Goal: Task Accomplishment & Management: Use online tool/utility

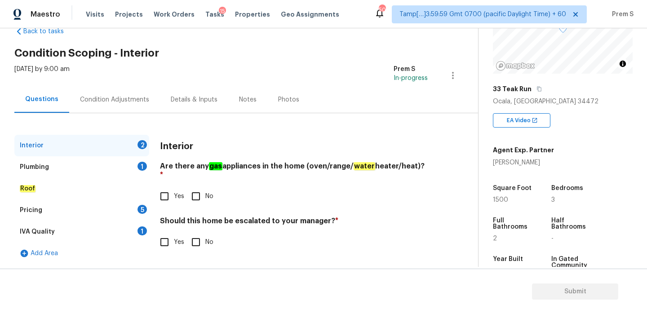
scroll to position [99, 0]
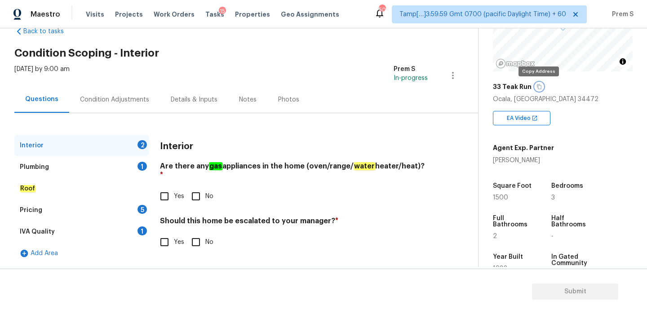
click at [539, 84] on icon "button" at bounding box center [539, 86] width 5 height 5
click at [191, 194] on input "No" at bounding box center [196, 196] width 19 height 19
checkbox input "true"
click at [196, 235] on input "No" at bounding box center [196, 242] width 19 height 19
checkbox input "true"
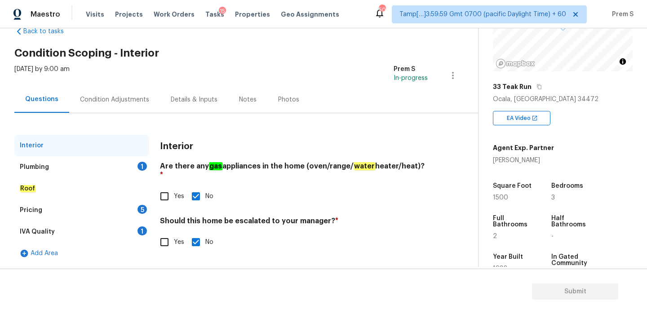
click at [138, 171] on div "Plumbing 1" at bounding box center [81, 167] width 135 height 22
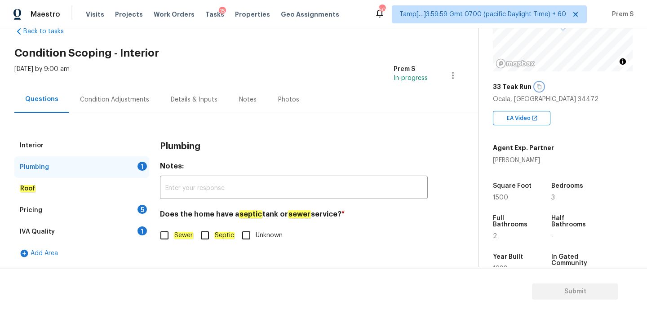
click at [535, 89] on button "button" at bounding box center [539, 87] width 8 height 8
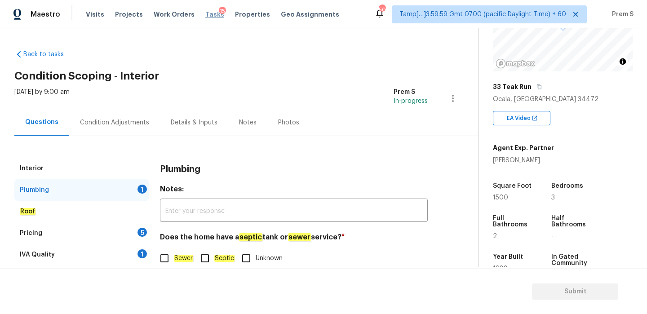
click at [205, 15] on span "Tasks" at bounding box center [214, 14] width 19 height 6
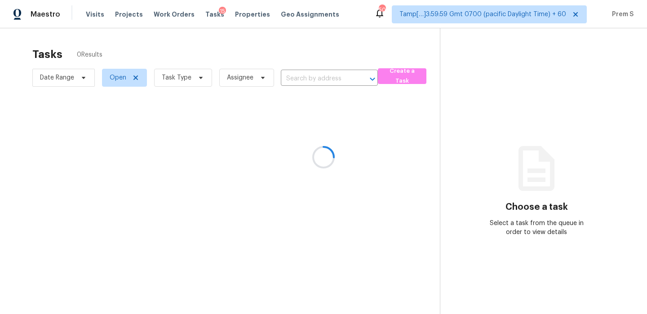
click at [313, 81] on div at bounding box center [323, 157] width 647 height 314
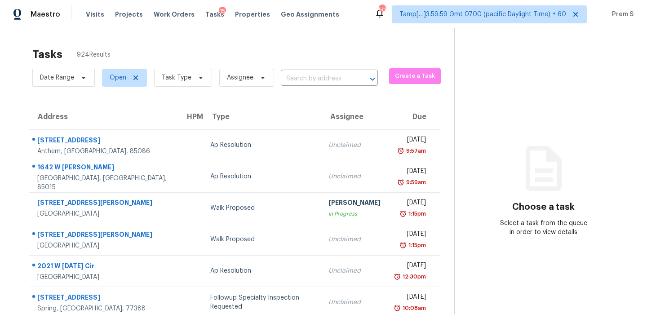
click at [316, 78] on input "text" at bounding box center [317, 79] width 72 height 14
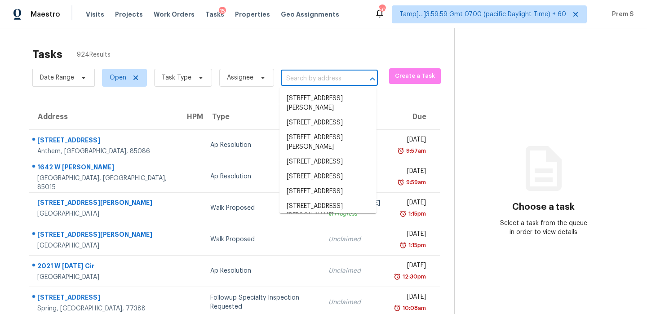
paste input "[STREET_ADDRESS]"
type input "[STREET_ADDRESS]"
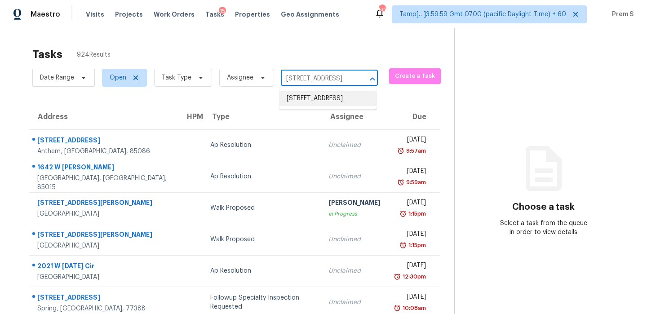
click at [316, 106] on li "[STREET_ADDRESS]" at bounding box center [328, 98] width 97 height 15
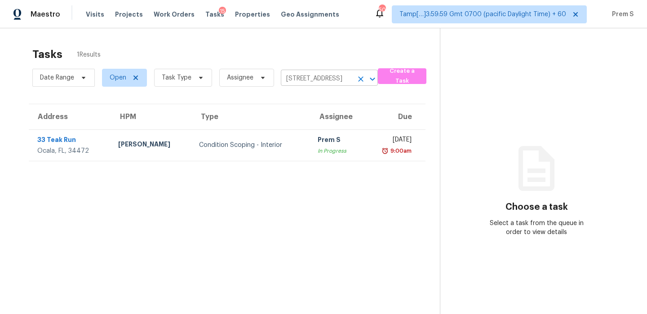
click at [363, 76] on icon "Clear" at bounding box center [360, 79] width 9 height 9
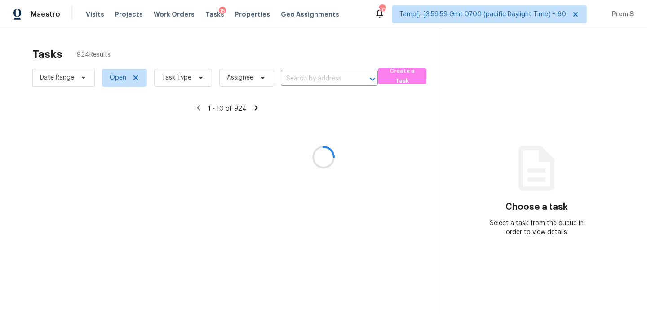
click at [182, 76] on div at bounding box center [323, 157] width 647 height 314
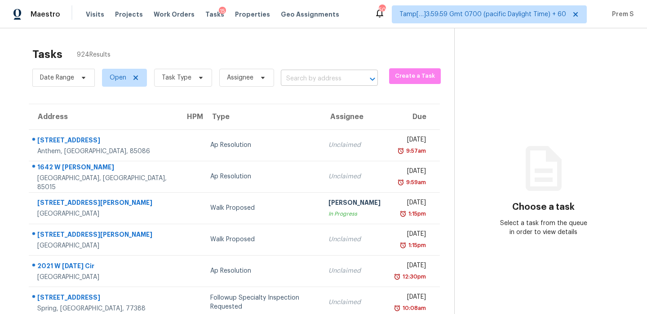
click at [314, 82] on input "text" at bounding box center [317, 79] width 72 height 14
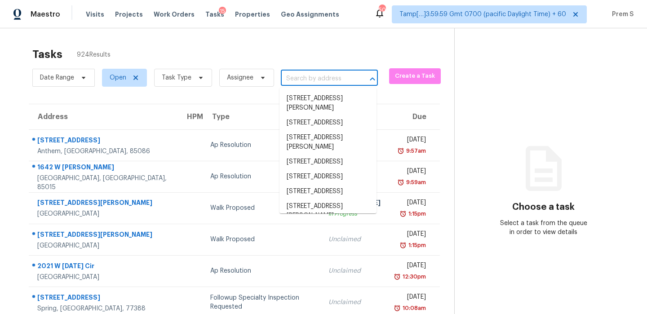
paste input "[STREET_ADDRESS]"
type input "[STREET_ADDRESS]"
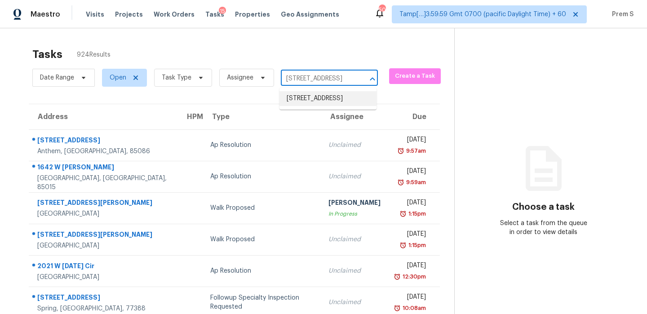
click at [305, 98] on li "[STREET_ADDRESS]" at bounding box center [328, 98] width 97 height 15
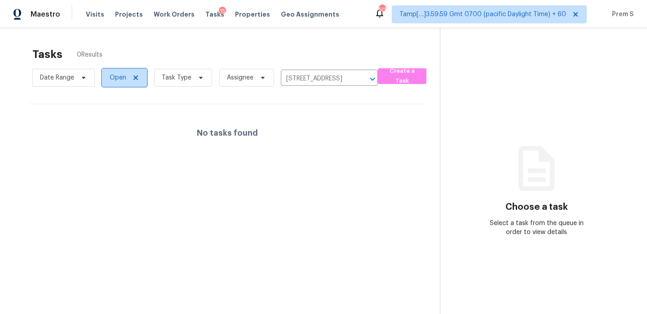
click at [134, 79] on icon at bounding box center [135, 78] width 4 height 4
click at [139, 78] on icon at bounding box center [138, 77] width 7 height 7
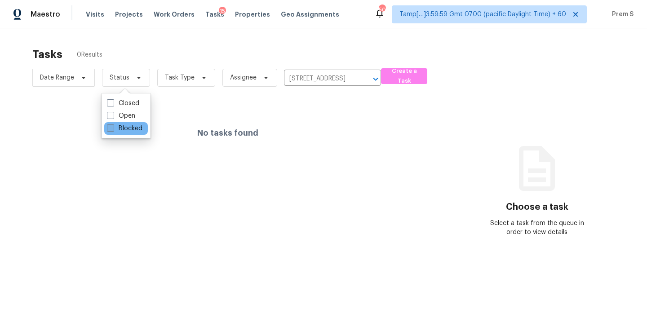
click at [138, 127] on label "Blocked" at bounding box center [125, 128] width 36 height 9
click at [113, 127] on input "Blocked" at bounding box center [110, 127] width 6 height 6
checkbox input "true"
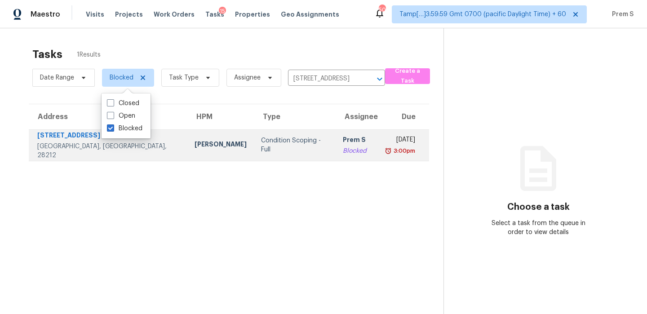
click at [378, 135] on td "[DATE] 3:00pm" at bounding box center [403, 144] width 51 height 31
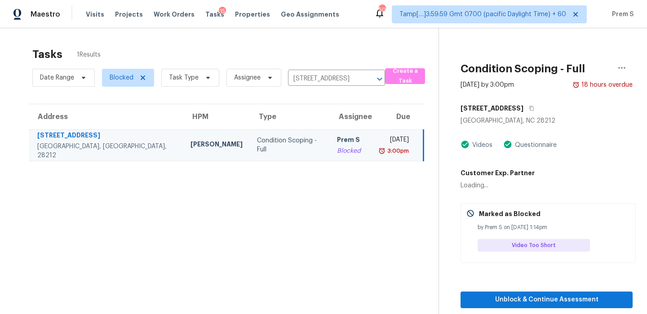
scroll to position [28, 0]
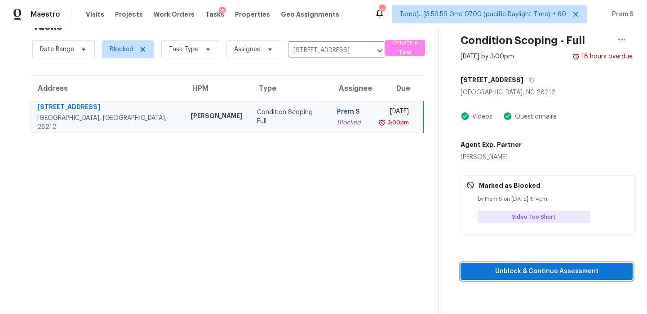
click at [544, 271] on span "Unblock & Continue Assessment" at bounding box center [547, 271] width 158 height 11
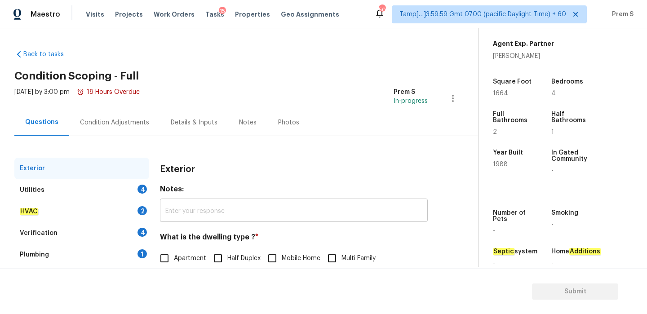
scroll to position [119, 0]
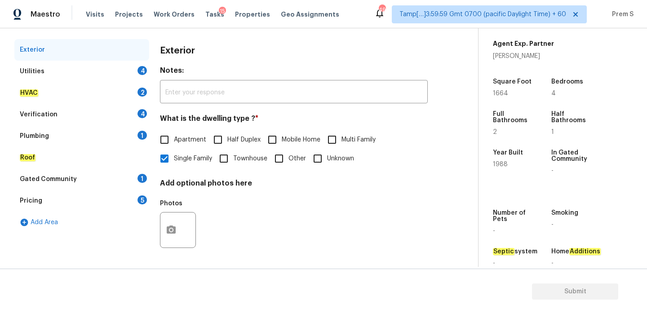
click at [144, 68] on div "4" at bounding box center [142, 70] width 9 height 9
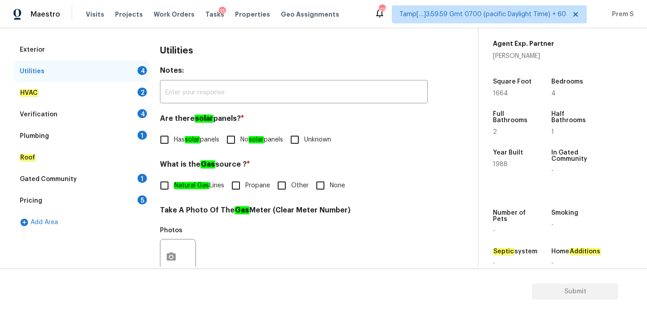
click at [248, 142] on span "No solar panels" at bounding box center [261, 139] width 43 height 9
click at [240, 142] on input "No solar panels" at bounding box center [231, 139] width 19 height 19
checkbox input "true"
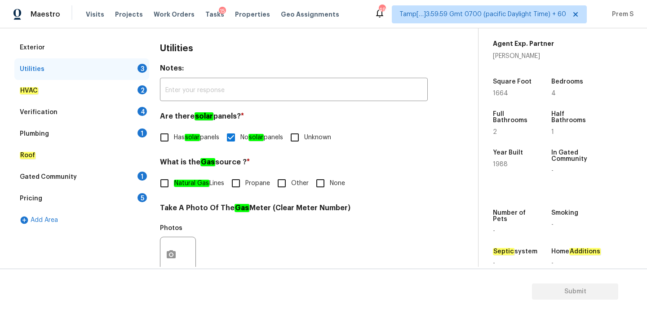
scroll to position [0, 0]
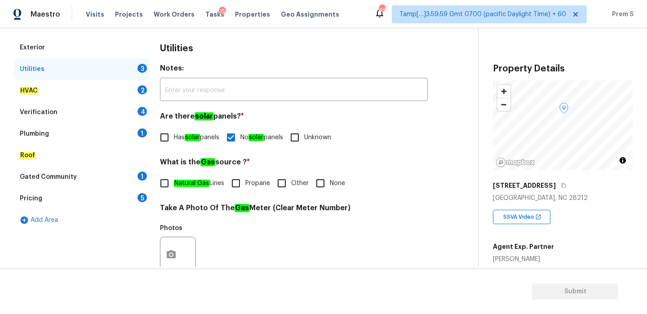
click at [316, 118] on h4 "Are there solar panels? *" at bounding box center [294, 118] width 268 height 13
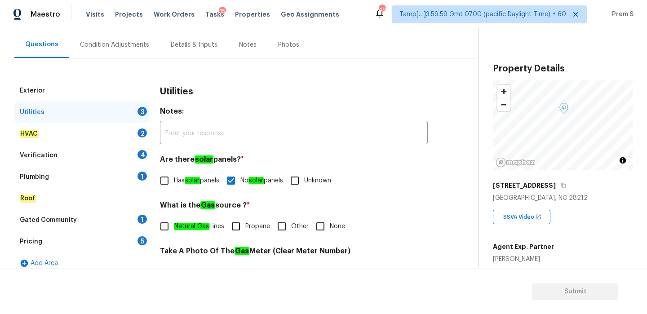
scroll to position [79, 0]
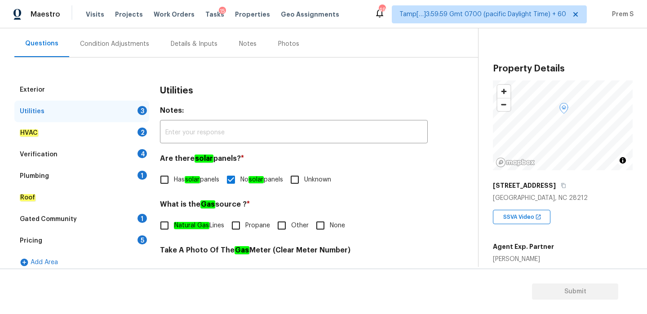
click at [368, 98] on div "Utilities" at bounding box center [294, 90] width 268 height 23
click at [404, 205] on h4 "What is the Gas source ? *" at bounding box center [294, 206] width 268 height 13
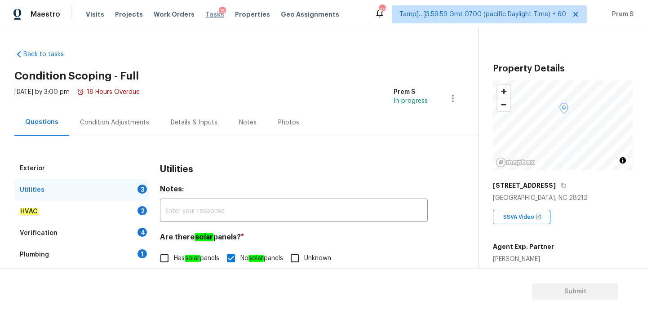
click at [208, 16] on span "Tasks" at bounding box center [214, 14] width 19 height 6
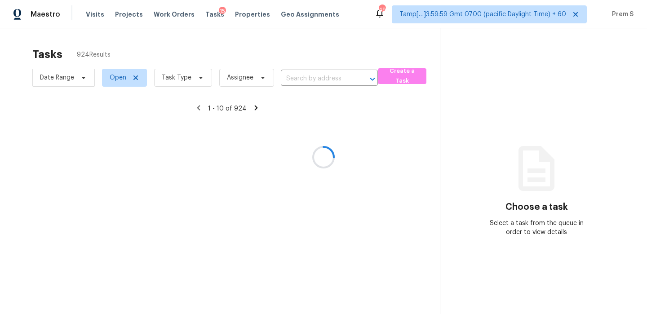
click at [181, 78] on div at bounding box center [323, 157] width 647 height 314
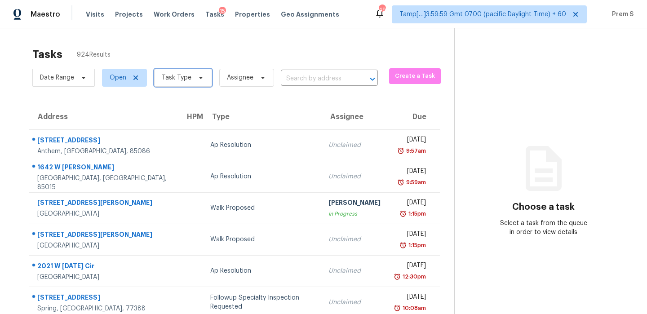
click at [195, 77] on span at bounding box center [200, 77] width 10 height 7
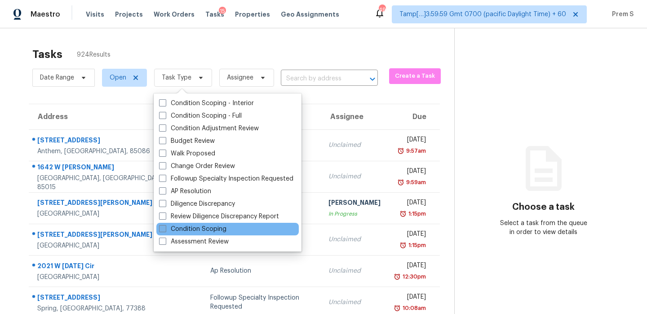
click at [218, 227] on label "Condition Scoping" at bounding box center [192, 229] width 67 height 9
click at [165, 227] on input "Condition Scoping" at bounding box center [162, 228] width 6 height 6
checkbox input "true"
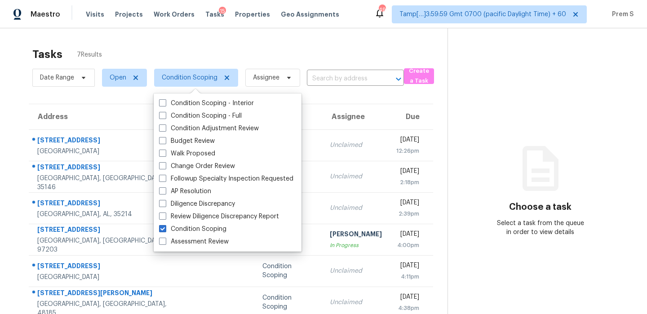
click at [483, 153] on section "Choose a task Select a task from the queue in order to view details" at bounding box center [540, 192] width 185 height 329
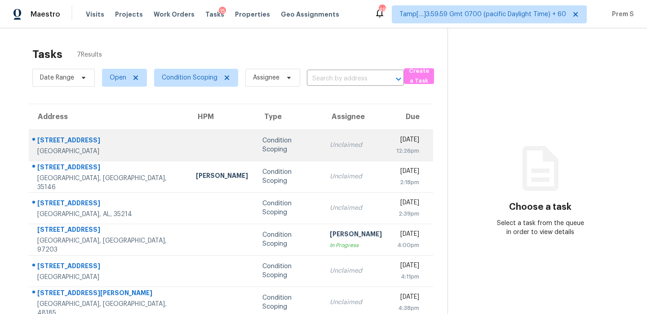
click at [333, 151] on td "Unclaimed" at bounding box center [356, 144] width 67 height 31
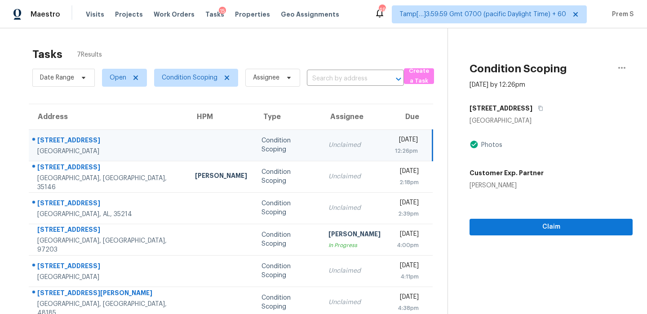
click at [395, 150] on div "12:26pm" at bounding box center [406, 151] width 23 height 9
click at [533, 111] on button "button" at bounding box center [539, 108] width 12 height 16
click at [395, 148] on div "12:26pm" at bounding box center [406, 151] width 23 height 9
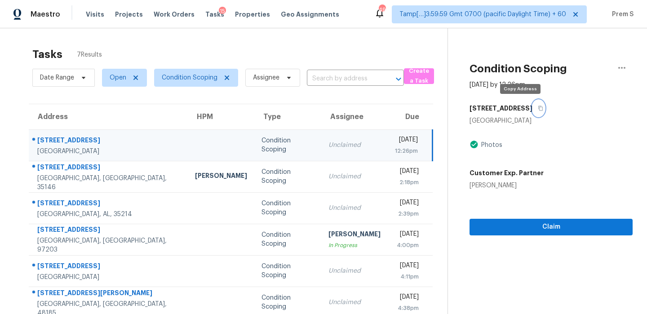
click at [538, 110] on icon "button" at bounding box center [540, 108] width 5 height 5
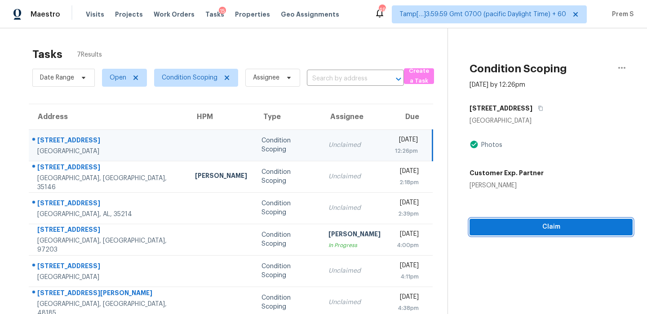
click at [538, 227] on span "Claim" at bounding box center [551, 227] width 149 height 11
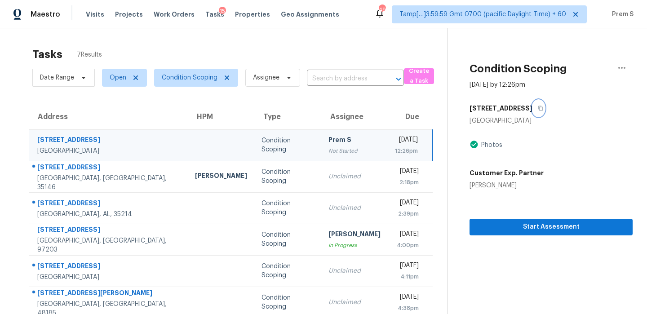
click at [539, 111] on icon "button" at bounding box center [541, 108] width 4 height 5
click at [516, 227] on span "Start Assessment" at bounding box center [551, 227] width 149 height 11
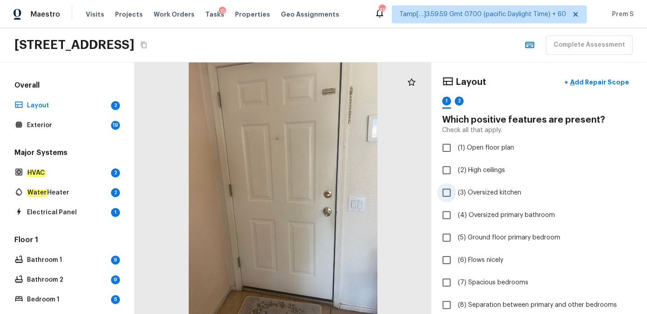
scroll to position [124, 0]
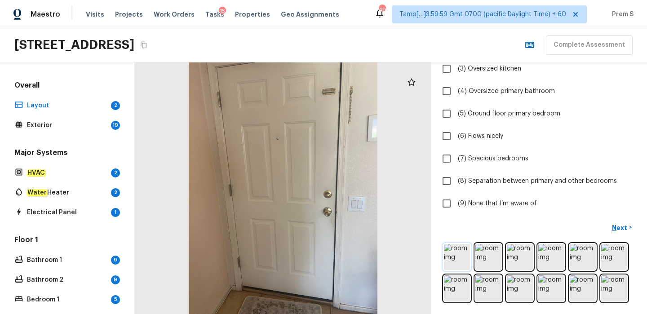
click at [456, 258] on img at bounding box center [457, 257] width 26 height 26
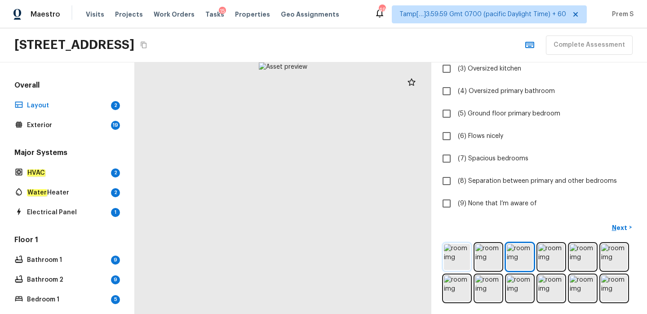
click at [461, 257] on img at bounding box center [457, 257] width 26 height 26
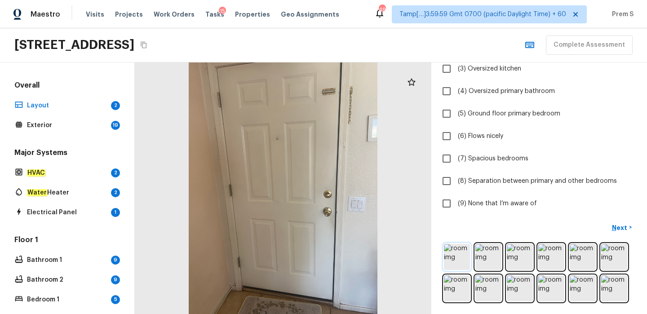
click at [461, 257] on img at bounding box center [457, 257] width 26 height 26
click at [459, 261] on img at bounding box center [457, 257] width 26 height 26
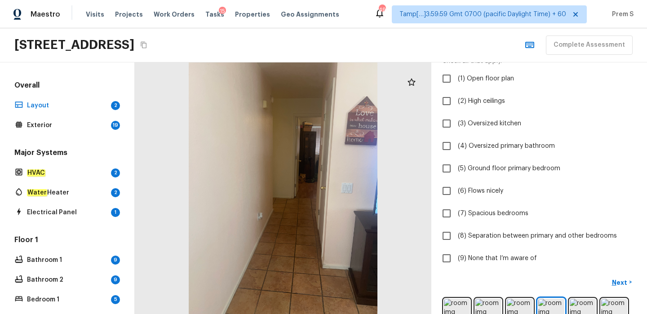
scroll to position [39, 0]
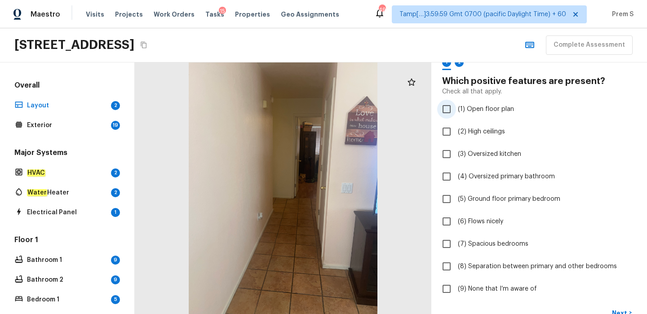
click at [449, 107] on input "(1) Open floor plan" at bounding box center [446, 109] width 19 height 19
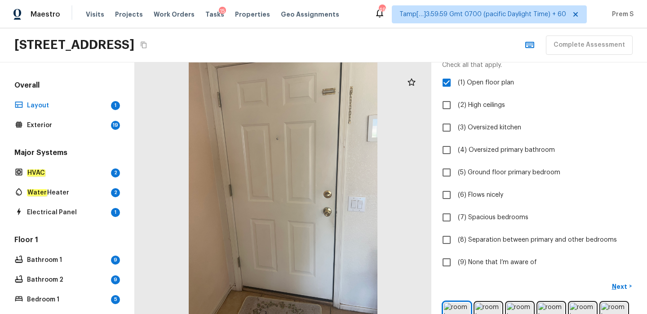
scroll to position [0, 0]
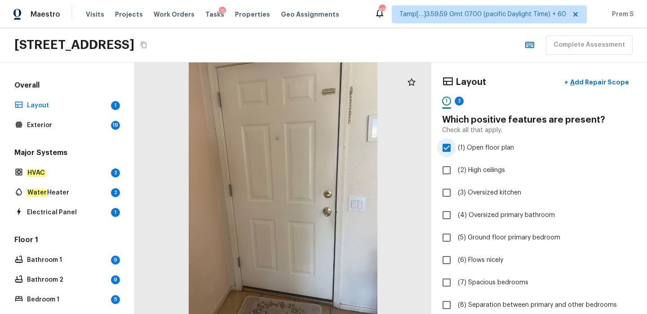
click at [445, 151] on input "(1) Open floor plan" at bounding box center [446, 147] width 19 height 19
checkbox input "false"
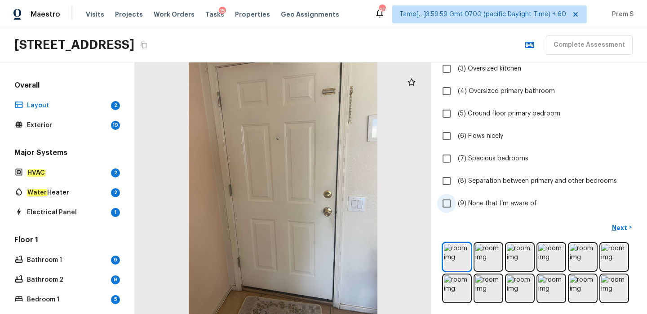
click at [447, 205] on input "(9) None that I’m aware of" at bounding box center [446, 203] width 19 height 19
checkbox input "true"
click at [627, 226] on p "Next" at bounding box center [620, 227] width 17 height 9
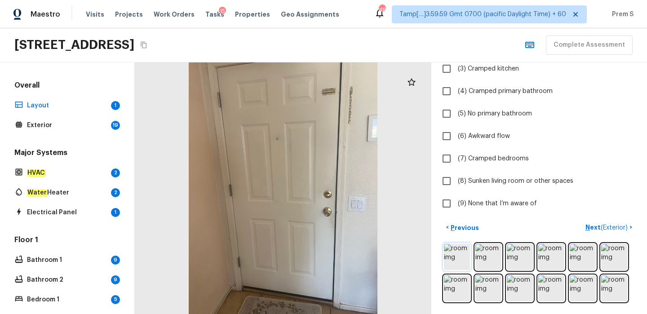
click at [452, 253] on img at bounding box center [457, 257] width 26 height 26
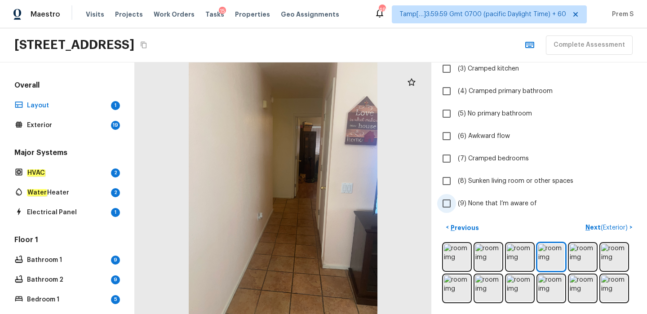
click at [493, 203] on span "(9) None that I’m aware of" at bounding box center [497, 203] width 79 height 9
click at [456, 203] on input "(9) None that I’m aware of" at bounding box center [446, 203] width 19 height 19
checkbox input "true"
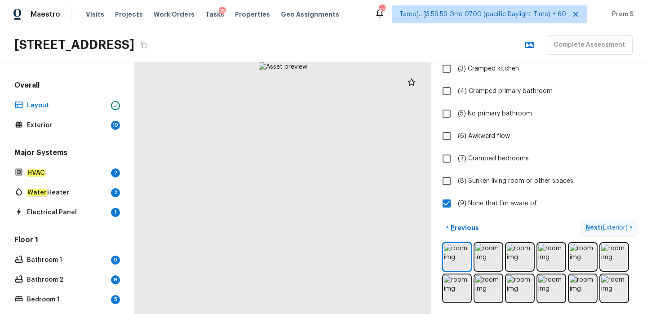
click at [588, 228] on p "Next ( Exterior )" at bounding box center [608, 227] width 44 height 9
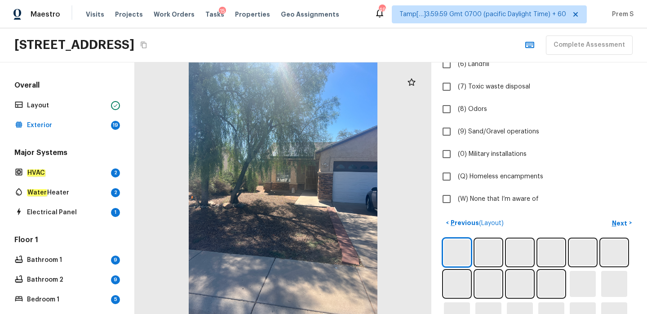
scroll to position [264, 0]
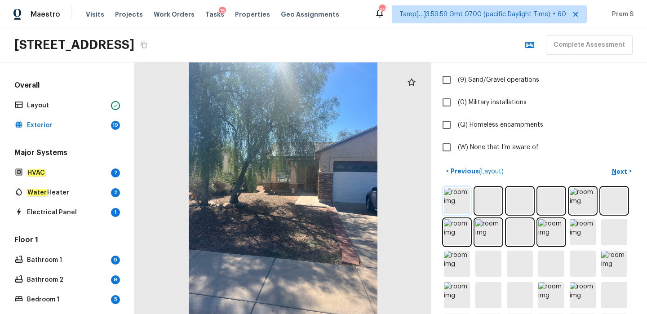
click at [468, 204] on img at bounding box center [457, 201] width 26 height 26
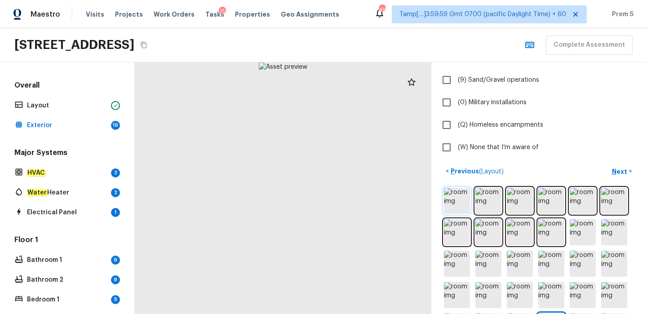
click at [458, 205] on img at bounding box center [457, 201] width 26 height 26
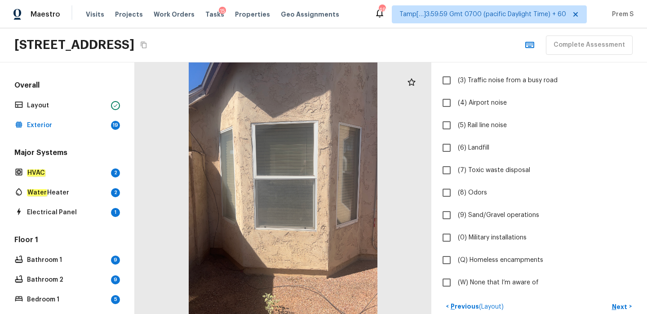
scroll to position [282, 0]
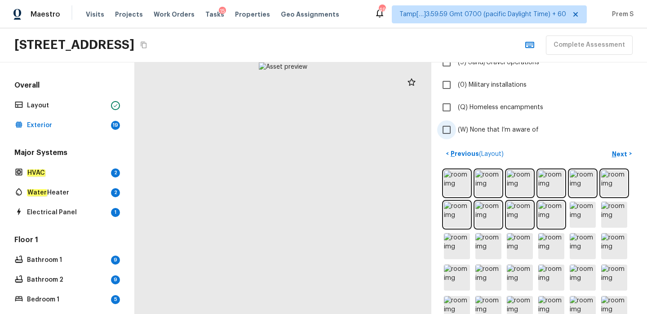
click at [493, 131] on span "(W) None that I’m aware of" at bounding box center [498, 129] width 81 height 9
click at [456, 131] on input "(W) None that I’m aware of" at bounding box center [446, 129] width 19 height 19
checkbox input "true"
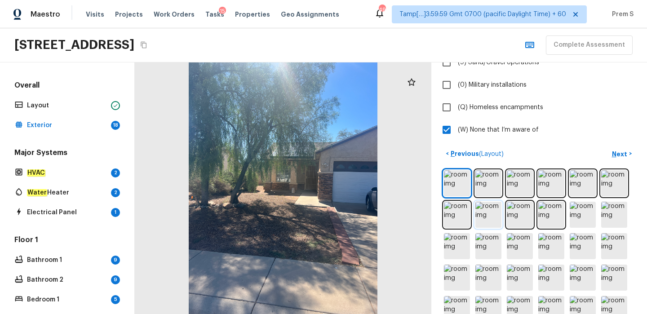
click at [478, 217] on img at bounding box center [489, 215] width 26 height 26
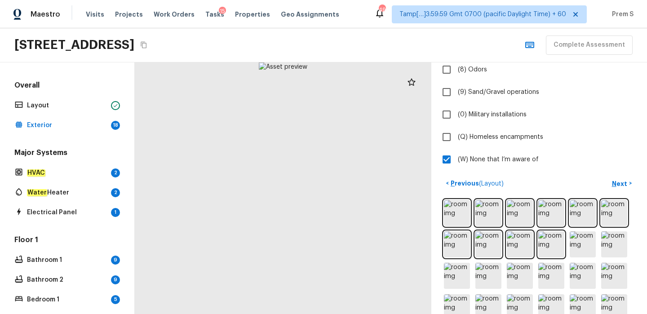
scroll to position [264, 0]
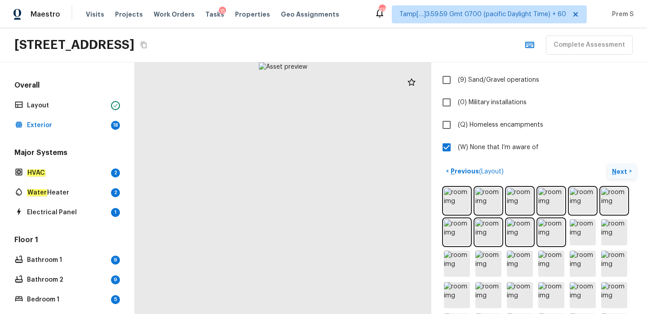
click at [621, 170] on p "Next" at bounding box center [620, 171] width 17 height 9
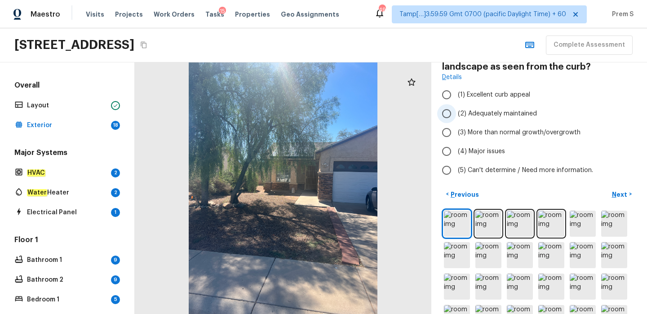
scroll to position [216, 0]
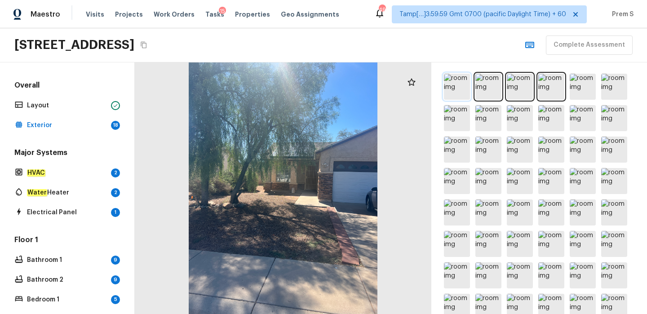
click at [469, 89] on img at bounding box center [457, 87] width 26 height 26
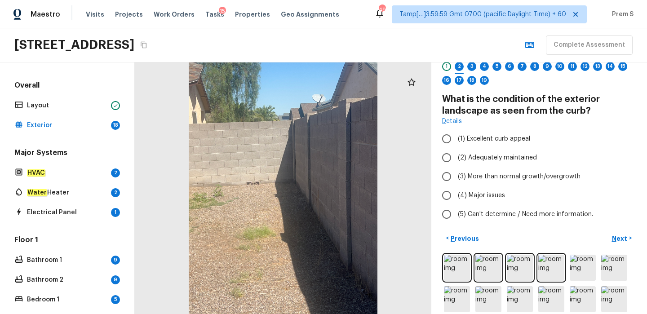
scroll to position [40, 0]
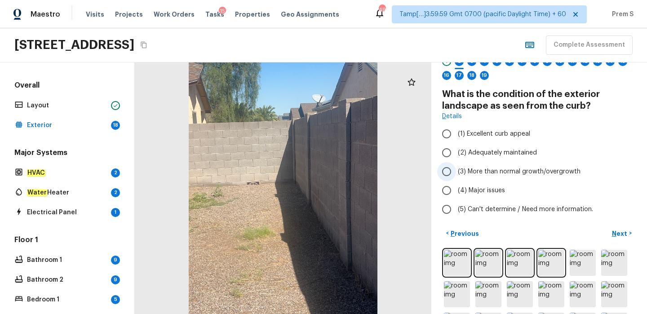
click at [447, 170] on input "(3) More than normal growth/overgrowth" at bounding box center [446, 171] width 19 height 19
radio input "true"
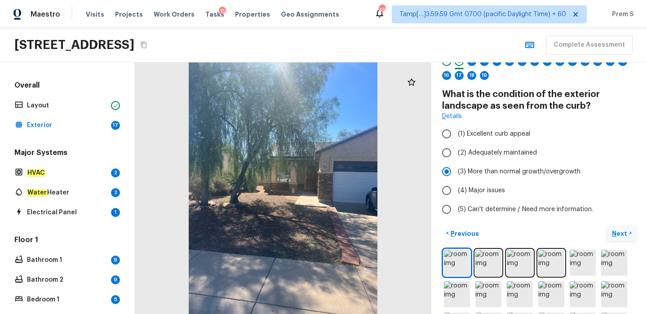
click at [615, 233] on p "Next" at bounding box center [620, 233] width 17 height 9
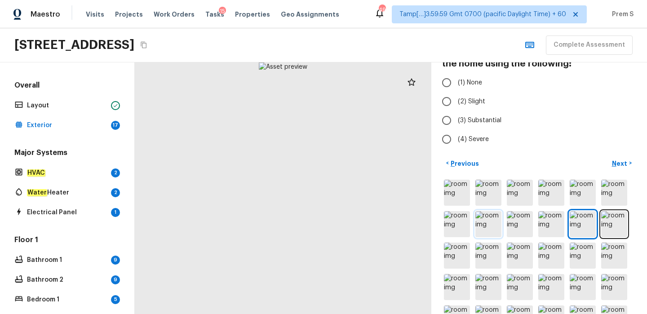
scroll to position [85, 0]
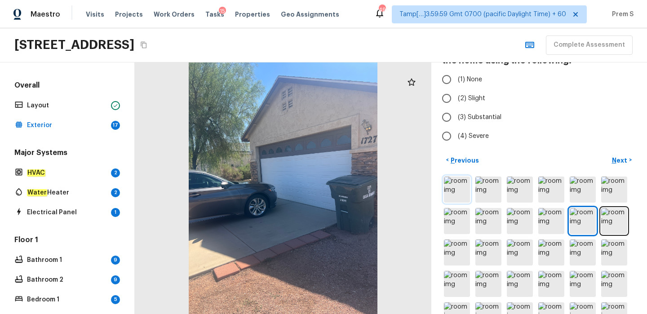
click at [465, 187] on img at bounding box center [457, 190] width 26 height 26
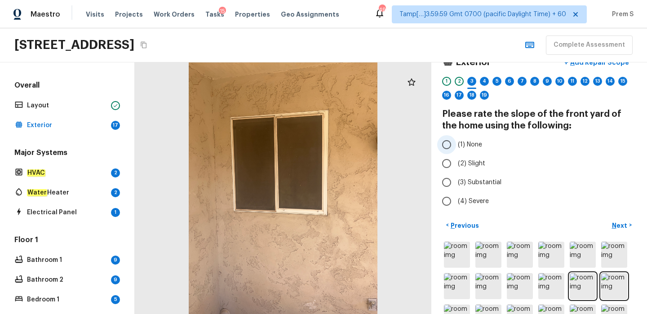
scroll to position [0, 0]
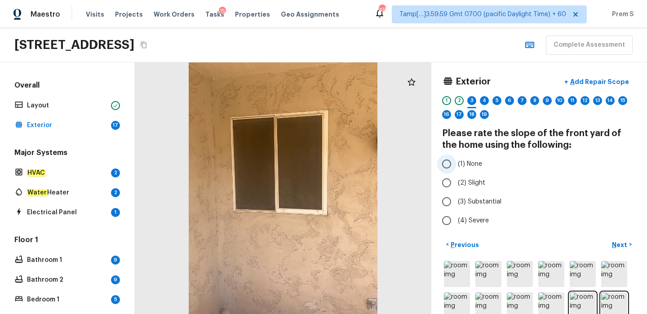
click at [477, 165] on span "(1) None" at bounding box center [470, 164] width 24 height 9
click at [456, 165] on input "(1) None" at bounding box center [446, 164] width 19 height 19
radio input "true"
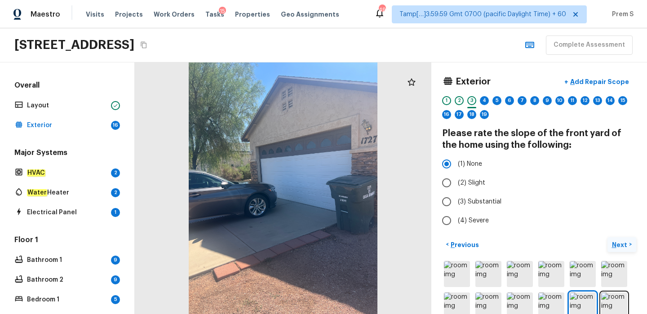
click at [616, 245] on p "Next" at bounding box center [620, 244] width 17 height 9
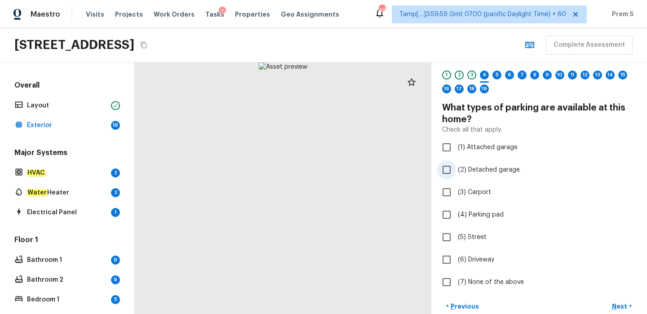
scroll to position [31, 0]
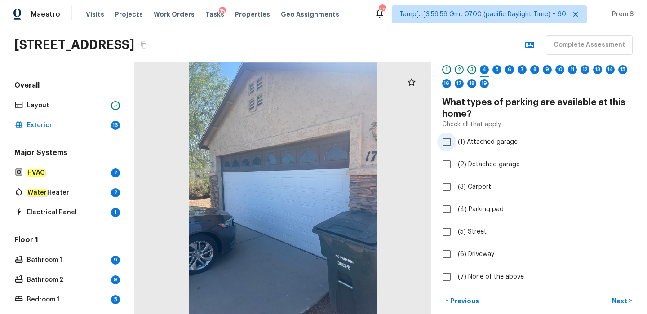
click at [457, 142] on label "(1) Attached garage" at bounding box center [533, 142] width 192 height 19
click at [456, 142] on input "(1) Attached garage" at bounding box center [446, 142] width 19 height 19
checkbox input "true"
click at [619, 300] on p "Next" at bounding box center [620, 301] width 17 height 9
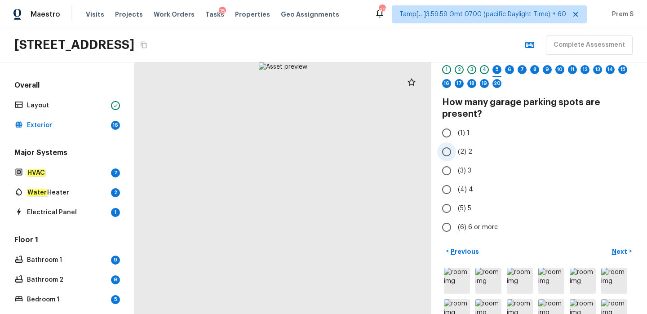
click at [461, 153] on span "(2) 2" at bounding box center [465, 151] width 14 height 9
click at [456, 153] on input "(2) 2" at bounding box center [446, 151] width 19 height 19
radio input "true"
click at [640, 249] on div "Exterior + Add Repair Scope 1 2 3 4 5 6 7 8 9 10 11 12 13 14 15 16 17 18 19 20 …" at bounding box center [540, 188] width 216 height 252
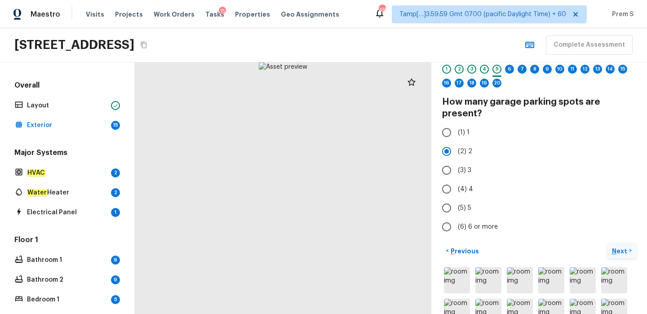
click at [618, 249] on p "Next" at bounding box center [620, 251] width 17 height 9
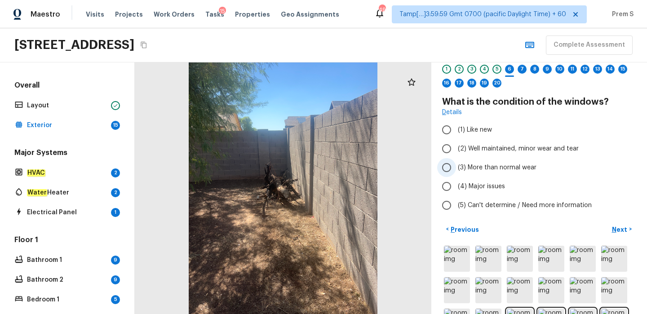
click at [447, 170] on input "(3) More than normal wear" at bounding box center [446, 167] width 19 height 19
radio input "true"
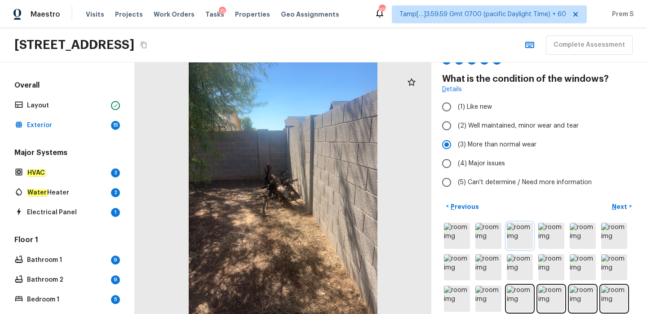
scroll to position [95, 0]
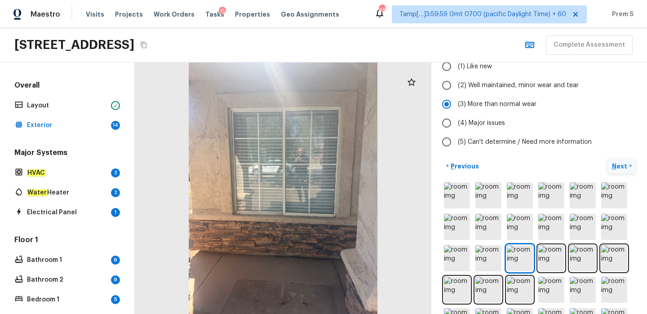
click at [622, 161] on button "Next >" at bounding box center [622, 166] width 29 height 15
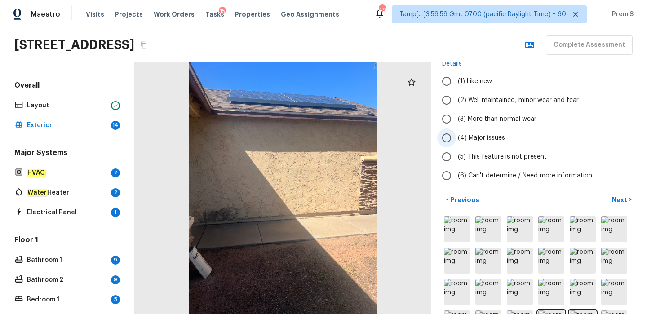
scroll to position [129, 0]
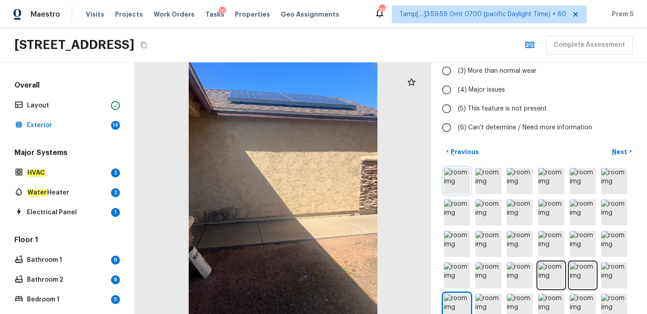
click at [461, 187] on img at bounding box center [457, 181] width 26 height 26
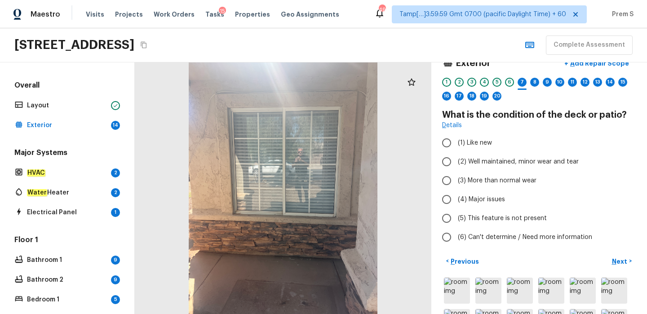
scroll to position [22, 0]
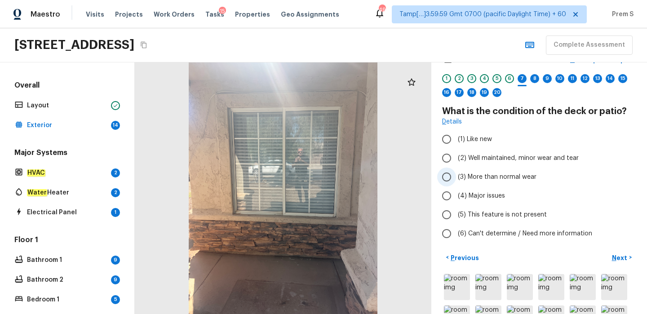
click at [451, 180] on input "(3) More than normal wear" at bounding box center [446, 177] width 19 height 19
radio input "true"
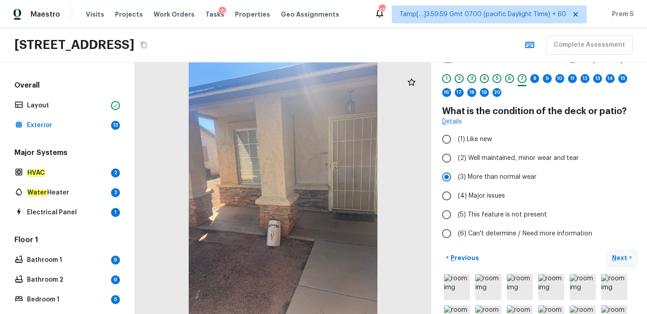
click at [616, 258] on p "Next" at bounding box center [620, 258] width 17 height 9
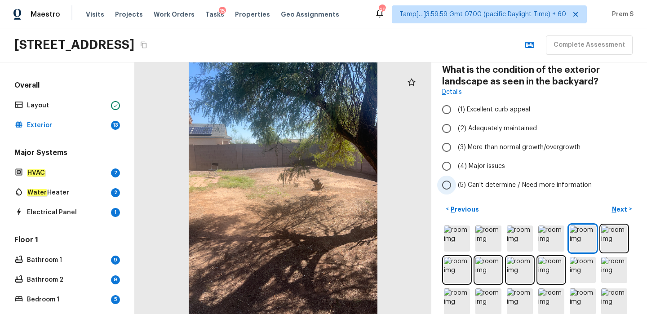
scroll to position [110, 0]
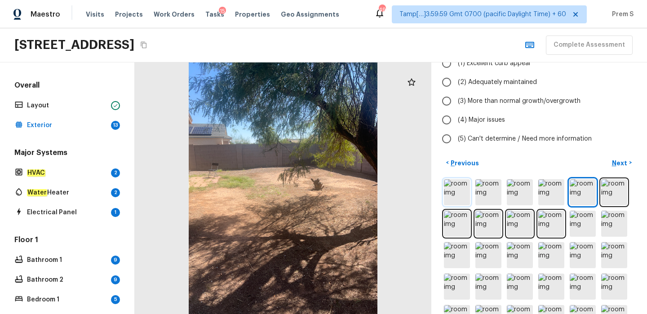
click at [462, 201] on img at bounding box center [457, 192] width 26 height 26
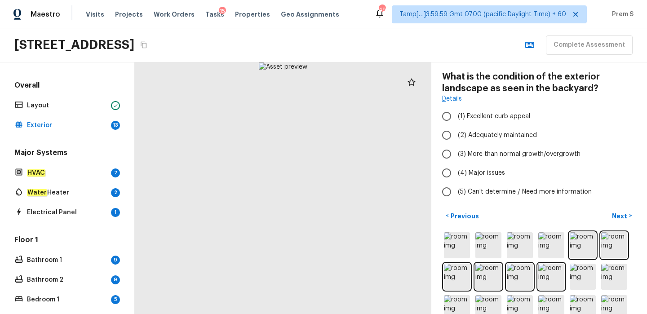
scroll to position [0, 0]
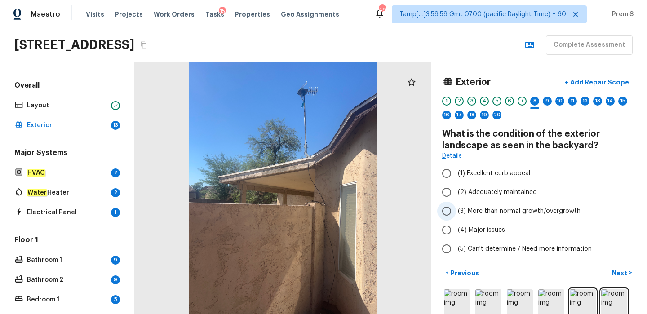
click at [448, 209] on input "(3) More than normal growth/overgrowth" at bounding box center [446, 211] width 19 height 19
radio input "true"
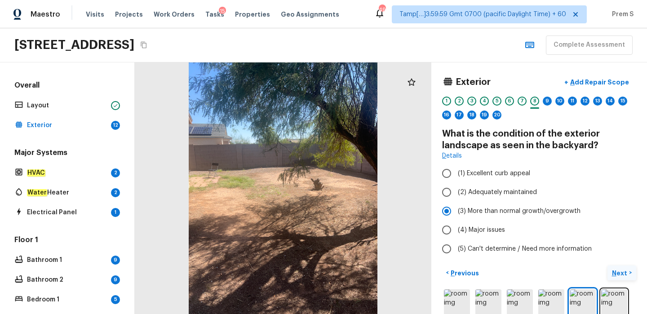
click at [618, 272] on p "Next" at bounding box center [620, 273] width 17 height 9
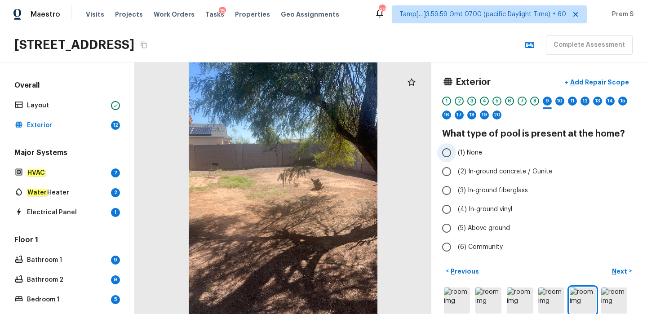
click at [467, 147] on label "(1) None" at bounding box center [533, 152] width 192 height 19
click at [456, 147] on input "(1) None" at bounding box center [446, 152] width 19 height 19
radio input "true"
click at [617, 269] on p "Next" at bounding box center [620, 271] width 17 height 9
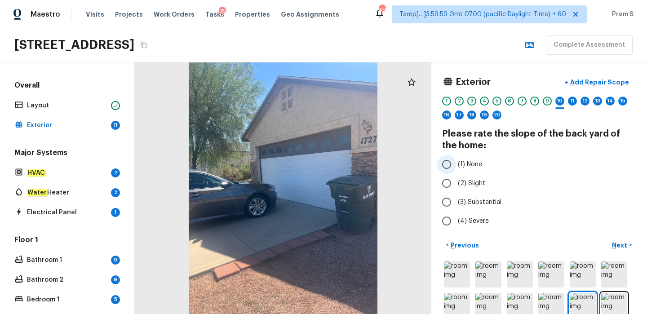
click at [478, 161] on span "(1) None" at bounding box center [470, 164] width 24 height 9
click at [456, 161] on input "(1) None" at bounding box center [446, 164] width 19 height 19
radio input "true"
click at [617, 243] on p "Next" at bounding box center [620, 245] width 17 height 9
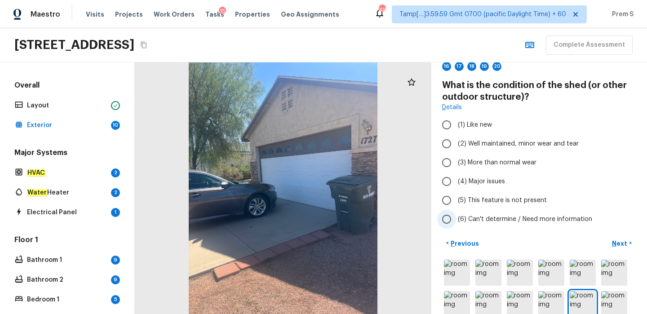
scroll to position [74, 0]
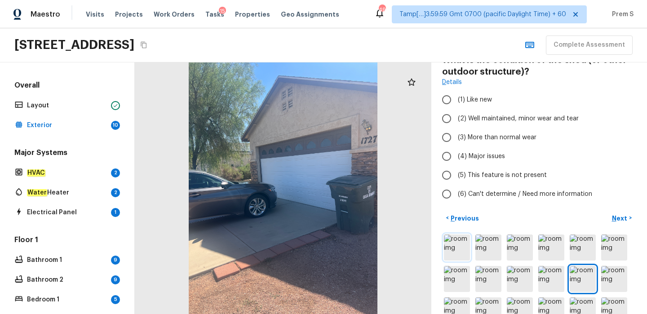
click at [454, 243] on img at bounding box center [457, 248] width 26 height 26
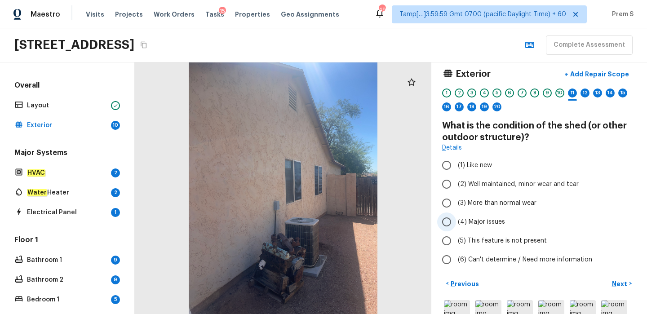
scroll to position [77, 0]
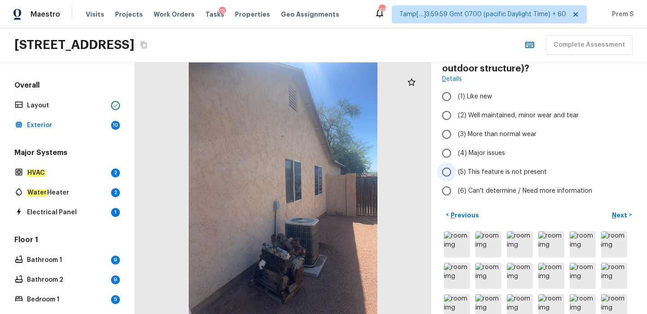
click at [453, 170] on input "(5) This feature is not present" at bounding box center [446, 172] width 19 height 19
radio input "true"
click at [623, 214] on p "Next" at bounding box center [620, 215] width 17 height 9
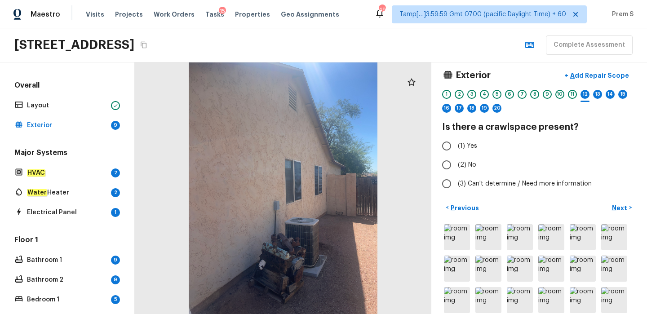
scroll to position [0, 0]
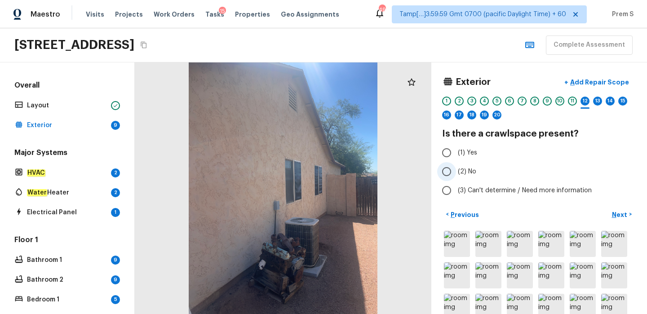
click at [449, 172] on input "(2) No" at bounding box center [446, 171] width 19 height 19
radio input "true"
click at [622, 219] on button "Next >" at bounding box center [622, 214] width 29 height 15
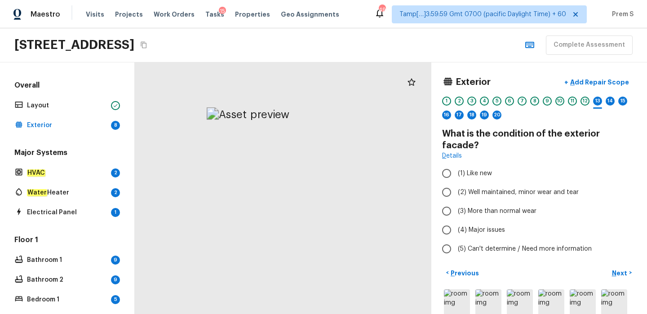
drag, startPoint x: 326, startPoint y: 119, endPoint x: 324, endPoint y: 293, distance: 174.0
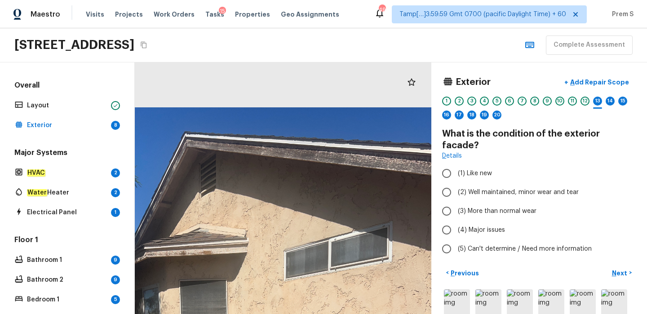
drag, startPoint x: 363, startPoint y: 110, endPoint x: 362, endPoint y: 215, distance: 105.2
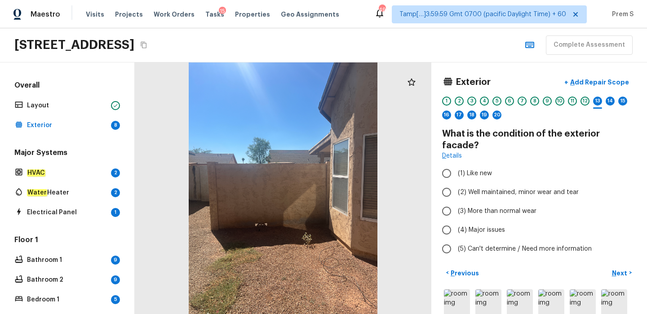
click at [513, 151] on div "Details" at bounding box center [539, 155] width 194 height 9
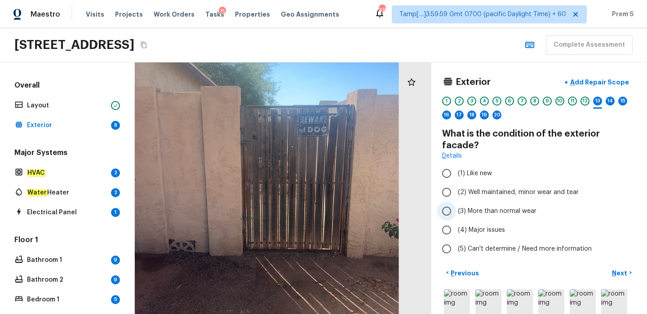
click at [458, 202] on label "(3) More than normal wear" at bounding box center [533, 211] width 192 height 19
click at [456, 202] on input "(3) More than normal wear" at bounding box center [446, 211] width 19 height 19
radio input "true"
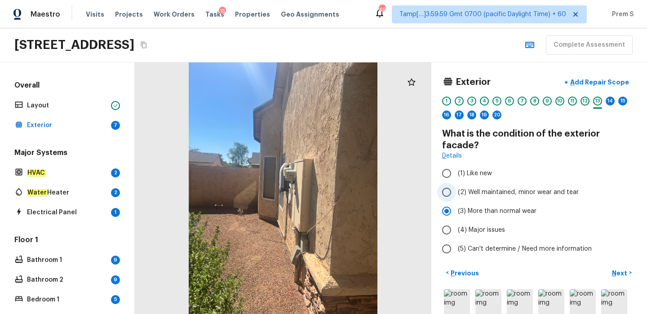
click at [449, 185] on input "(2) Well maintained, minor wear and tear" at bounding box center [446, 192] width 19 height 19
radio input "true"
click at [626, 269] on p "Next" at bounding box center [620, 273] width 17 height 9
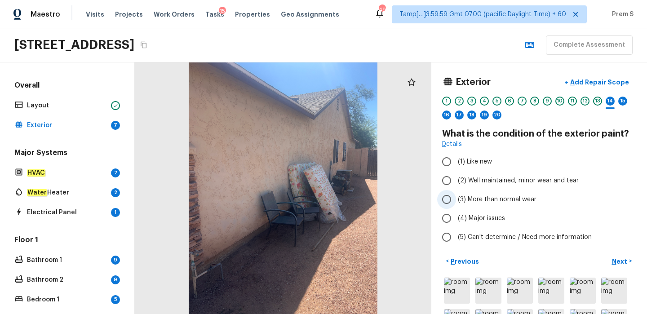
click at [450, 198] on input "(3) More than normal wear" at bounding box center [446, 199] width 19 height 19
radio input "true"
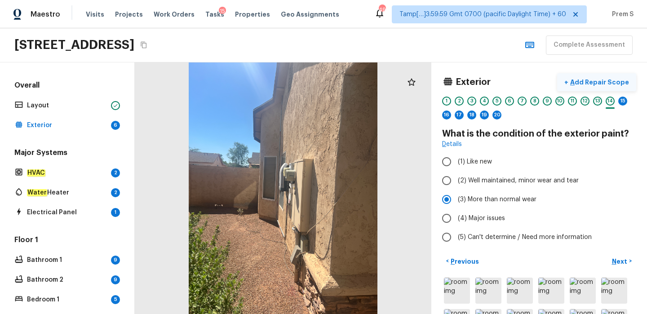
click at [601, 85] on p "Add Repair Scope" at bounding box center [599, 82] width 61 height 9
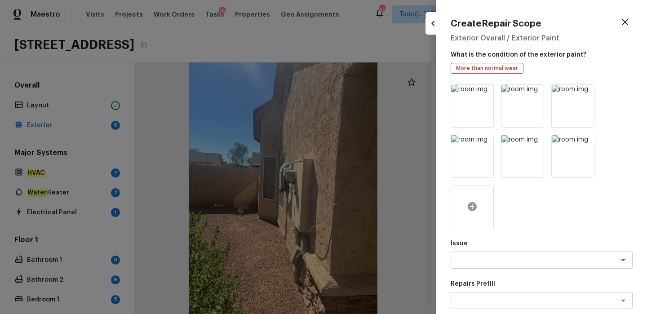
scroll to position [10, 0]
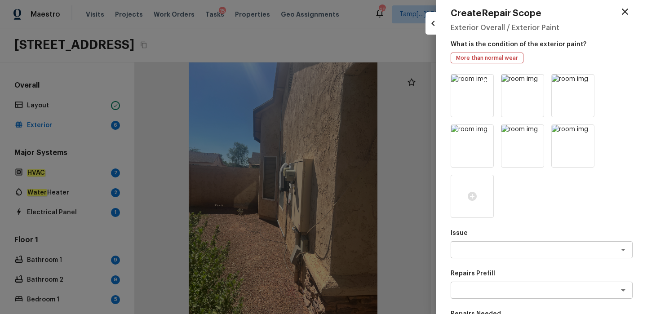
click at [472, 98] on img at bounding box center [472, 96] width 42 height 42
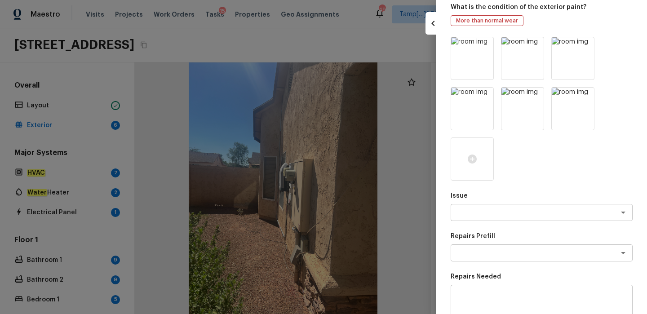
scroll to position [50, 0]
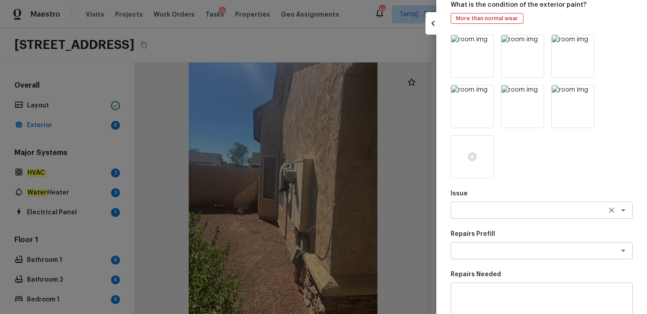
click at [495, 213] on textarea at bounding box center [529, 210] width 149 height 9
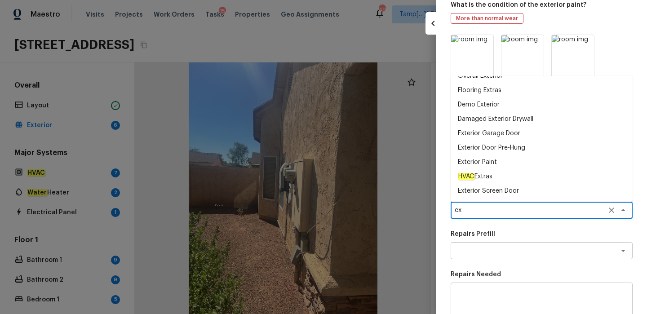
scroll to position [0, 0]
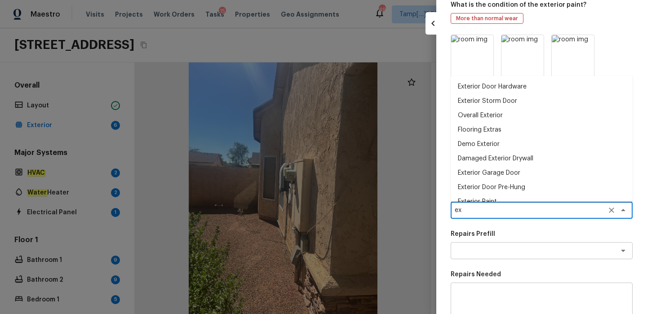
type textarea "e"
click at [492, 118] on li "Overall Exterior" at bounding box center [542, 115] width 182 height 14
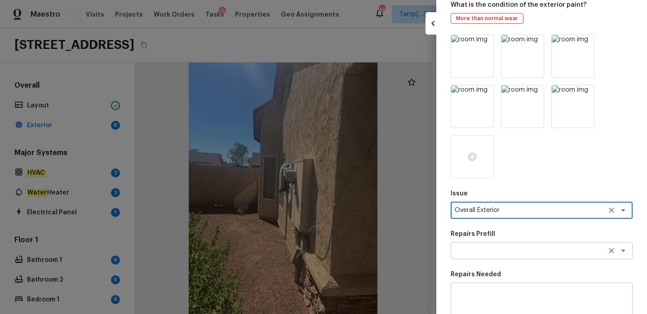
click at [478, 256] on div "x ​" at bounding box center [542, 250] width 182 height 17
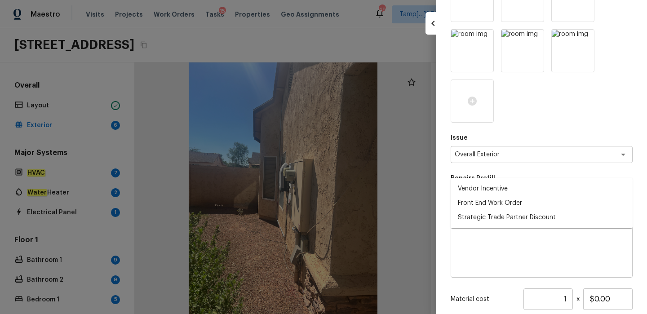
scroll to position [131, 0]
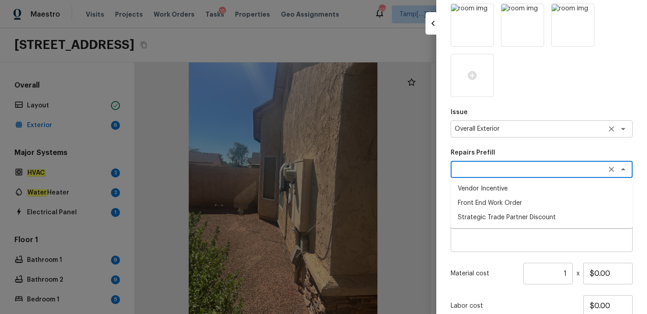
click at [531, 129] on textarea "Overall Exterior" at bounding box center [529, 129] width 149 height 9
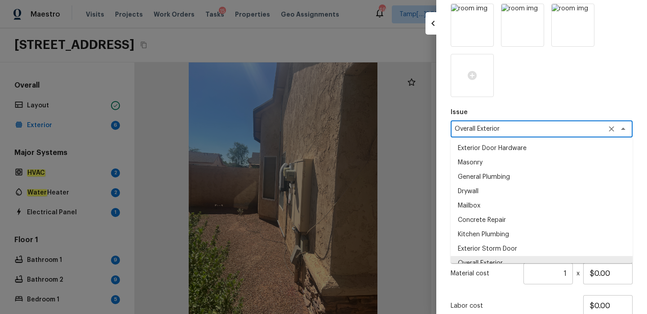
scroll to position [7, 0]
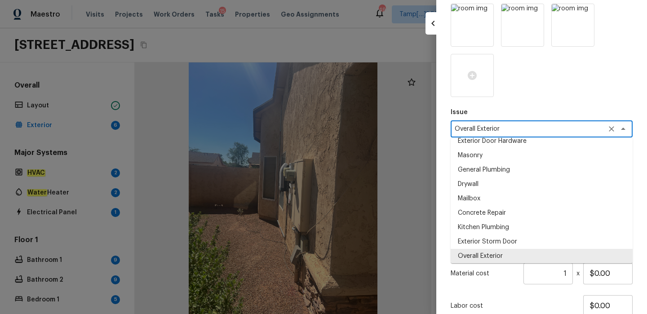
click at [531, 129] on textarea "Overall Exterior" at bounding box center [529, 129] width 149 height 9
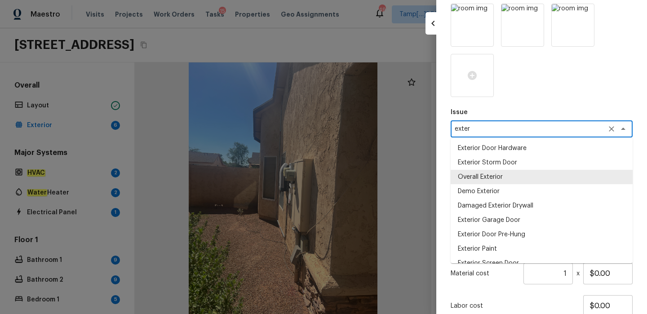
scroll to position [11, 0]
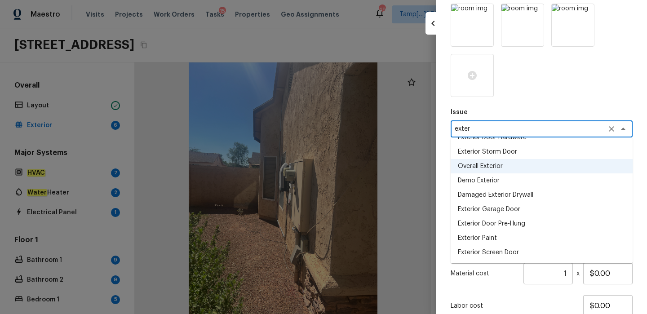
click at [474, 237] on li "Exterior Paint" at bounding box center [542, 238] width 182 height 14
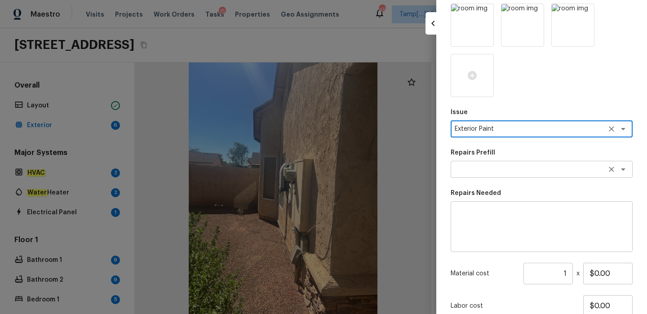
click at [480, 175] on div "x ​" at bounding box center [542, 169] width 182 height 17
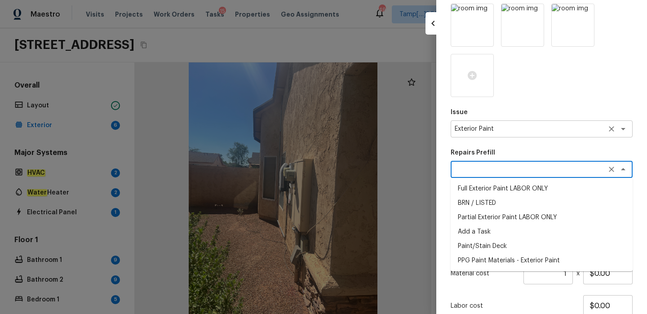
click at [503, 129] on textarea "Exterior Paint" at bounding box center [529, 129] width 149 height 9
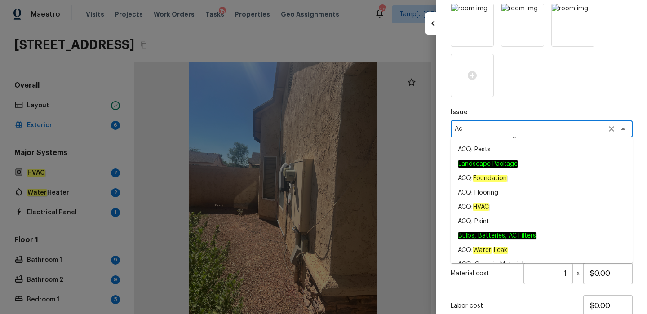
scroll to position [59, 0]
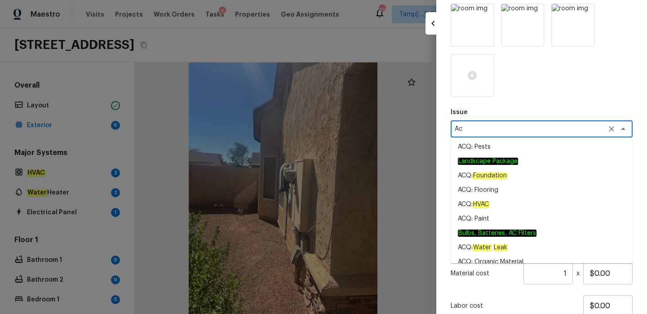
click at [487, 215] on li "ACQ: Paint" at bounding box center [542, 219] width 182 height 14
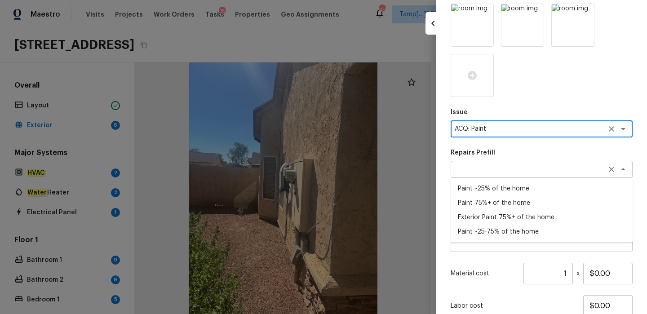
click at [494, 164] on div "x ​" at bounding box center [542, 169] width 182 height 17
type textarea "ACQ: Paint"
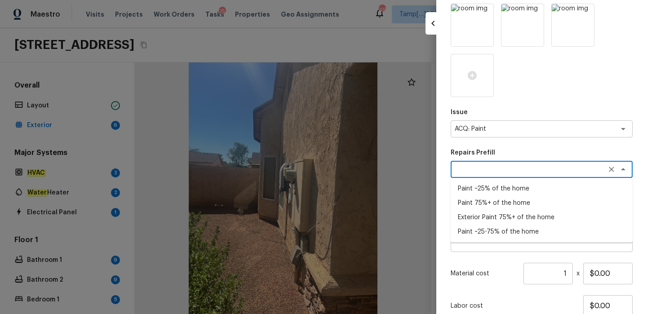
click at [510, 217] on li "Exterior Paint 75%+ of the home" at bounding box center [542, 217] width 182 height 14
type textarea "Exterior Paint 75%+ of the home"
type textarea "Acquisition Scope: 75%+ of the home exterior will likely require paint"
type input "$1.58"
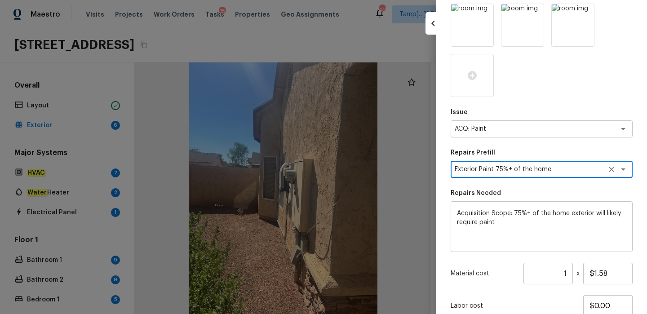
click at [569, 273] on input "1" at bounding box center [548, 274] width 49 height 22
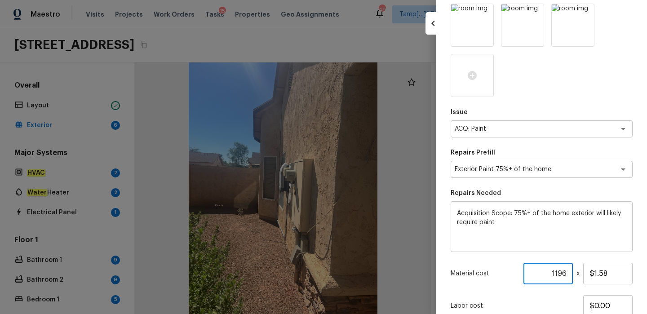
type input "1196"
click at [538, 299] on div "Labor cost $0.00" at bounding box center [542, 306] width 182 height 22
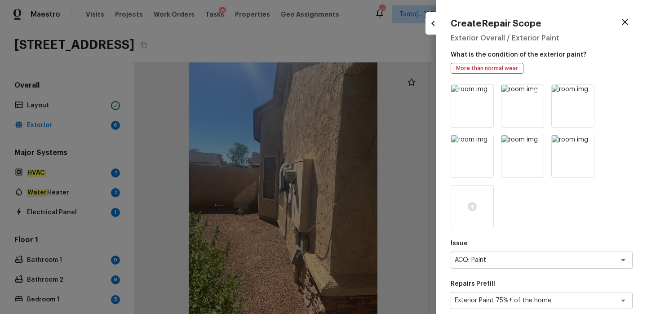
click at [524, 100] on img at bounding box center [523, 106] width 42 height 42
click at [369, 186] on div at bounding box center [323, 157] width 647 height 314
type input "1"
type input "$0.00"
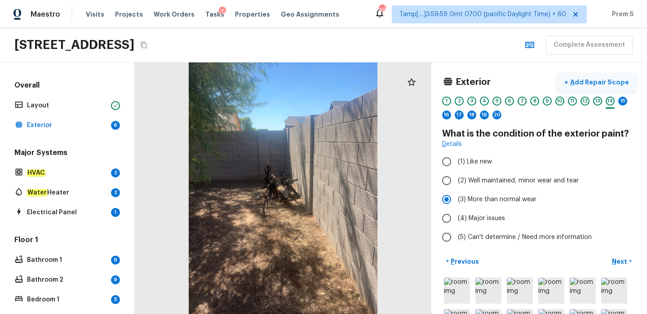
click at [584, 85] on p "Add Repair Scope" at bounding box center [599, 82] width 61 height 9
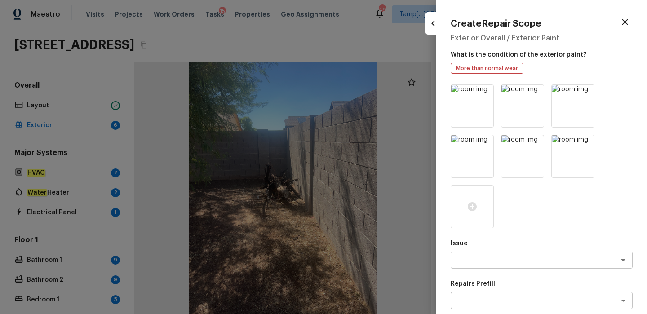
scroll to position [118, 0]
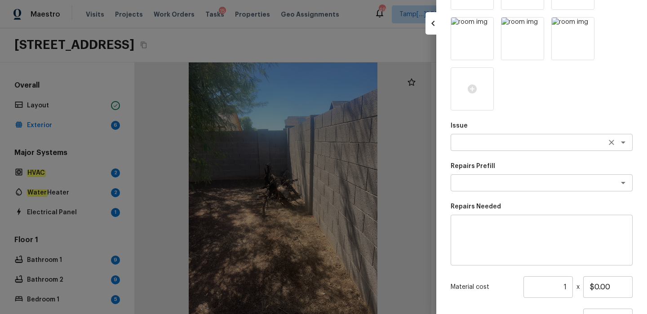
click at [499, 141] on textarea at bounding box center [529, 142] width 149 height 9
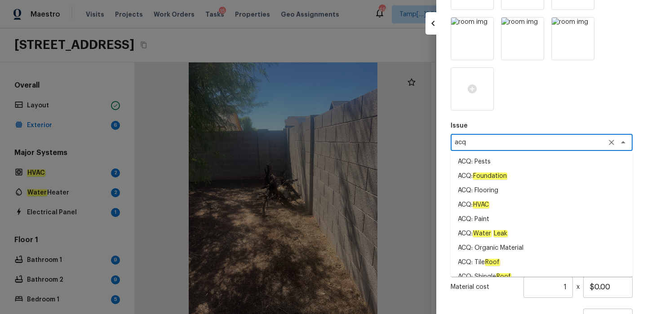
scroll to position [25, 0]
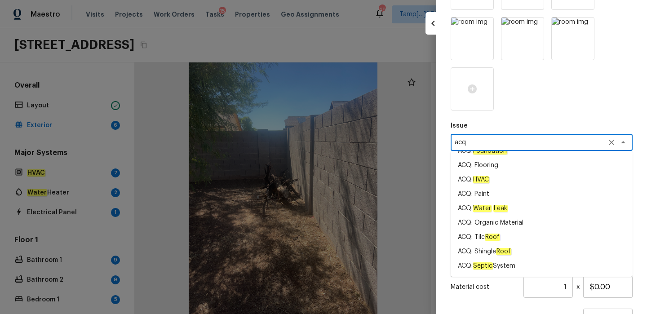
click at [491, 198] on li "ACQ: Paint" at bounding box center [542, 194] width 182 height 14
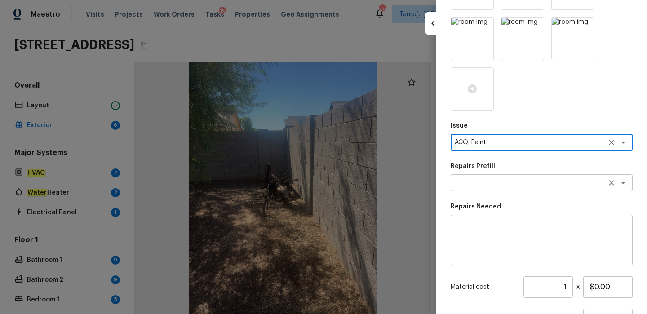
type textarea "ACQ: Paint"
click at [484, 185] on textarea at bounding box center [529, 182] width 149 height 9
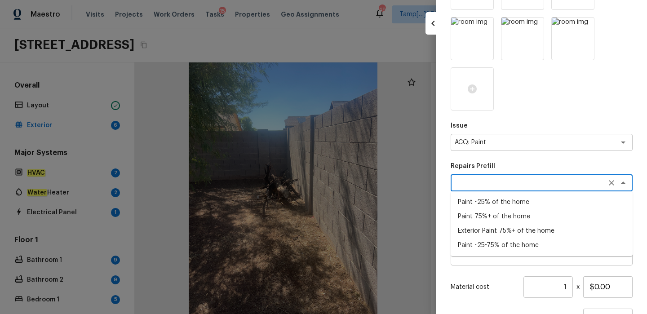
click at [501, 235] on li "Exterior Paint 75%+ of the home" at bounding box center [542, 231] width 182 height 14
type textarea "Exterior Paint 75%+ of the home"
type textarea "Acquisition Scope: 75%+ of the home exterior will likely require paint"
type input "$1.58"
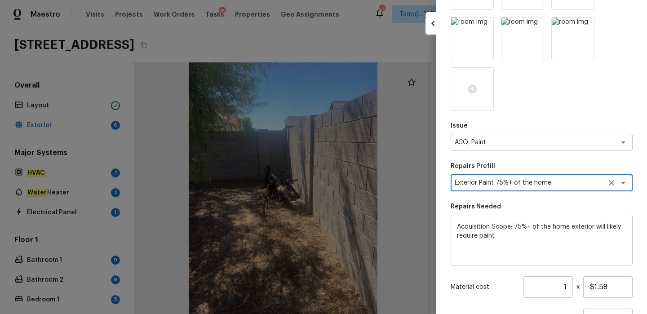
click at [571, 289] on input "1" at bounding box center [548, 287] width 49 height 22
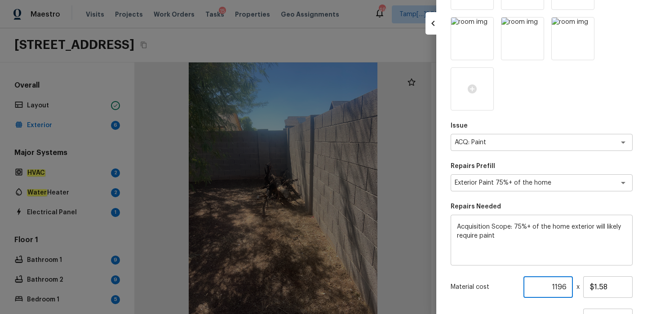
type input "1196"
click at [563, 309] on div "Labor cost $0.00" at bounding box center [542, 320] width 182 height 22
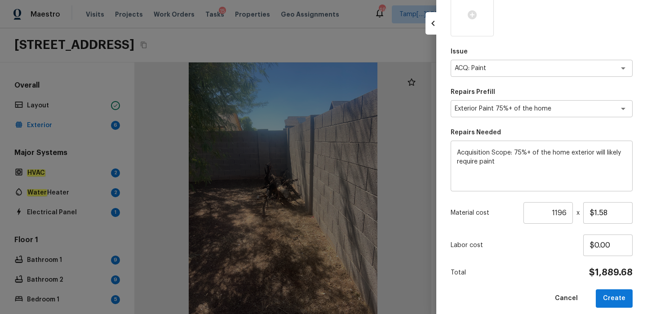
scroll to position [200, 0]
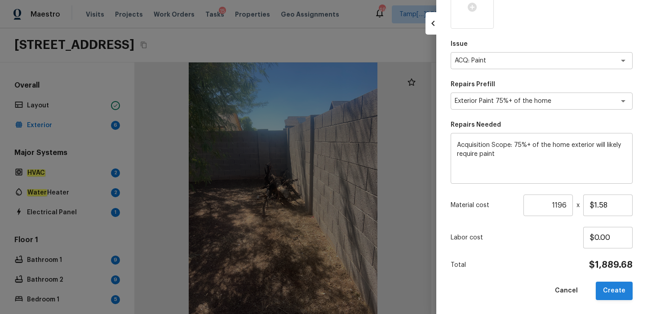
click at [612, 295] on button "Create" at bounding box center [614, 291] width 37 height 18
type input "1"
type input "$0.00"
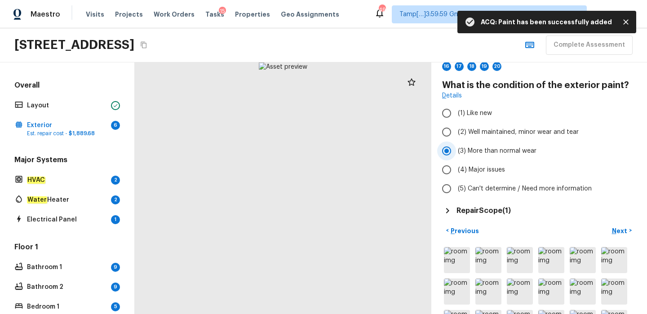
scroll to position [49, 0]
click at [454, 172] on input "(4) Major issues" at bounding box center [446, 169] width 19 height 19
radio input "true"
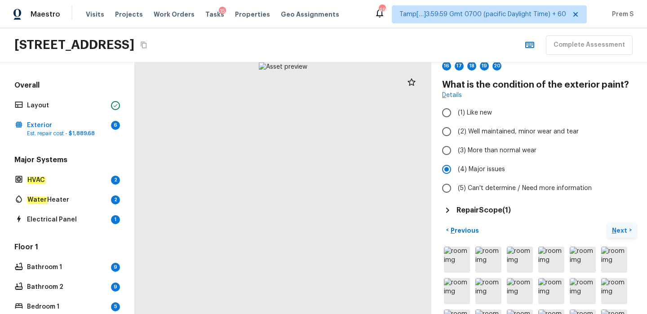
click at [622, 232] on p "Next" at bounding box center [620, 230] width 17 height 9
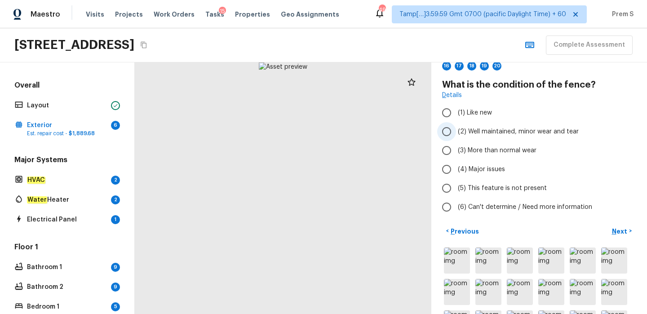
click at [454, 137] on input "(2) Well maintained, minor wear and tear" at bounding box center [446, 131] width 19 height 19
radio input "true"
click at [625, 233] on p "Next" at bounding box center [620, 231] width 17 height 9
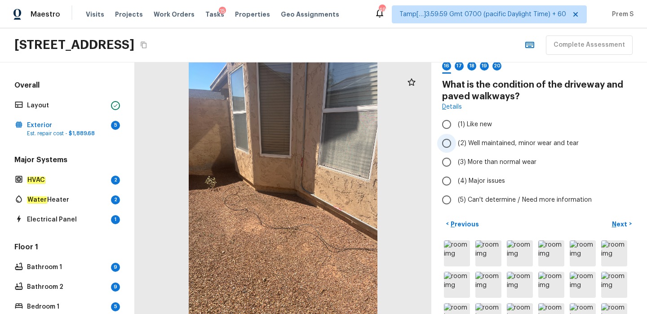
click at [456, 141] on input "(2) Well maintained, minor wear and tear" at bounding box center [446, 143] width 19 height 19
radio input "true"
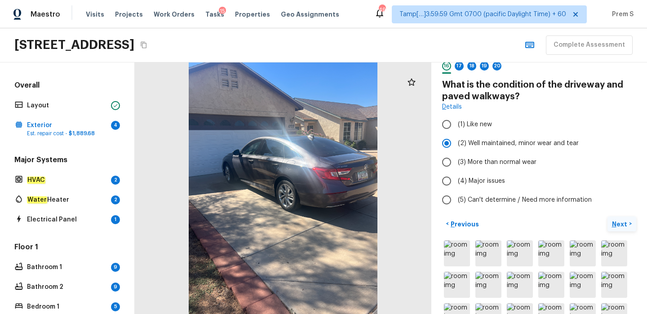
click at [623, 222] on p "Next" at bounding box center [620, 224] width 17 height 9
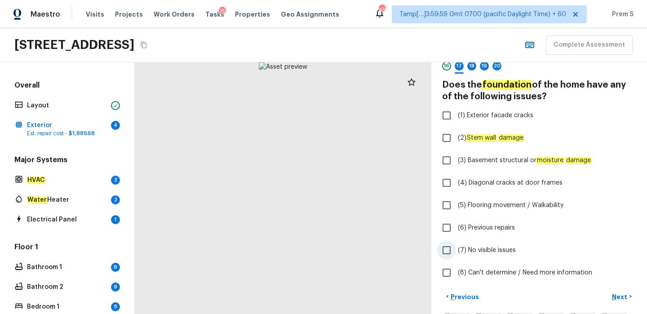
click at [469, 251] on span "(7) No visible issues" at bounding box center [487, 250] width 58 height 9
click at [456, 251] on input "(7) No visible issues" at bounding box center [446, 250] width 19 height 19
checkbox input "true"
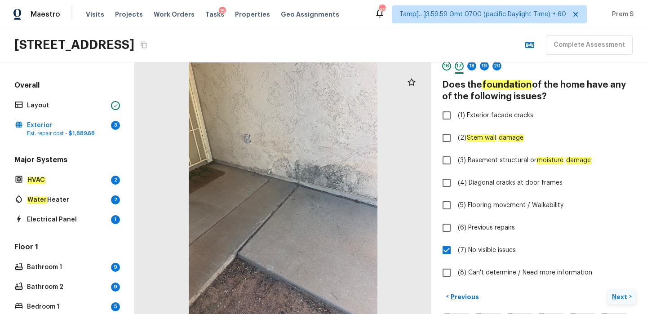
click at [618, 293] on p "Next" at bounding box center [620, 297] width 17 height 9
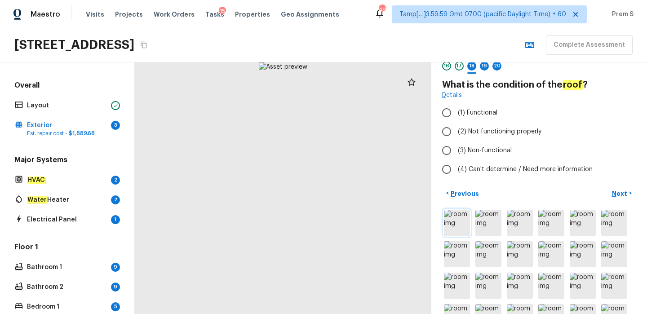
click at [458, 228] on img at bounding box center [457, 223] width 26 height 26
drag, startPoint x: 343, startPoint y: 102, endPoint x: 310, endPoint y: 206, distance: 109.2
click at [310, 209] on div at bounding box center [197, 300] width 708 height 601
drag, startPoint x: 311, startPoint y: 140, endPoint x: 272, endPoint y: 240, distance: 107.4
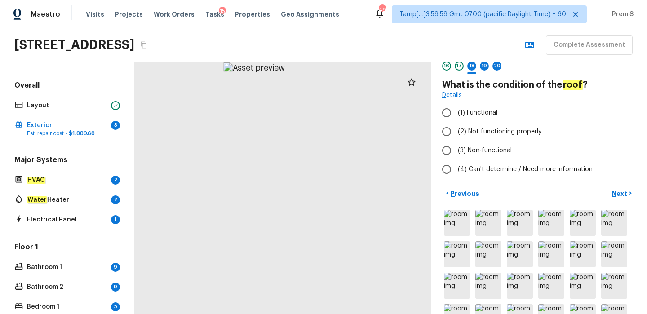
drag, startPoint x: 353, startPoint y: 112, endPoint x: 316, endPoint y: 166, distance: 65.4
click at [317, 167] on div at bounding box center [254, 221] width 374 height 318
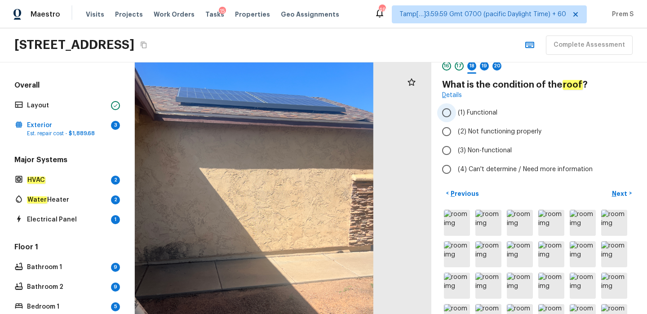
click at [451, 116] on input "(1) Functional" at bounding box center [446, 112] width 19 height 19
radio input "true"
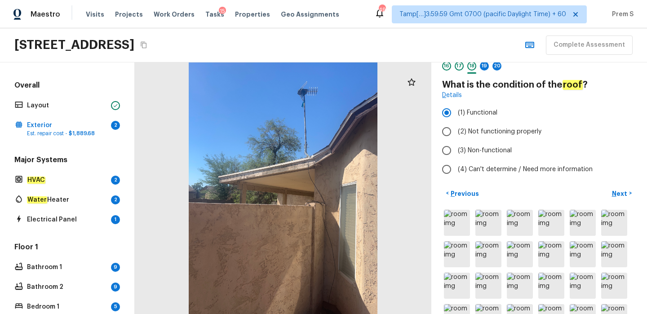
scroll to position [0, 0]
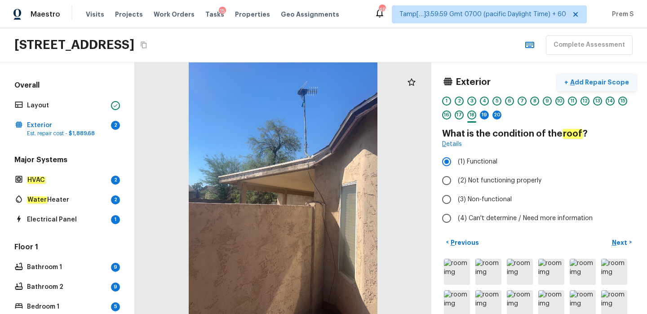
click at [594, 82] on p "Add Repair Scope" at bounding box center [599, 82] width 61 height 9
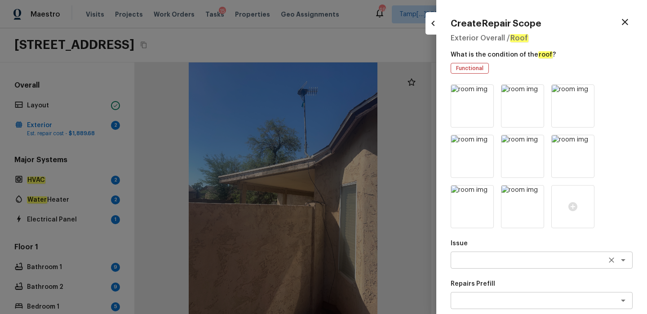
click at [460, 256] on textarea at bounding box center [529, 260] width 149 height 9
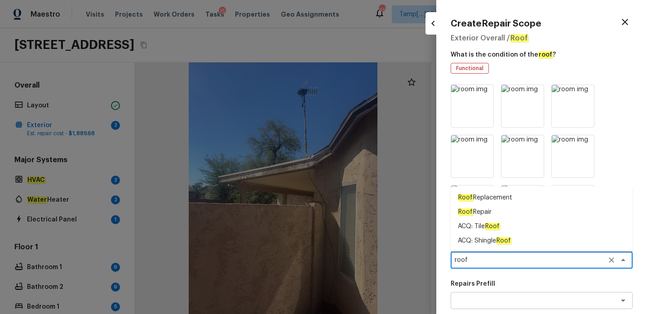
click at [477, 213] on span "Roof Repair" at bounding box center [475, 212] width 34 height 9
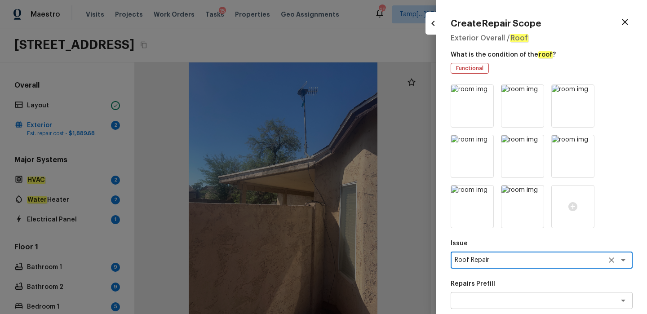
scroll to position [56, 0]
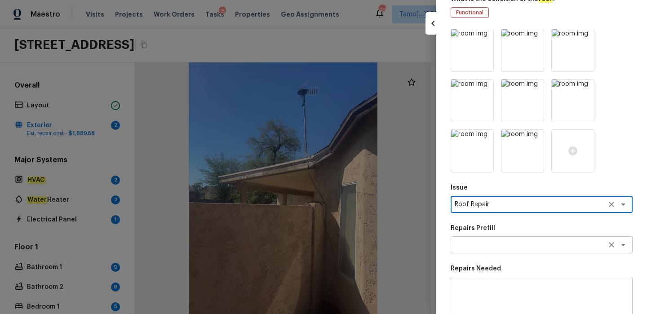
type textarea "Roof Repair"
click at [493, 246] on textarea at bounding box center [529, 244] width 149 height 9
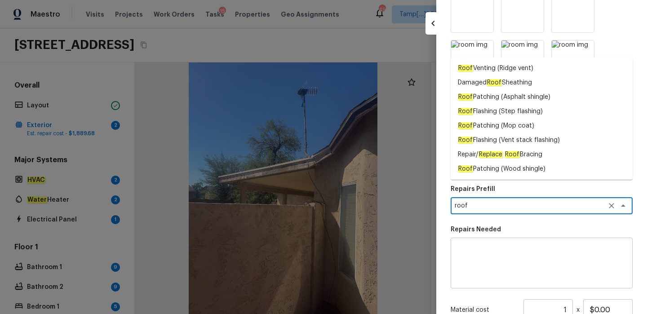
scroll to position [131, 0]
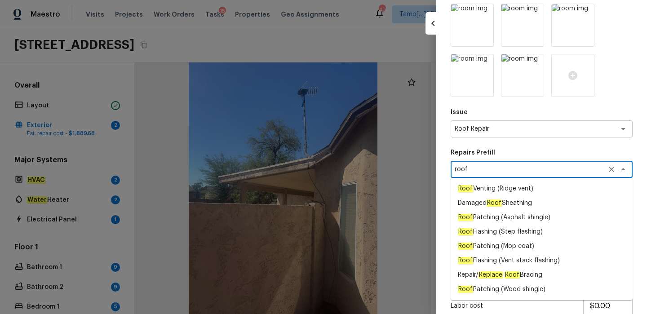
click at [594, 208] on li "Damaged Roof Sheathing" at bounding box center [542, 203] width 182 height 14
type textarea "Damaged Roof Sheathing"
type textarea "Remove the existing damaged/rotted OSB plywood on the roof and replace with new…"
type input "$50.00"
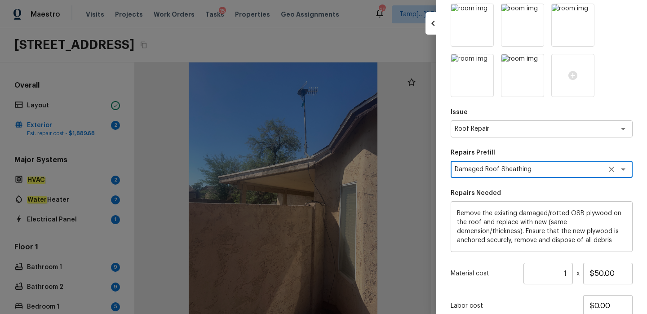
type textarea "Damaged Roof Sheathing"
click at [535, 228] on textarea "Remove the existing damaged/rotted OSB plywood on the roof and replace with new…" at bounding box center [541, 227] width 169 height 36
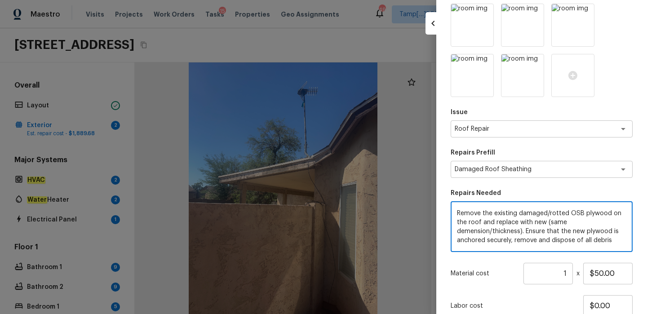
click at [535, 228] on textarea "Remove the existing damaged/rotted OSB plywood on the roof and replace with new…" at bounding box center [541, 227] width 169 height 36
click at [612, 169] on icon "Clear" at bounding box center [611, 169] width 5 height 5
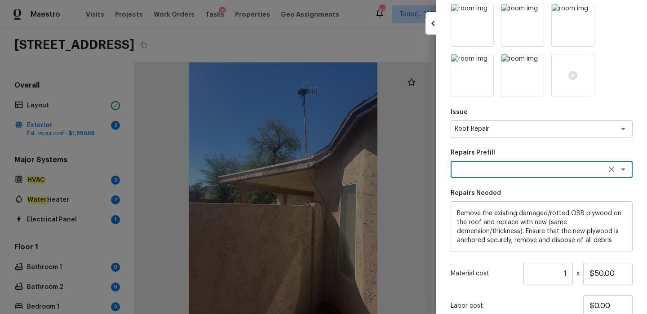
click at [499, 223] on textarea "Remove the existing damaged/rotted OSB plywood on the roof and replace with new…" at bounding box center [541, 227] width 169 height 36
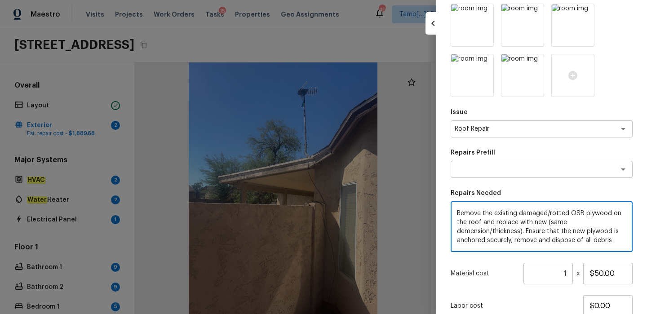
click at [499, 223] on textarea "Remove the existing damaged/rotted OSB plywood on the roof and replace with new…" at bounding box center [541, 227] width 169 height 36
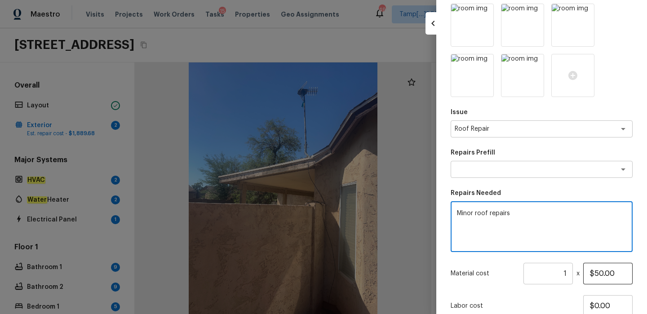
type textarea "Minor roof repairs"
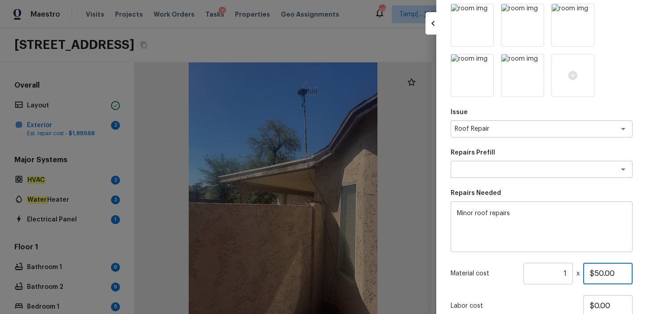
drag, startPoint x: 596, startPoint y: 275, endPoint x: 630, endPoint y: 275, distance: 33.7
click at [630, 275] on input "$50.00" at bounding box center [607, 274] width 49 height 22
type input "$2,500.00"
click at [567, 310] on p "Labor cost" at bounding box center [517, 306] width 133 height 9
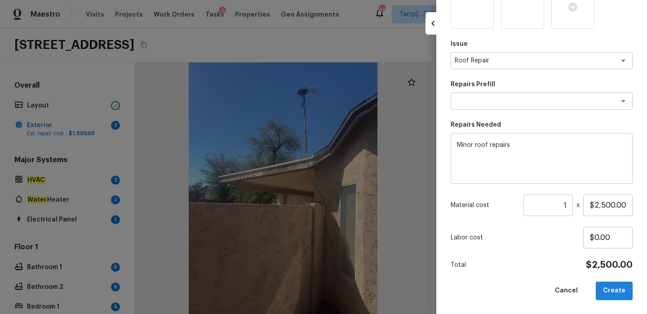
click at [609, 294] on button "Create" at bounding box center [614, 291] width 37 height 18
type input "$0.00"
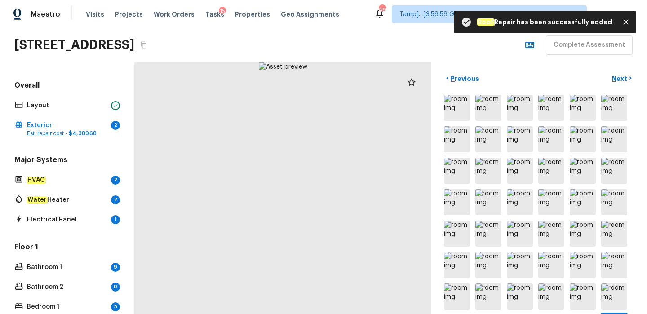
scroll to position [0, 0]
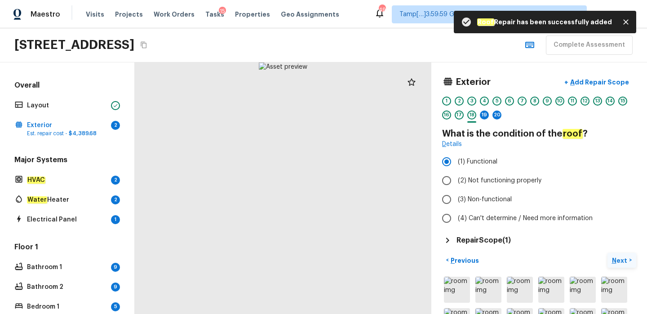
click at [614, 258] on p "Next" at bounding box center [620, 260] width 17 height 9
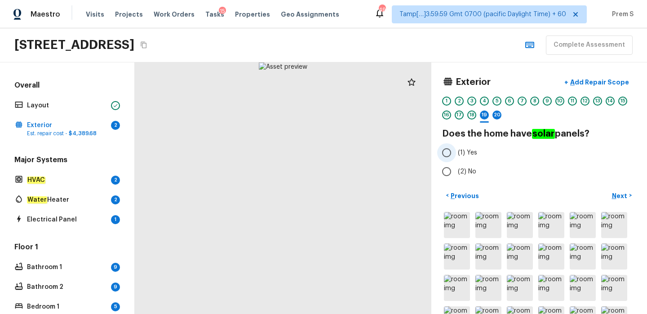
click at [468, 150] on span "(1) Yes" at bounding box center [467, 152] width 19 height 9
click at [456, 150] on input "(1) Yes" at bounding box center [446, 152] width 19 height 19
radio input "true"
click at [609, 194] on button "Next >" at bounding box center [622, 195] width 29 height 15
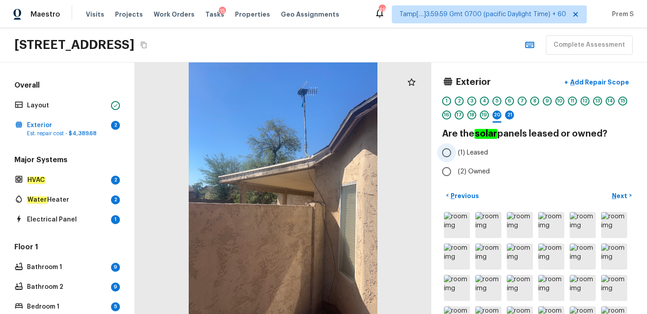
click at [449, 152] on input "(1) Leased" at bounding box center [446, 152] width 19 height 19
radio input "true"
click at [616, 192] on p "Next" at bounding box center [620, 195] width 17 height 9
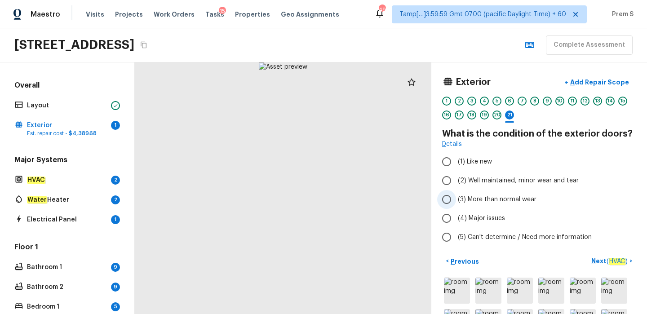
scroll to position [27, 0]
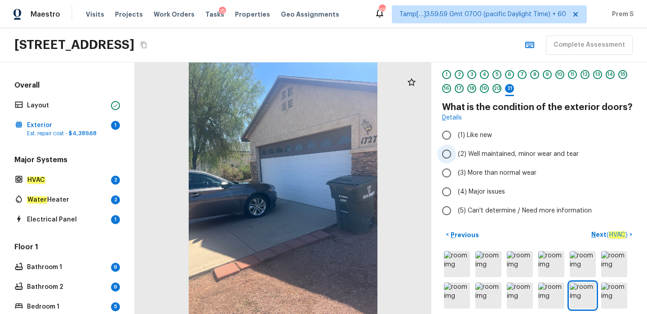
click at [449, 153] on input "(2) Well maintained, minor wear and tear" at bounding box center [446, 154] width 19 height 19
radio input "true"
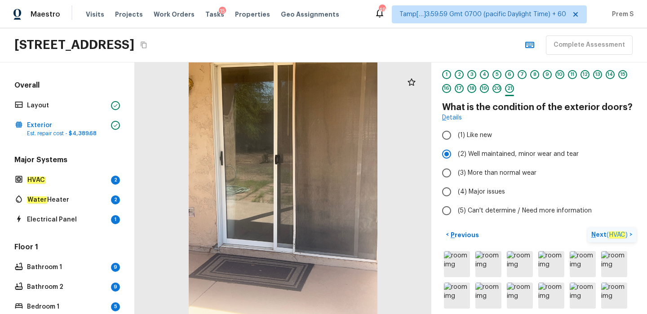
click at [599, 237] on p "Next ( HVAC )" at bounding box center [611, 234] width 38 height 9
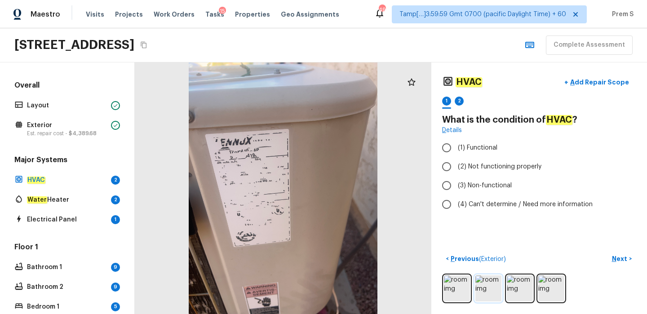
click at [480, 295] on img at bounding box center [489, 289] width 26 height 26
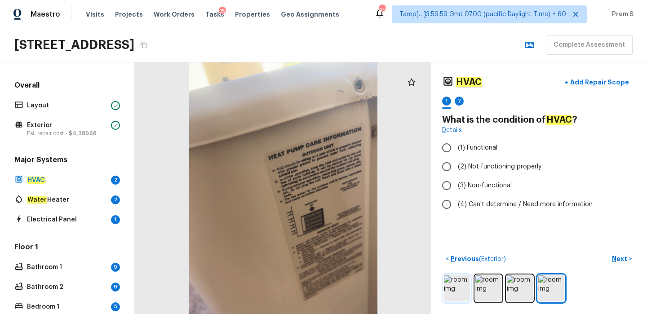
click at [456, 290] on img at bounding box center [457, 289] width 26 height 26
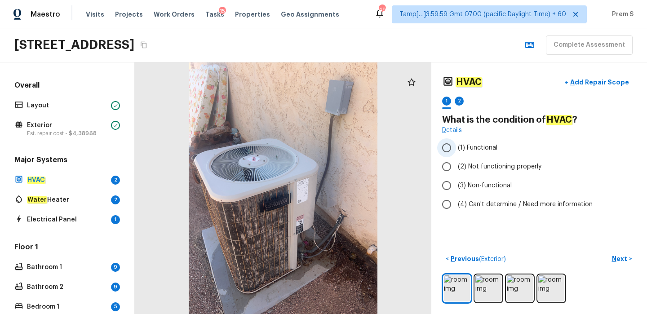
click at [485, 148] on span "(1) Functional" at bounding box center [478, 147] width 40 height 9
click at [456, 148] on input "(1) Functional" at bounding box center [446, 147] width 19 height 19
radio input "true"
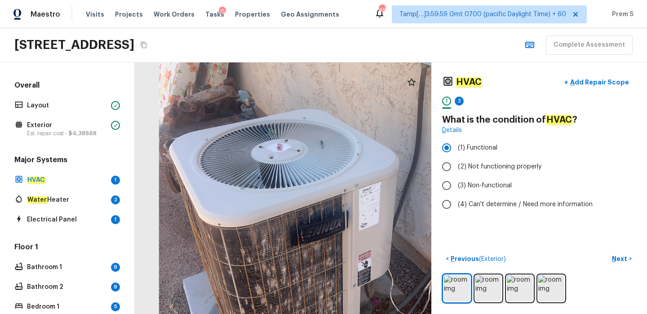
drag, startPoint x: 247, startPoint y: 158, endPoint x: 353, endPoint y: 188, distance: 110.6
click at [353, 188] on div at bounding box center [333, 201] width 549 height 466
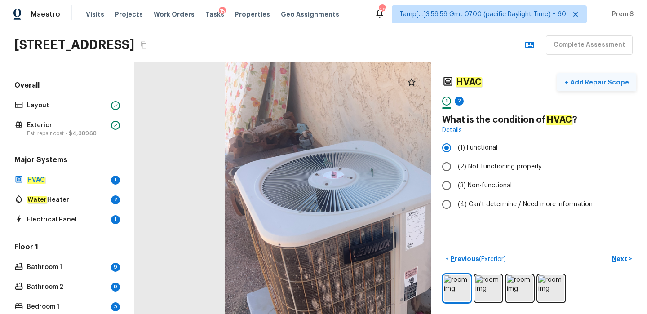
click at [607, 80] on p "Add Repair Scope" at bounding box center [599, 82] width 61 height 9
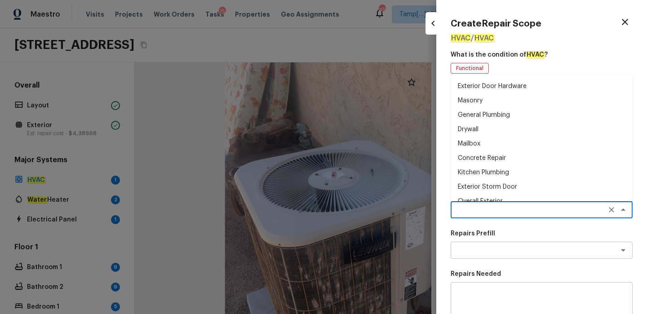
click at [479, 214] on textarea at bounding box center [529, 209] width 149 height 9
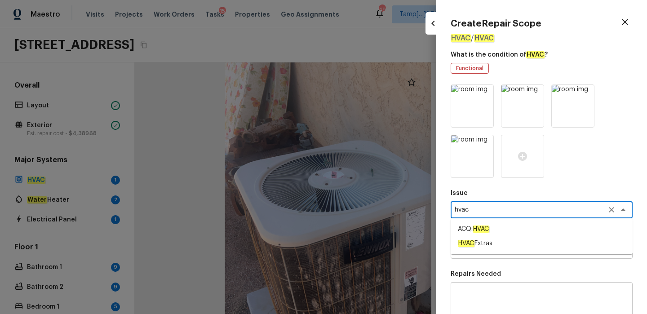
click at [482, 231] on em "HVAC" at bounding box center [481, 229] width 17 height 7
type textarea "ACQ: HVAC"
click at [487, 246] on textarea at bounding box center [529, 250] width 149 height 9
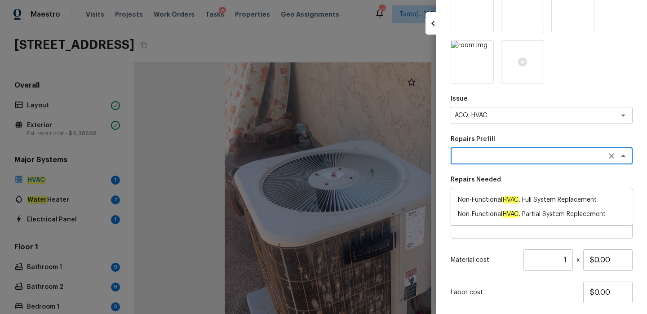
scroll to position [113, 0]
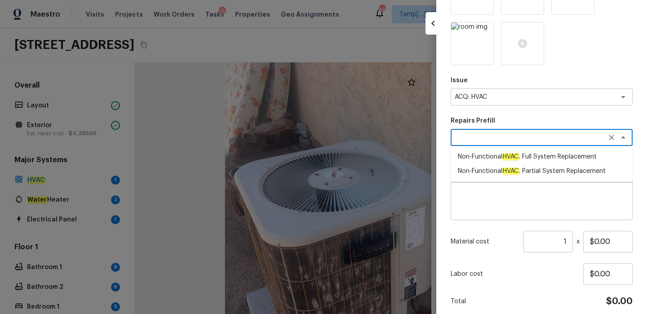
click at [496, 208] on textarea at bounding box center [541, 195] width 169 height 36
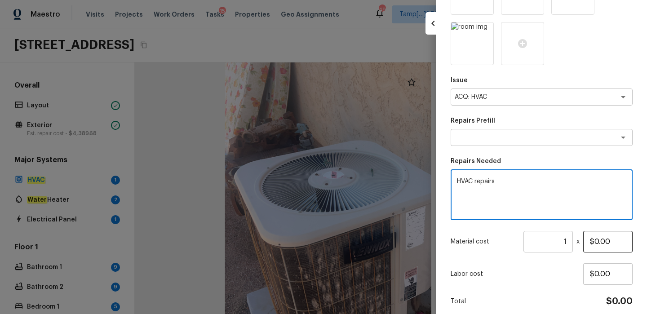
type textarea "HVAC repairs"
click at [596, 243] on input "$0.00" at bounding box center [607, 242] width 49 height 22
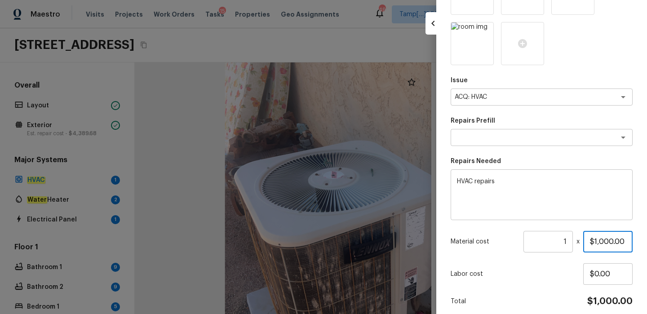
type input "$1,000.00"
click at [565, 281] on div "Labor cost $0.00" at bounding box center [542, 274] width 182 height 22
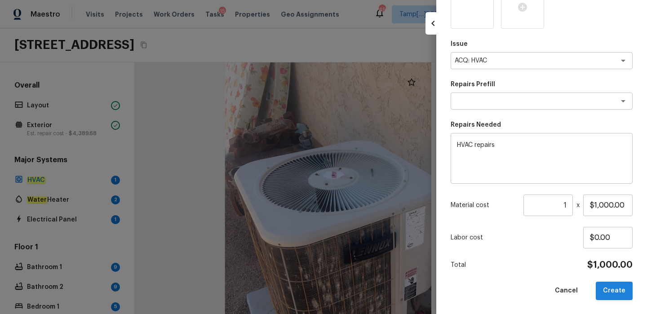
click at [611, 296] on button "Create" at bounding box center [614, 291] width 37 height 18
type input "$0.00"
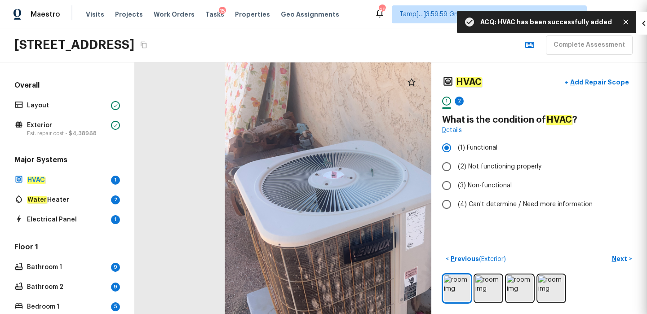
scroll to position [99, 0]
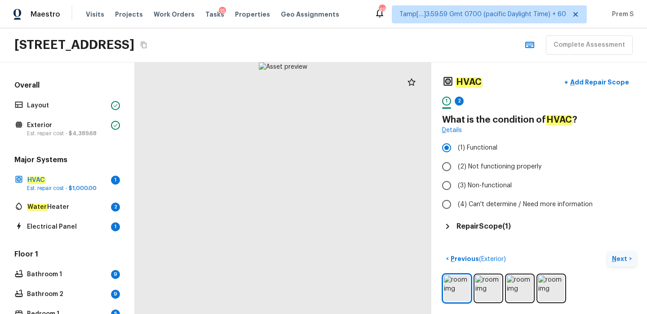
click at [615, 258] on p "Next" at bounding box center [620, 258] width 17 height 9
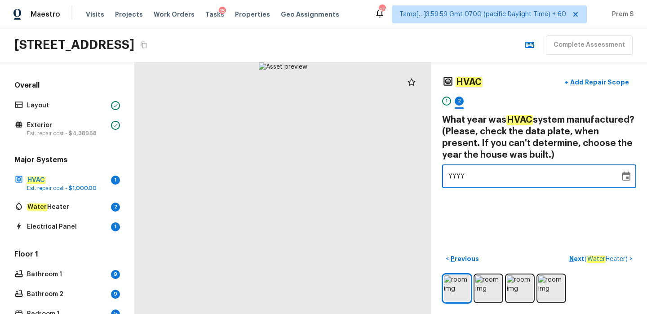
click at [489, 177] on div "YYYY" at bounding box center [531, 177] width 165 height 24
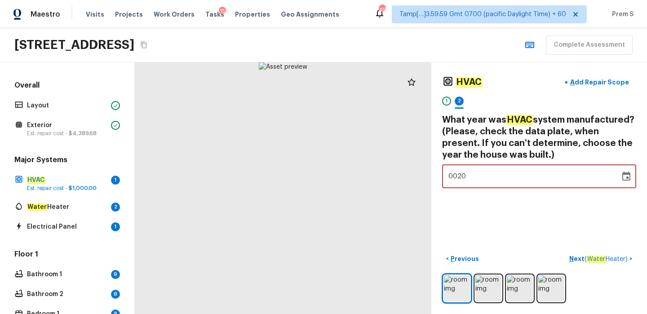
type input "2000"
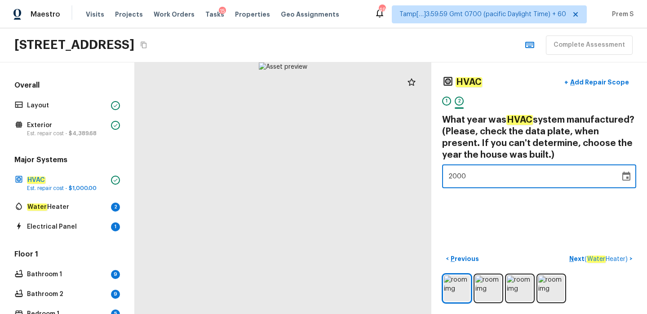
click at [576, 209] on div "HVAC + Add Repair Scope 1 2 What year was HVAC system manufactured? (Please, ch…" at bounding box center [540, 188] width 216 height 252
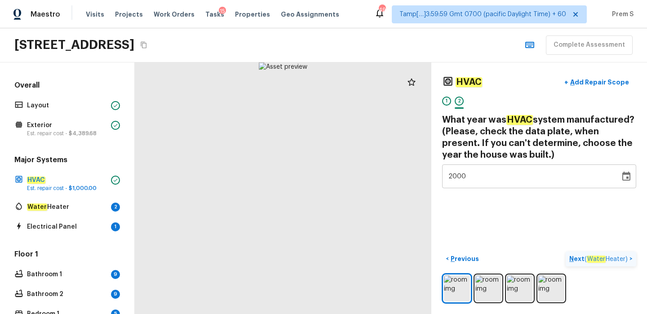
click at [575, 261] on p "Next ( Water Heater )" at bounding box center [599, 258] width 60 height 9
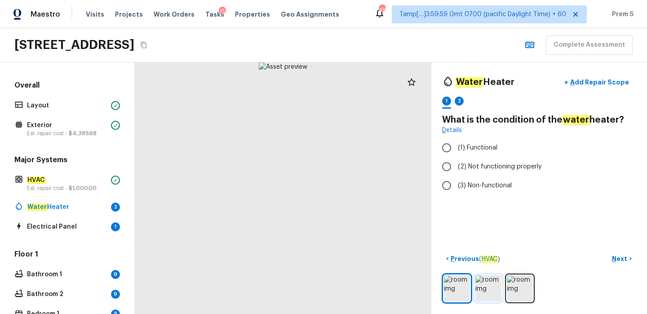
click at [485, 285] on img at bounding box center [489, 289] width 26 height 26
drag, startPoint x: 300, startPoint y: 123, endPoint x: 301, endPoint y: 203, distance: 79.6
click at [301, 203] on div at bounding box center [273, 287] width 743 height 631
click at [462, 143] on span "(1) Functional" at bounding box center [478, 147] width 40 height 9
click at [456, 143] on input "(1) Functional" at bounding box center [446, 147] width 19 height 19
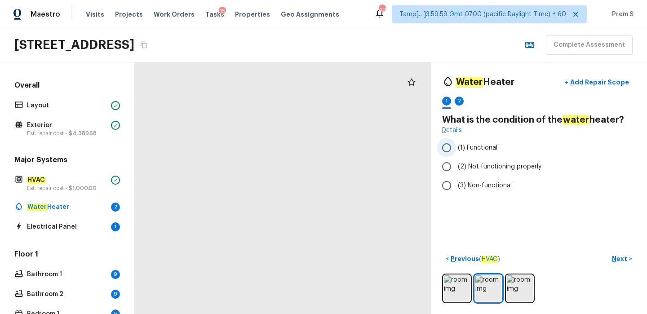
radio input "true"
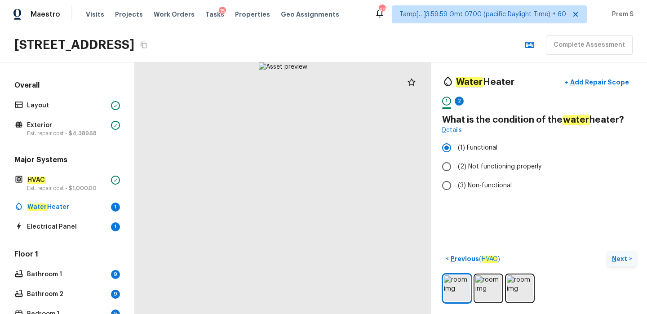
click at [623, 262] on p "Next" at bounding box center [620, 258] width 17 height 9
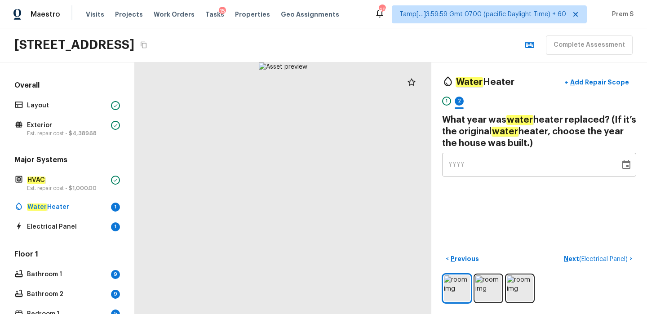
click at [488, 174] on div "YYYY" at bounding box center [531, 165] width 165 height 24
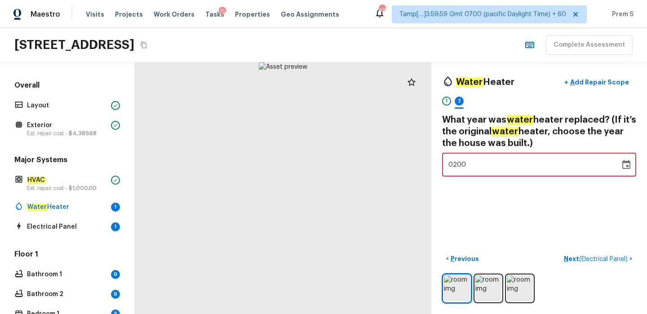
type input "2000"
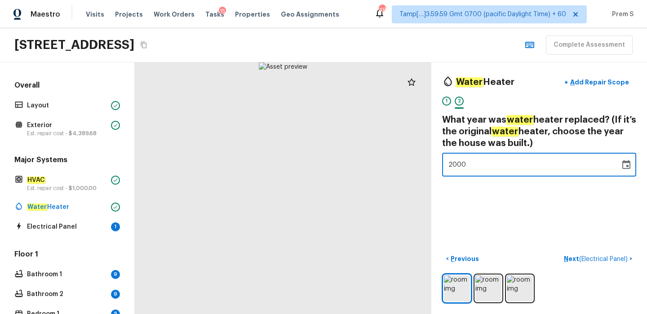
click at [596, 229] on div "Water Heater + Add Repair Scope 1 2 What year was water heater replaced? (If it…" at bounding box center [540, 188] width 216 height 252
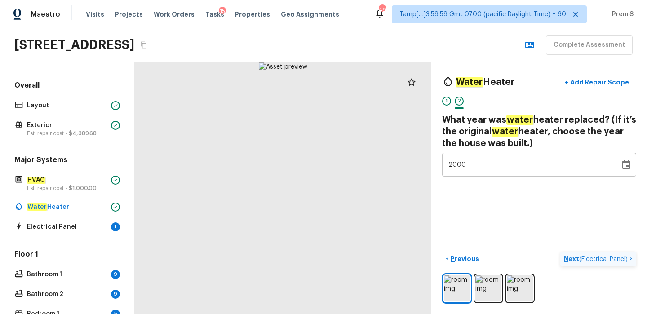
click at [569, 260] on p "Next ( Electrical Panel )" at bounding box center [597, 258] width 66 height 9
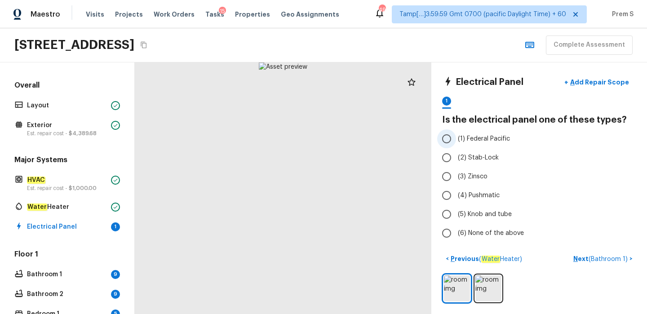
click at [452, 142] on input "(1) Federal Pacific" at bounding box center [446, 138] width 19 height 19
radio input "true"
click at [582, 260] on p "Next ( Bathroom 1 )" at bounding box center [602, 258] width 56 height 9
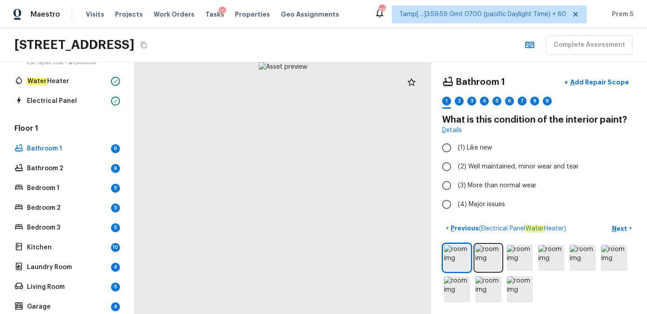
scroll to position [132, 0]
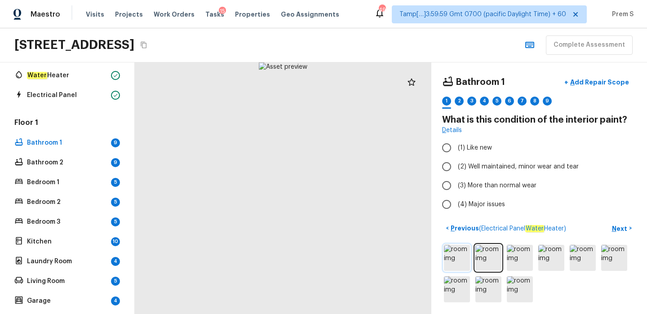
click at [461, 260] on img at bounding box center [457, 258] width 26 height 26
click at [446, 166] on input "(2) Well maintained, minor wear and tear" at bounding box center [446, 166] width 19 height 19
radio input "true"
click at [620, 228] on p "Next" at bounding box center [620, 228] width 17 height 9
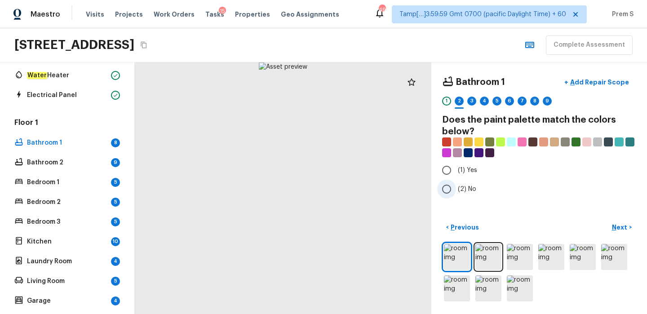
click at [460, 191] on span "(2) No" at bounding box center [467, 189] width 18 height 9
click at [456, 191] on input "(2) No" at bounding box center [446, 189] width 19 height 19
radio input "true"
click at [615, 232] on button "Next >" at bounding box center [622, 227] width 29 height 15
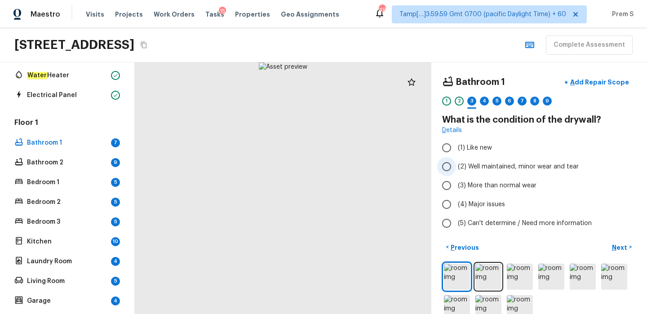
click at [447, 166] on input "(2) Well maintained, minor wear and tear" at bounding box center [446, 166] width 19 height 19
radio input "true"
click at [617, 250] on p "Next" at bounding box center [620, 247] width 17 height 9
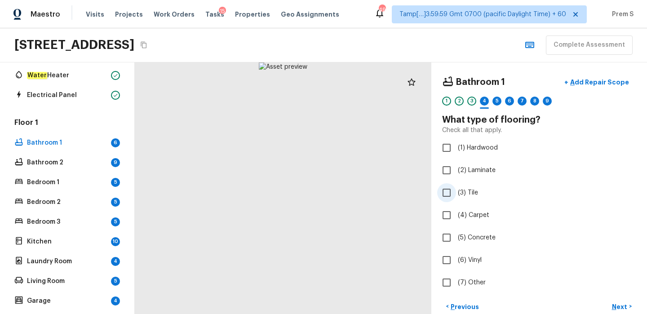
click at [457, 191] on label "(3) Tile" at bounding box center [533, 192] width 192 height 19
click at [456, 191] on input "(3) Tile" at bounding box center [446, 192] width 19 height 19
checkbox input "true"
click at [626, 307] on p "Next" at bounding box center [620, 307] width 17 height 9
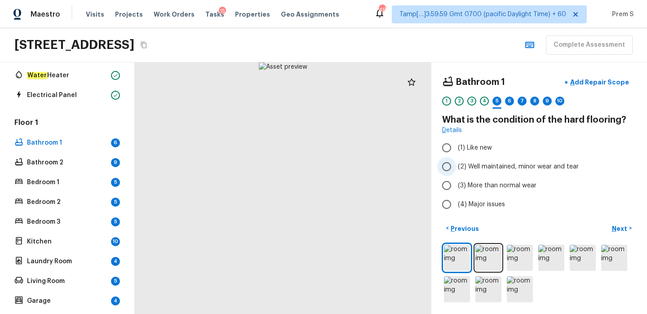
click at [446, 171] on input "(2) Well maintained, minor wear and tear" at bounding box center [446, 166] width 19 height 19
radio input "true"
click at [619, 233] on button "Next >" at bounding box center [622, 228] width 29 height 15
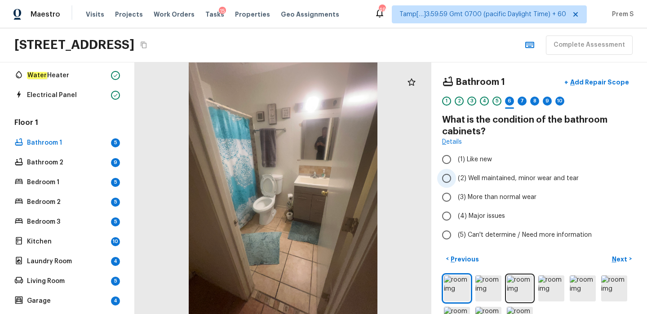
click at [458, 183] on label "(2) Well maintained, minor wear and tear" at bounding box center [533, 178] width 192 height 19
click at [456, 183] on input "(2) Well maintained, minor wear and tear" at bounding box center [446, 178] width 19 height 19
radio input "true"
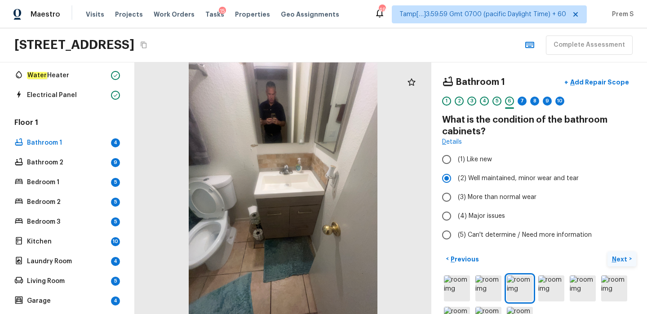
click at [616, 258] on p "Next" at bounding box center [620, 259] width 17 height 9
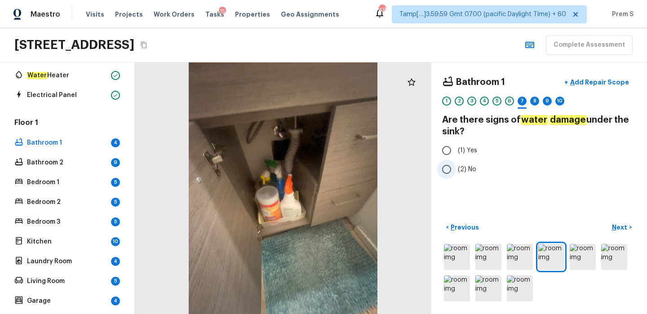
click at [453, 168] on input "(2) No" at bounding box center [446, 169] width 19 height 19
radio input "true"
click at [626, 230] on p "Next" at bounding box center [620, 227] width 17 height 9
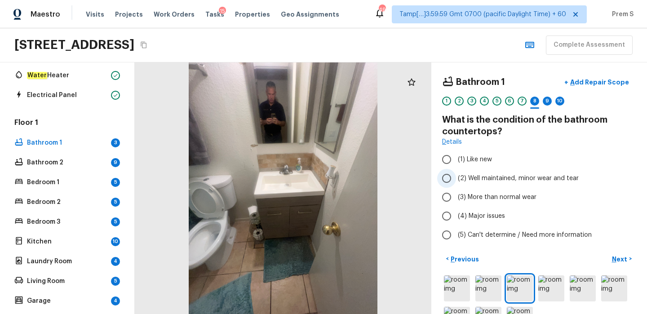
click at [460, 180] on span "(2) Well maintained, minor wear and tear" at bounding box center [518, 178] width 121 height 9
click at [456, 180] on input "(2) Well maintained, minor wear and tear" at bounding box center [446, 178] width 19 height 19
radio input "true"
click at [617, 257] on p "Next" at bounding box center [620, 259] width 17 height 9
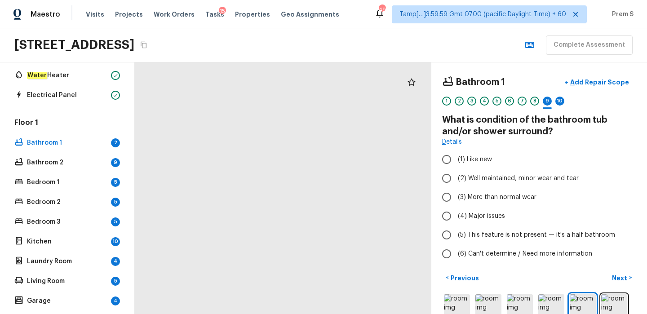
drag, startPoint x: 309, startPoint y: 210, endPoint x: 409, endPoint y: 156, distance: 113.6
click at [409, 156] on div at bounding box center [326, 87] width 937 height 795
click at [480, 198] on span "(3) More than normal wear" at bounding box center [497, 197] width 79 height 9
click at [456, 198] on input "(3) More than normal wear" at bounding box center [446, 197] width 19 height 19
radio input "true"
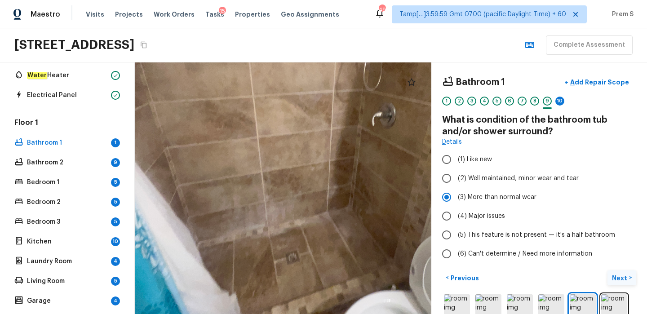
click at [614, 276] on p "Next" at bounding box center [620, 278] width 17 height 9
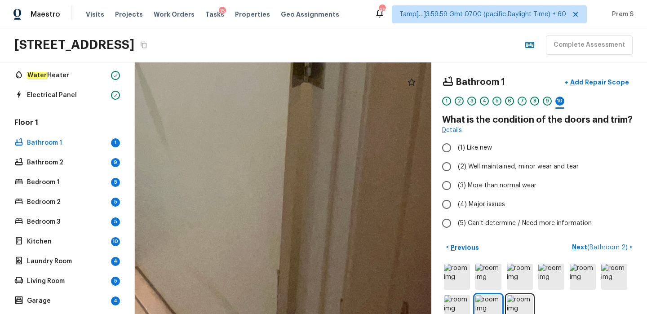
drag, startPoint x: 311, startPoint y: 199, endPoint x: 324, endPoint y: 36, distance: 162.8
click at [324, 36] on div "Maestro Visits Projects Work Orders Tasks 15 Properties Geo Assignments 494 Tam…" at bounding box center [323, 157] width 647 height 314
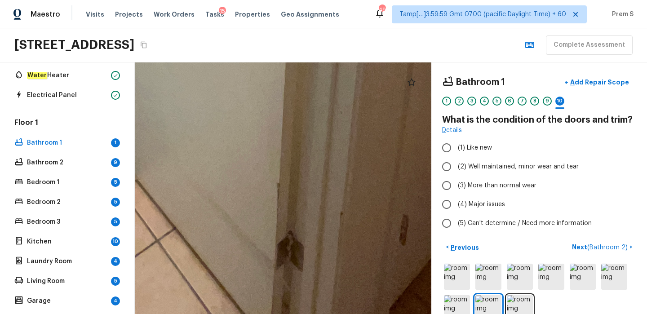
drag, startPoint x: 284, startPoint y: 233, endPoint x: 284, endPoint y: 136, distance: 97.1
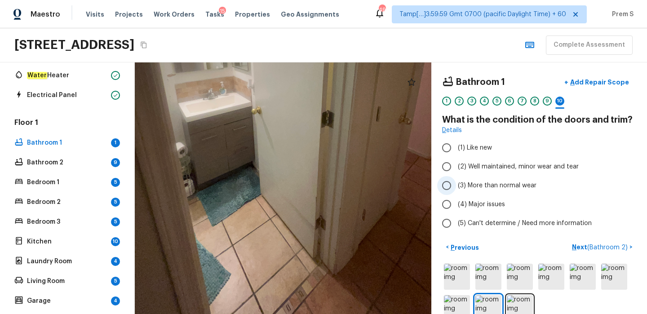
click at [492, 187] on span "(3) More than normal wear" at bounding box center [497, 185] width 79 height 9
click at [456, 187] on input "(3) More than normal wear" at bounding box center [446, 185] width 19 height 19
radio input "true"
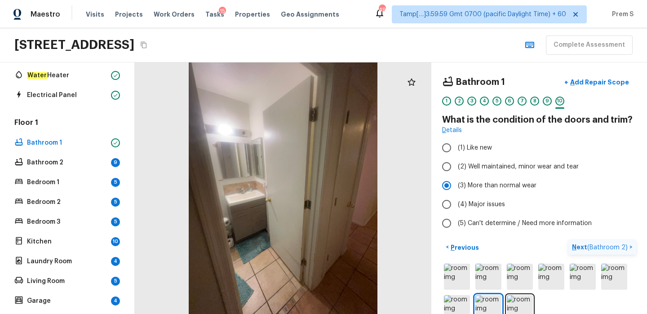
click at [591, 247] on span "( Bathroom 2 )" at bounding box center [607, 248] width 40 height 6
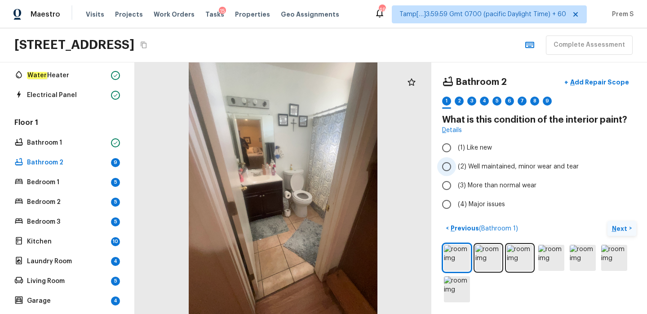
click at [454, 166] on input "(2) Well maintained, minor wear and tear" at bounding box center [446, 166] width 19 height 19
radio input "true"
click at [614, 227] on p "Next" at bounding box center [620, 228] width 17 height 9
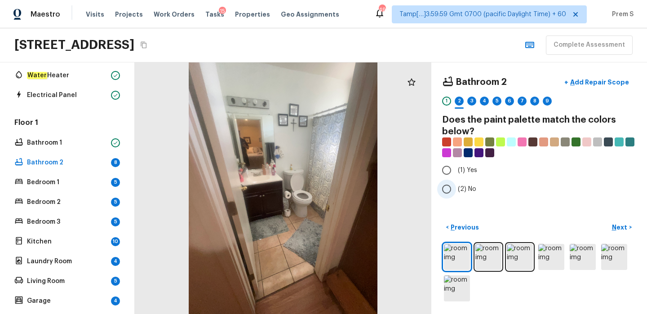
click at [465, 191] on span "(2) No" at bounding box center [467, 189] width 18 height 9
click at [456, 191] on input "(2) No" at bounding box center [446, 189] width 19 height 19
radio input "true"
click at [625, 227] on p "Next" at bounding box center [620, 227] width 17 height 9
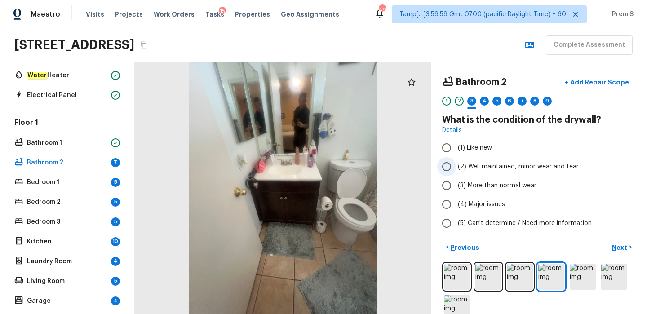
click at [452, 174] on input "(2) Well maintained, minor wear and tear" at bounding box center [446, 166] width 19 height 19
radio input "true"
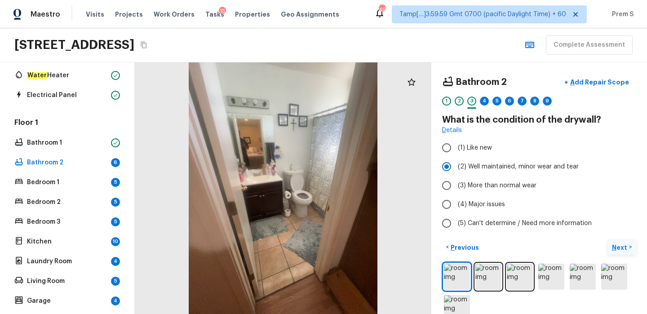
click at [618, 250] on p "Next" at bounding box center [620, 247] width 17 height 9
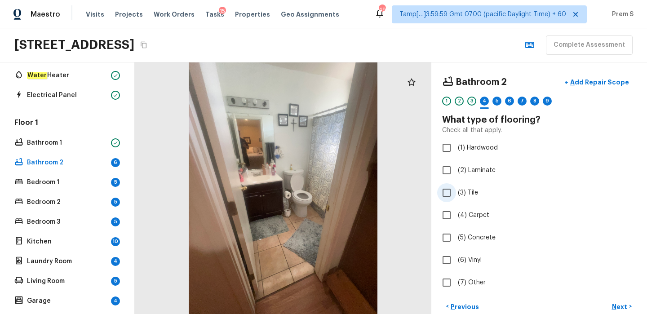
click at [475, 195] on span "(3) Tile" at bounding box center [468, 192] width 20 height 9
click at [456, 195] on input "(3) Tile" at bounding box center [446, 192] width 19 height 19
checkbox input "true"
click at [615, 303] on p "Next" at bounding box center [620, 307] width 17 height 9
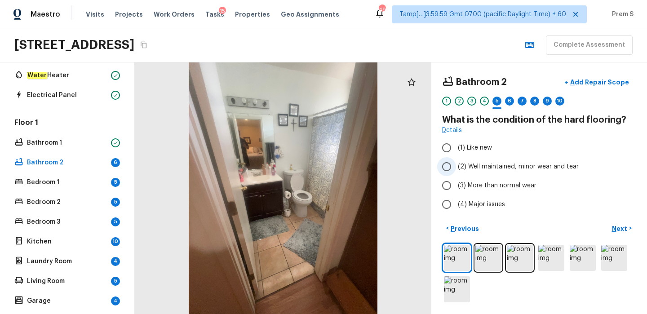
click at [455, 169] on input "(2) Well maintained, minor wear and tear" at bounding box center [446, 166] width 19 height 19
radio input "true"
click at [623, 226] on p "Next" at bounding box center [620, 228] width 17 height 9
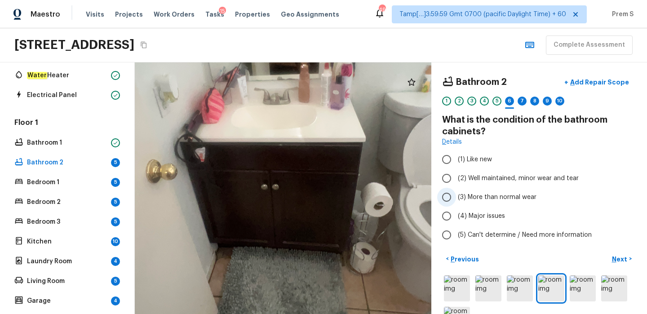
click at [484, 195] on span "(3) More than normal wear" at bounding box center [497, 197] width 79 height 9
click at [456, 195] on input "(3) More than normal wear" at bounding box center [446, 197] width 19 height 19
radio input "true"
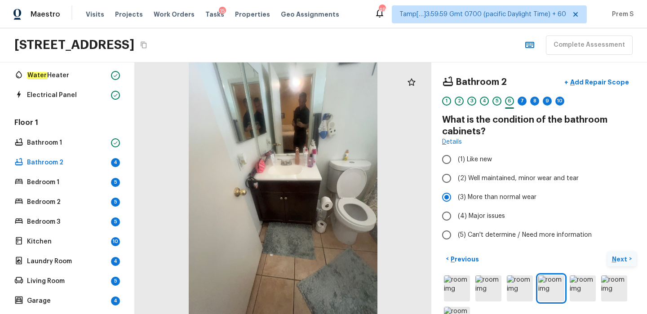
click at [618, 259] on p "Next" at bounding box center [620, 259] width 17 height 9
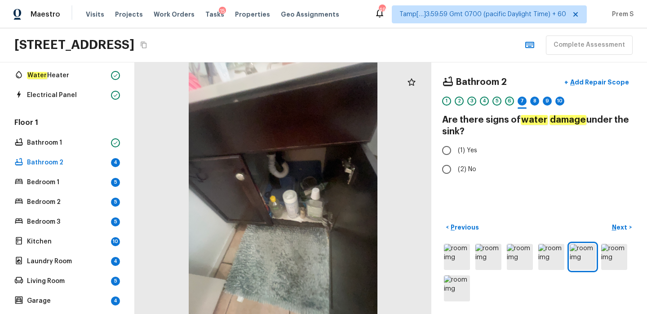
click at [512, 98] on div "6" at bounding box center [509, 101] width 9 height 9
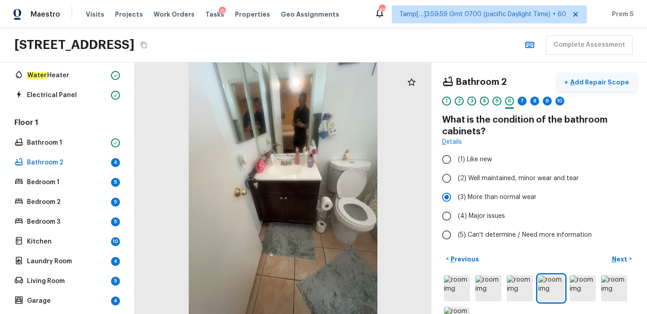
click at [580, 79] on p "Add Repair Scope" at bounding box center [599, 82] width 61 height 9
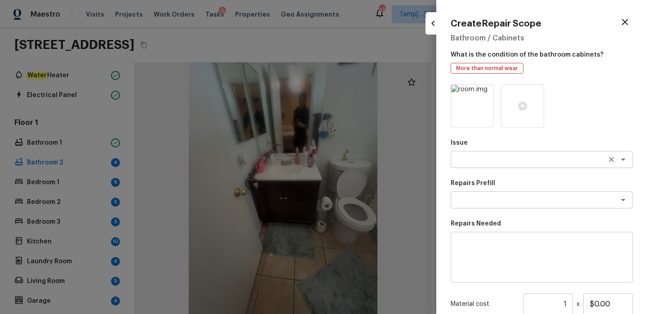
click at [480, 162] on textarea at bounding box center [529, 159] width 149 height 9
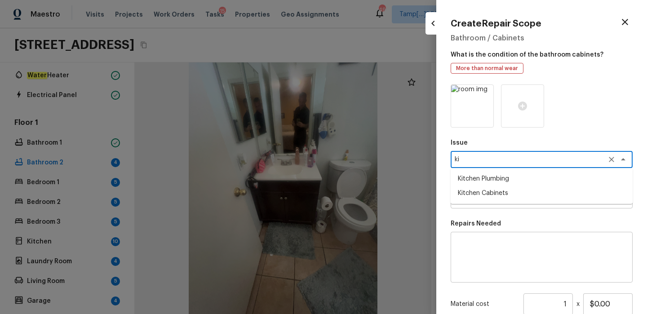
type textarea "k"
click at [489, 209] on li "Bathroom Cabinets" at bounding box center [542, 207] width 182 height 14
type textarea "Bathroom Cabinets"
click at [489, 209] on div "Issue Bathroom Cabinets x ​ Repairs Prefill x ​ Repairs Needed x ​ Material cos…" at bounding box center [542, 242] width 182 height 315
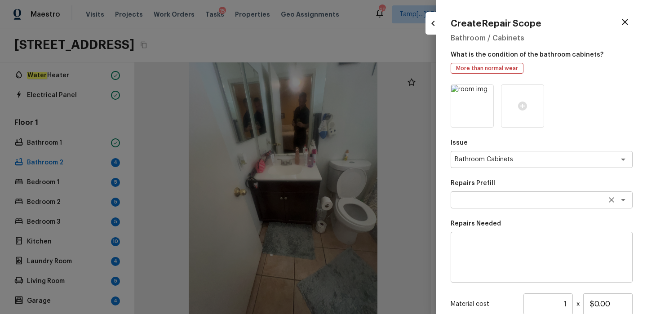
click at [493, 203] on textarea at bounding box center [529, 200] width 149 height 9
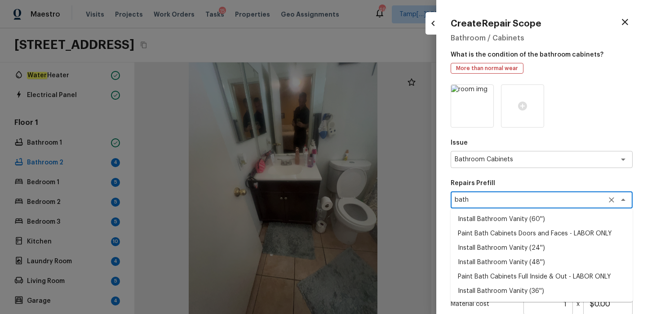
click at [471, 198] on textarea "bath" at bounding box center [529, 200] width 149 height 9
type textarea "bath"
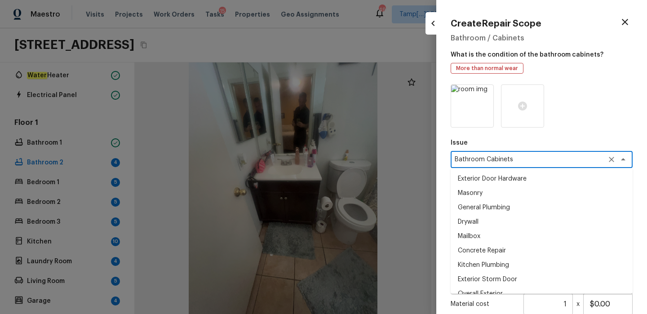
scroll to position [453, 0]
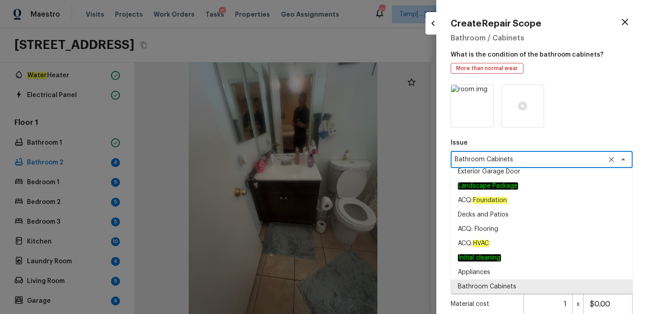
drag, startPoint x: 518, startPoint y: 162, endPoint x: 450, endPoint y: 162, distance: 68.3
click at [450, 162] on div "Create Repair Scope Bathroom / Cabinets What is the condition of the bathroom c…" at bounding box center [541, 157] width 211 height 314
click at [573, 141] on p "Issue" at bounding box center [542, 142] width 182 height 9
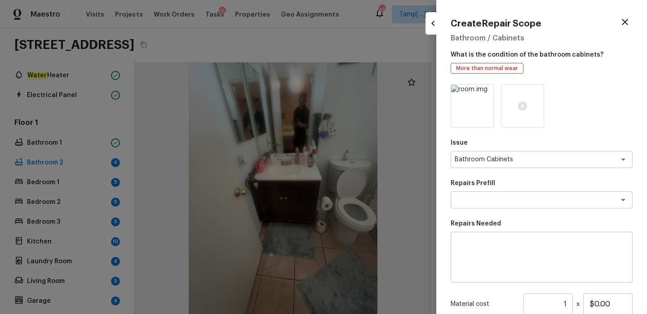
click at [488, 246] on textarea at bounding box center [541, 258] width 169 height 36
paste textarea "Bathroom Cabinets"
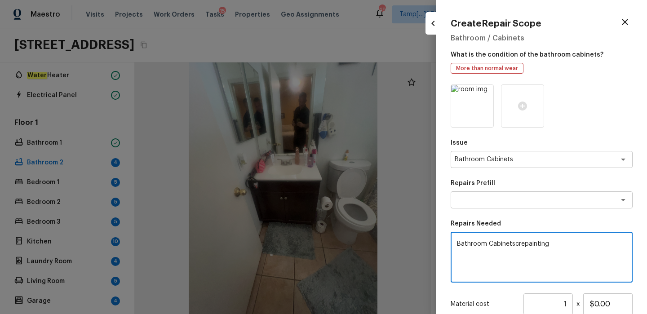
click at [513, 245] on textarea "Bathroom Cabinetscrepainting" at bounding box center [541, 258] width 169 height 36
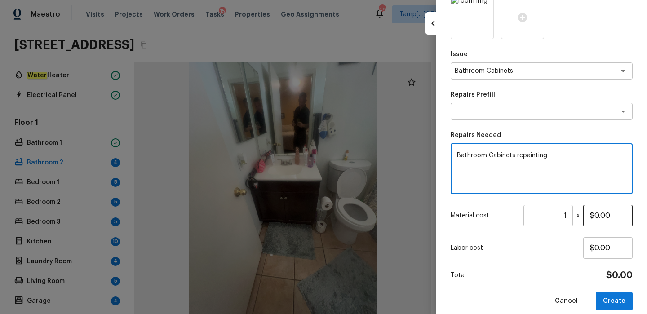
type textarea "Bathroom Cabinets repainting"
click at [593, 214] on input "$0.00" at bounding box center [607, 216] width 49 height 22
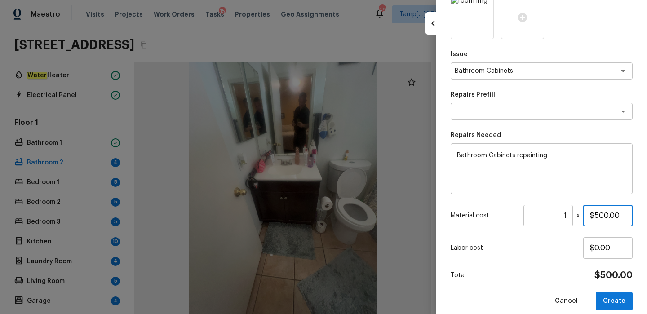
type input "$500.00"
click at [564, 285] on div "Issue Bathroom Cabinets x ​ Repairs Prefill x ​ Repairs Needed Bathroom Cabinet…" at bounding box center [542, 153] width 182 height 315
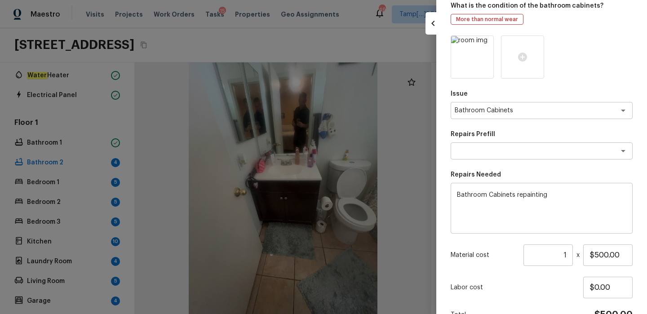
scroll to position [99, 0]
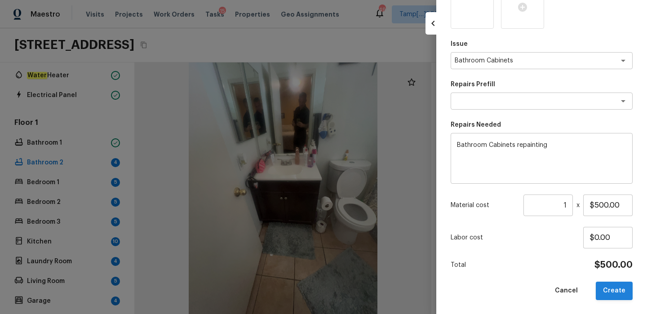
click at [618, 296] on button "Create" at bounding box center [614, 291] width 37 height 18
type input "$0.00"
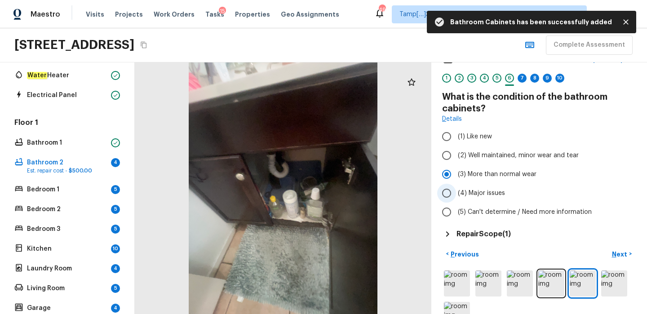
scroll to position [49, 0]
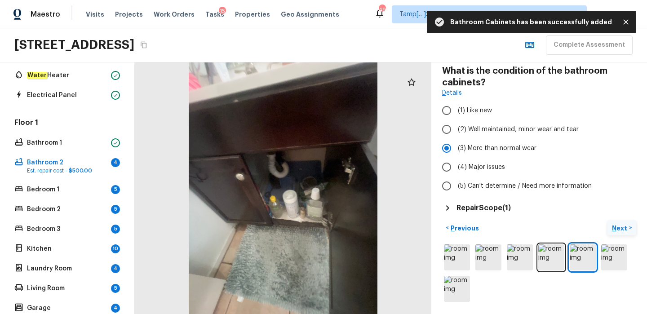
click at [618, 228] on p "Next" at bounding box center [620, 228] width 17 height 9
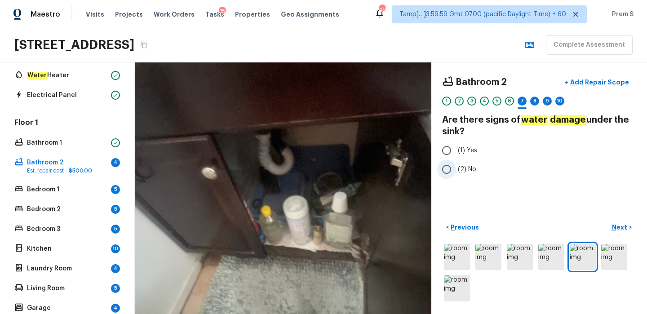
click at [469, 163] on label "(2) No" at bounding box center [533, 169] width 192 height 19
click at [456, 163] on input "(2) No" at bounding box center [446, 169] width 19 height 19
radio input "true"
click at [620, 227] on p "Next" at bounding box center [620, 227] width 17 height 9
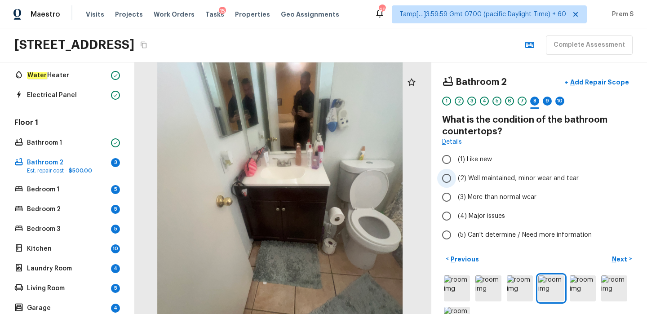
click at [473, 174] on span "(2) Well maintained, minor wear and tear" at bounding box center [518, 178] width 121 height 9
click at [456, 174] on input "(2) Well maintained, minor wear and tear" at bounding box center [446, 178] width 19 height 19
radio input "true"
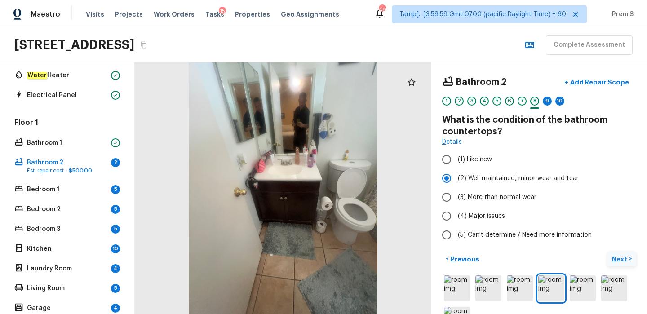
click at [625, 261] on p "Next" at bounding box center [620, 259] width 17 height 9
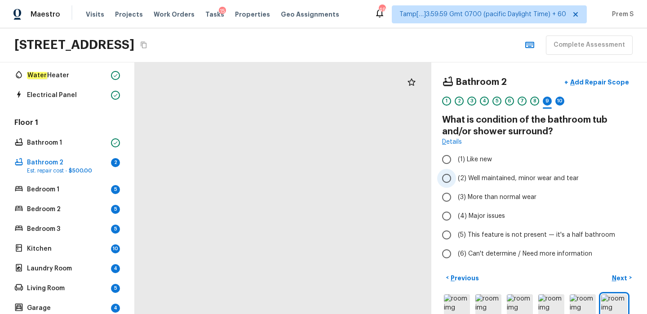
click at [504, 176] on span "(2) Well maintained, minor wear and tear" at bounding box center [518, 178] width 121 height 9
click at [456, 176] on input "(2) Well maintained, minor wear and tear" at bounding box center [446, 178] width 19 height 19
radio input "true"
click at [618, 277] on p "Next" at bounding box center [620, 278] width 17 height 9
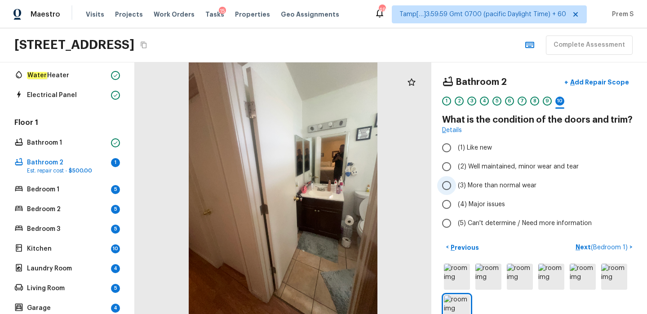
click at [477, 184] on span "(3) More than normal wear" at bounding box center [497, 185] width 79 height 9
click at [456, 184] on input "(3) More than normal wear" at bounding box center [446, 185] width 19 height 19
radio input "true"
click at [600, 249] on span "( Bedroom 1 )" at bounding box center [609, 248] width 37 height 6
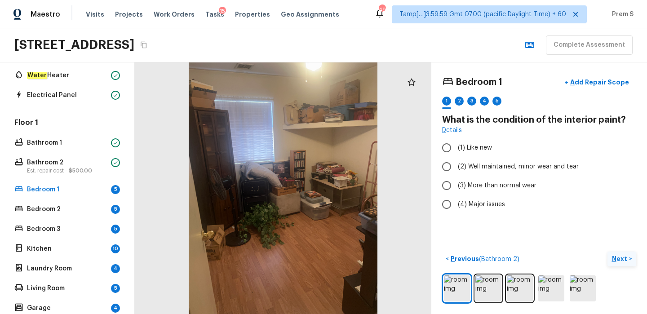
click at [442, 288] on div at bounding box center [539, 289] width 194 height 30
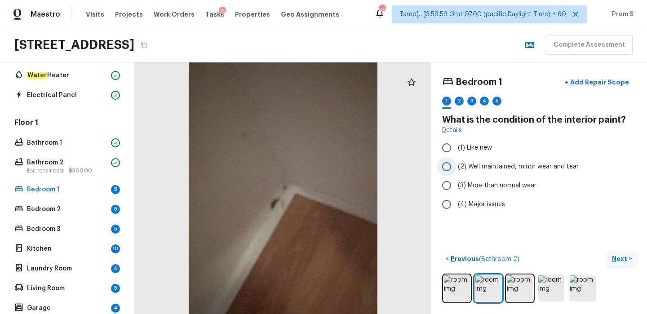
click at [446, 170] on input "(2) Well maintained, minor wear and tear" at bounding box center [446, 166] width 19 height 19
radio input "true"
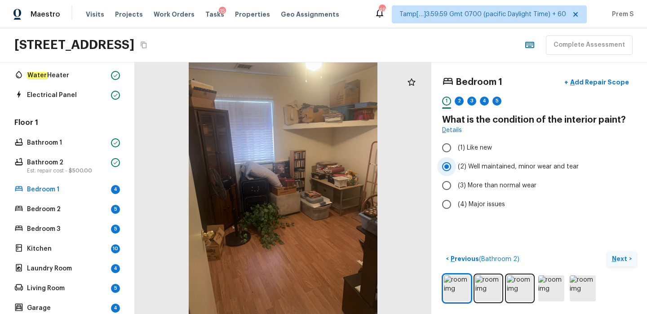
click at [446, 169] on input "(2) Well maintained, minor wear and tear" at bounding box center [446, 166] width 19 height 19
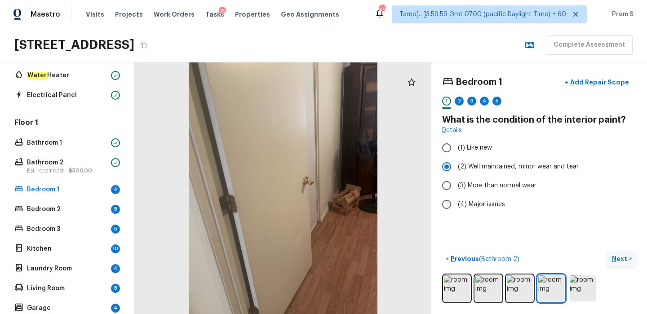
click at [615, 259] on p "Next" at bounding box center [620, 258] width 17 height 9
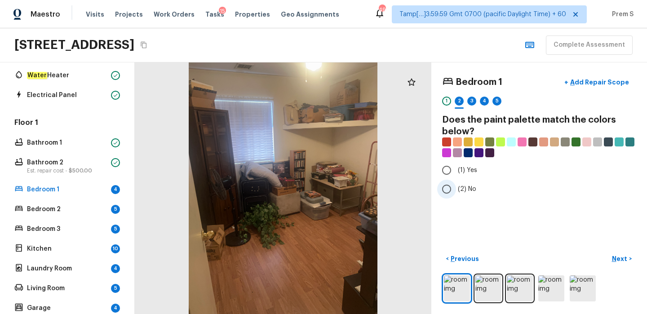
click at [446, 187] on input "(2) No" at bounding box center [446, 189] width 19 height 19
radio input "true"
click at [616, 258] on p "Next" at bounding box center [620, 258] width 17 height 9
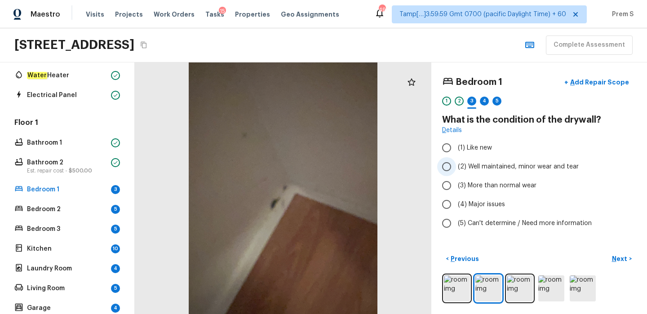
click at [447, 170] on input "(2) Well maintained, minor wear and tear" at bounding box center [446, 166] width 19 height 19
radio input "true"
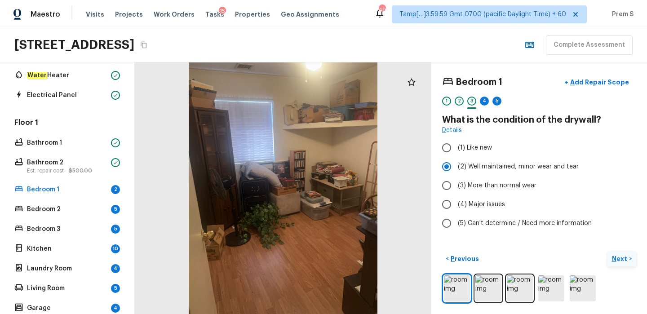
click at [613, 255] on p "Next" at bounding box center [620, 258] width 17 height 9
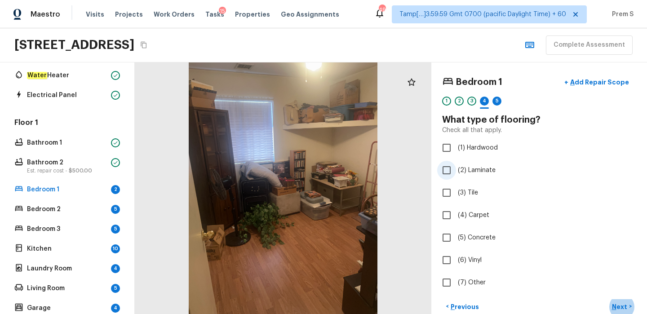
click at [453, 172] on input "(2) Laminate" at bounding box center [446, 170] width 19 height 19
checkbox input "true"
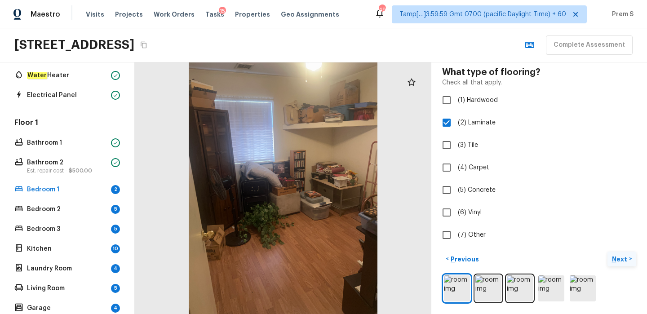
click at [621, 259] on p "Next" at bounding box center [620, 259] width 17 height 9
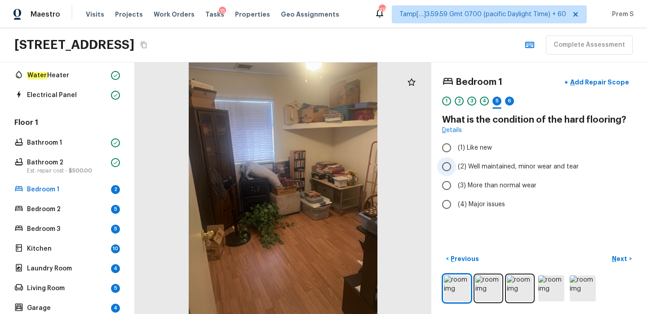
click at [463, 167] on span "(2) Well maintained, minor wear and tear" at bounding box center [518, 166] width 121 height 9
click at [456, 167] on input "(2) Well maintained, minor wear and tear" at bounding box center [446, 166] width 19 height 19
radio input "true"
click at [618, 257] on p "Next" at bounding box center [620, 258] width 17 height 9
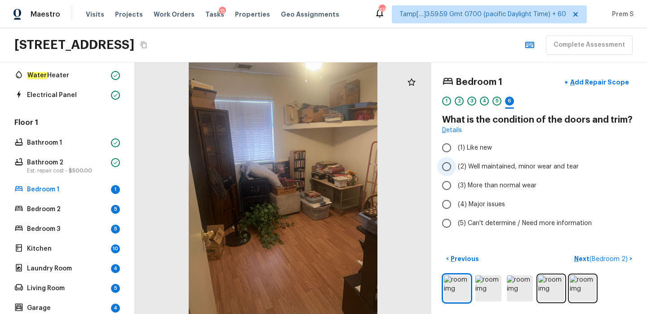
click at [479, 171] on span "(2) Well maintained, minor wear and tear" at bounding box center [518, 166] width 121 height 9
click at [456, 171] on input "(2) Well maintained, minor wear and tear" at bounding box center [446, 166] width 19 height 19
radio input "true"
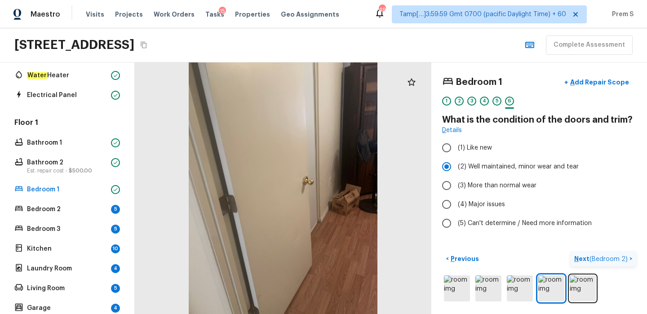
click at [583, 255] on p "Next ( Bedroom 2 )" at bounding box center [601, 258] width 55 height 9
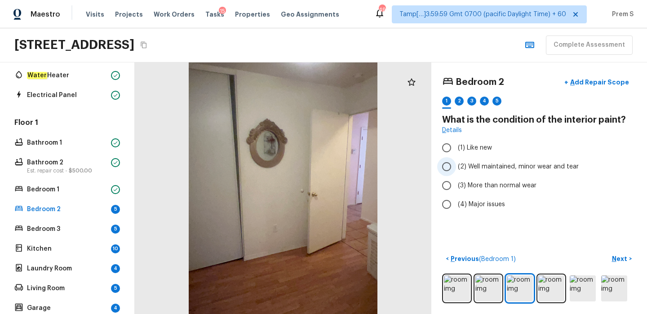
click at [455, 168] on input "(2) Well maintained, minor wear and tear" at bounding box center [446, 166] width 19 height 19
radio input "true"
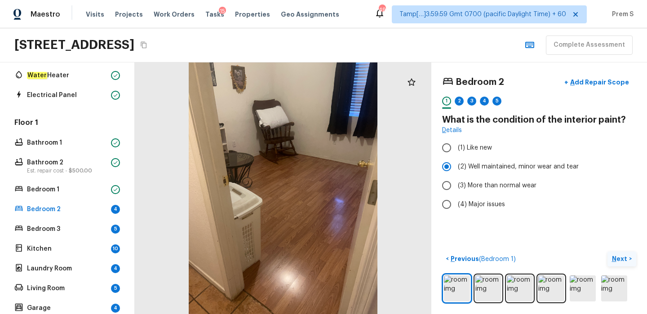
click at [620, 258] on p "Next" at bounding box center [620, 258] width 17 height 9
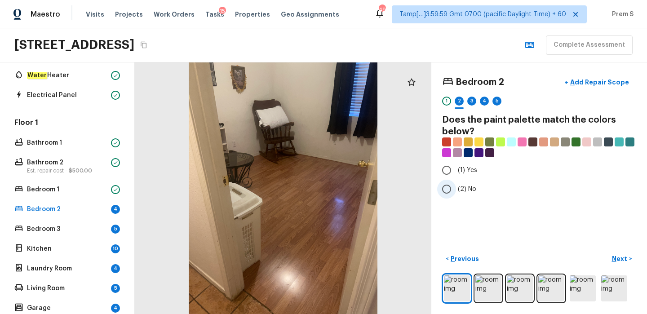
click at [463, 187] on span "(2) No" at bounding box center [467, 189] width 18 height 9
click at [456, 187] on input "(2) No" at bounding box center [446, 189] width 19 height 19
radio input "true"
click at [625, 258] on p "Next" at bounding box center [620, 258] width 17 height 9
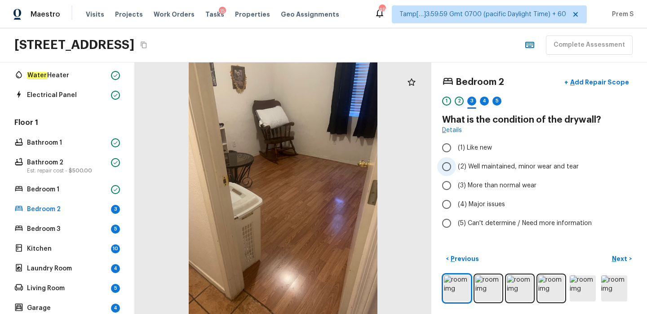
click at [449, 168] on input "(2) Well maintained, minor wear and tear" at bounding box center [446, 166] width 19 height 19
radio input "true"
click at [624, 259] on p "Next" at bounding box center [620, 258] width 17 height 9
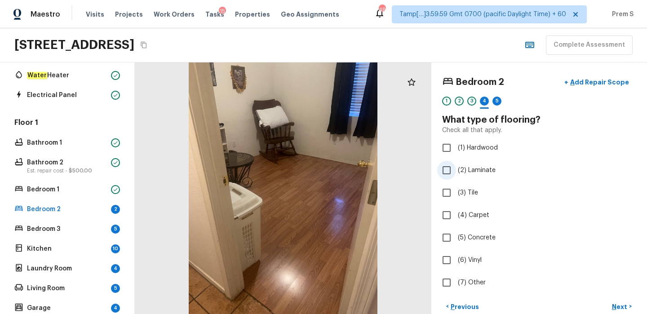
click at [485, 172] on span "(2) Laminate" at bounding box center [477, 170] width 38 height 9
click at [456, 172] on input "(2) Laminate" at bounding box center [446, 170] width 19 height 19
checkbox input "true"
click at [464, 260] on span "(6) Vinyl" at bounding box center [470, 260] width 24 height 9
click at [456, 260] on input "(6) Vinyl" at bounding box center [446, 260] width 19 height 19
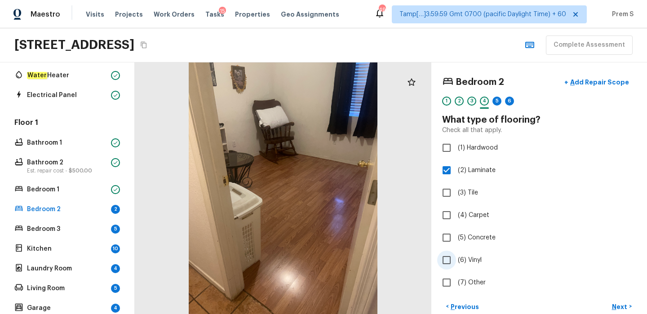
checkbox input "true"
click at [619, 307] on p "Next" at bounding box center [620, 307] width 17 height 9
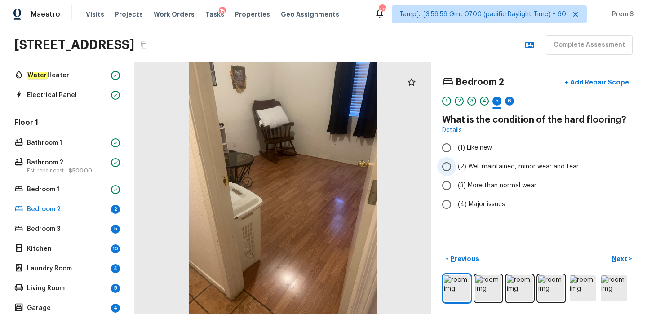
click at [478, 164] on span "(2) Well maintained, minor wear and tear" at bounding box center [518, 166] width 121 height 9
click at [456, 164] on input "(2) Well maintained, minor wear and tear" at bounding box center [446, 166] width 19 height 19
radio input "true"
click at [617, 256] on p "Next" at bounding box center [620, 258] width 17 height 9
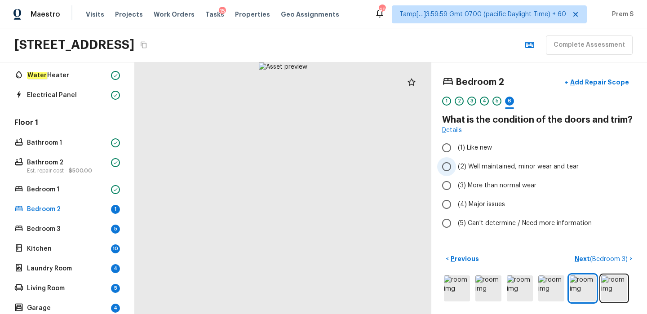
click at [499, 165] on span "(2) Well maintained, minor wear and tear" at bounding box center [518, 166] width 121 height 9
click at [456, 165] on input "(2) Well maintained, minor wear and tear" at bounding box center [446, 166] width 19 height 19
radio input "true"
click at [608, 258] on span "( Bedroom 3 )" at bounding box center [609, 259] width 38 height 6
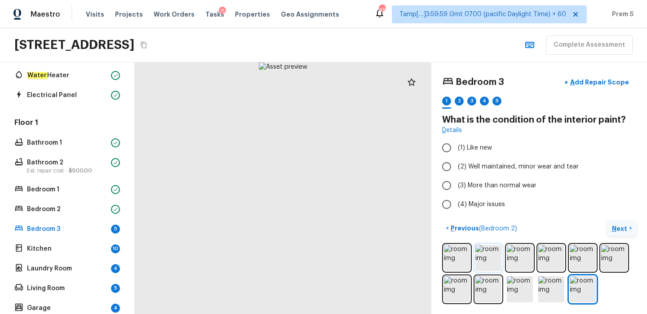
click at [498, 259] on img at bounding box center [489, 258] width 26 height 26
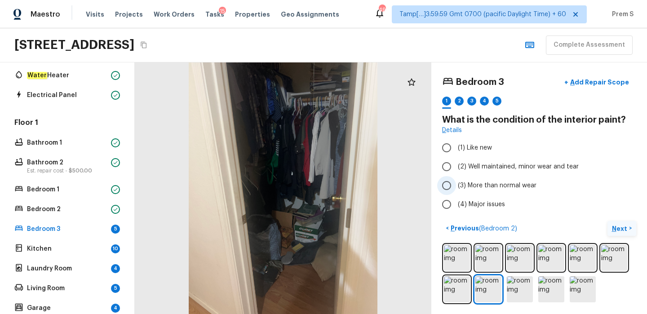
click at [478, 187] on span "(3) More than normal wear" at bounding box center [497, 185] width 79 height 9
click at [456, 187] on input "(3) More than normal wear" at bounding box center [446, 185] width 19 height 19
radio input "true"
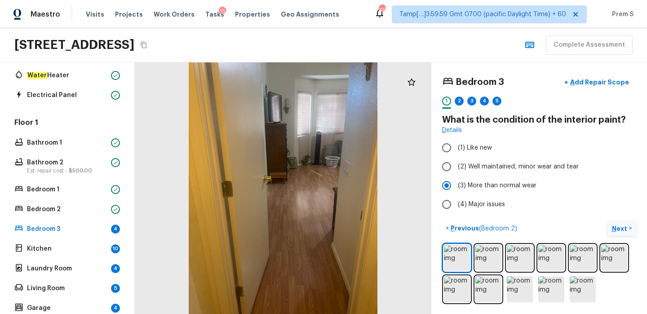
click at [616, 227] on p "Next" at bounding box center [620, 228] width 17 height 9
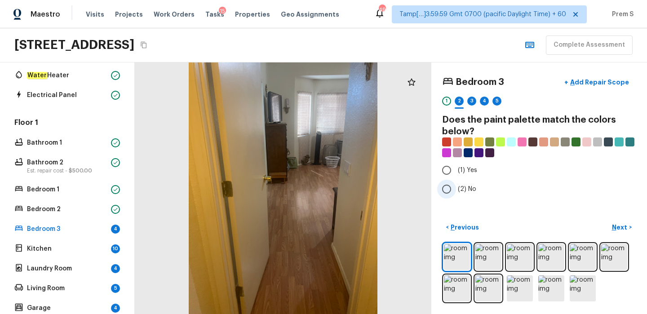
click at [463, 191] on span "(2) No" at bounding box center [467, 189] width 18 height 9
click at [456, 191] on input "(2) No" at bounding box center [446, 189] width 19 height 19
radio input "true"
click at [621, 227] on p "Next" at bounding box center [620, 227] width 17 height 9
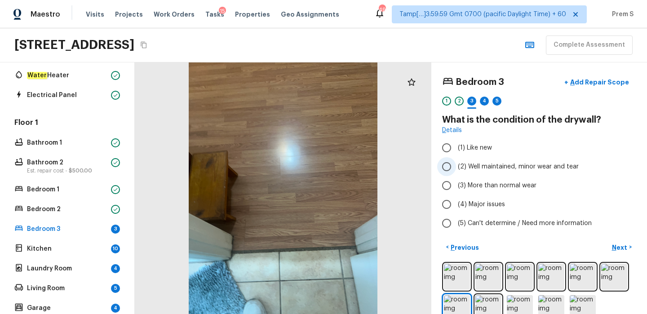
click at [474, 169] on span "(2) Well maintained, minor wear and tear" at bounding box center [518, 166] width 121 height 9
click at [456, 169] on input "(2) Well maintained, minor wear and tear" at bounding box center [446, 166] width 19 height 19
radio input "true"
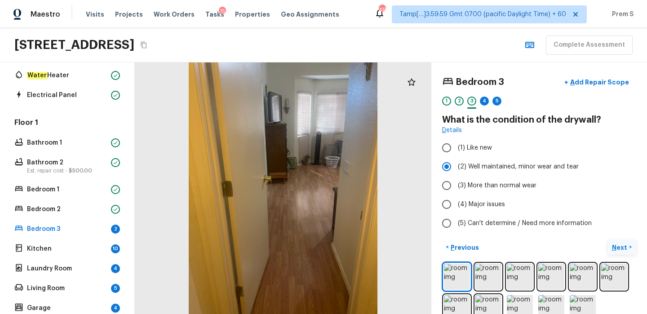
click at [614, 250] on p "Next" at bounding box center [620, 247] width 17 height 9
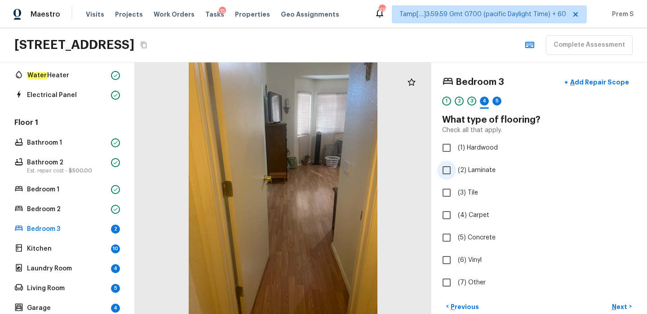
click at [477, 165] on label "(2) Laminate" at bounding box center [533, 170] width 192 height 19
click at [456, 165] on input "(2) Laminate" at bounding box center [446, 170] width 19 height 19
checkbox input "true"
click at [462, 258] on span "(6) Vinyl" at bounding box center [470, 260] width 24 height 9
click at [456, 258] on input "(6) Vinyl" at bounding box center [446, 260] width 19 height 19
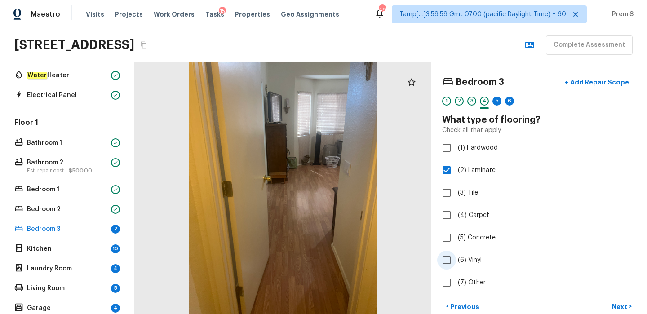
checkbox input "true"
click at [622, 303] on p "Next" at bounding box center [620, 307] width 17 height 9
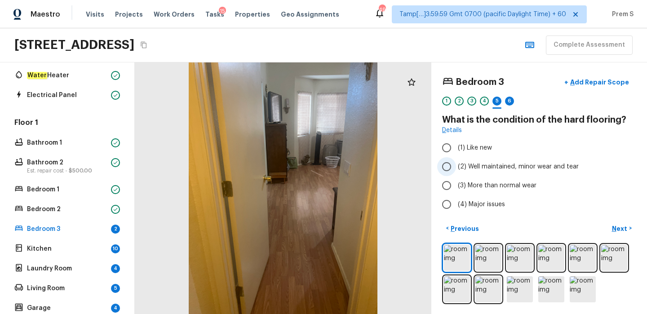
click at [484, 168] on span "(2) Well maintained, minor wear and tear" at bounding box center [518, 166] width 121 height 9
click at [456, 168] on input "(2) Well maintained, minor wear and tear" at bounding box center [446, 166] width 19 height 19
radio input "true"
click at [613, 229] on p "Next" at bounding box center [620, 228] width 17 height 9
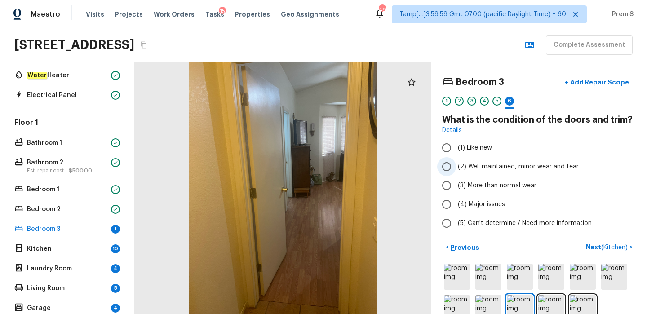
click at [488, 168] on span "(2) Well maintained, minor wear and tear" at bounding box center [518, 166] width 121 height 9
click at [456, 168] on input "(2) Well maintained, minor wear and tear" at bounding box center [446, 166] width 19 height 19
radio input "true"
click at [587, 245] on p "Next ( Kitchen )" at bounding box center [608, 247] width 44 height 9
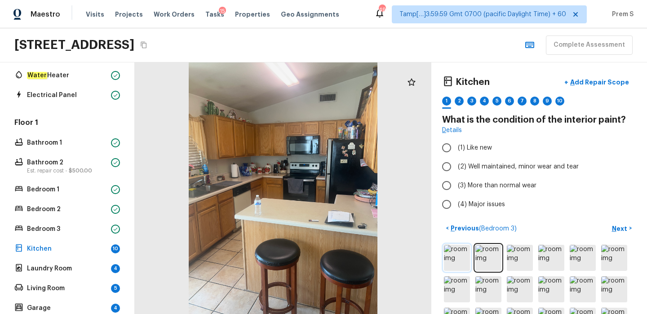
click at [461, 262] on img at bounding box center [457, 258] width 26 height 26
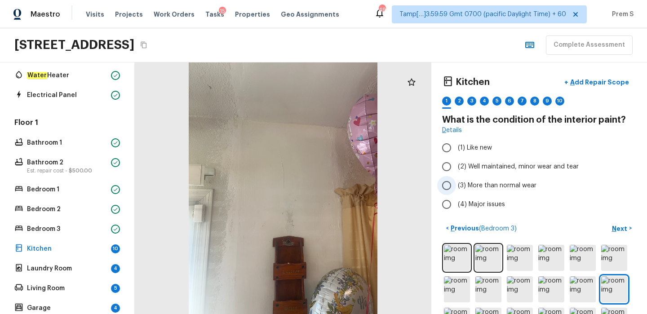
click at [495, 185] on span "(3) More than normal wear" at bounding box center [497, 185] width 79 height 9
click at [456, 185] on input "(3) More than normal wear" at bounding box center [446, 185] width 19 height 19
radio input "true"
click at [614, 227] on p "Next" at bounding box center [620, 228] width 17 height 9
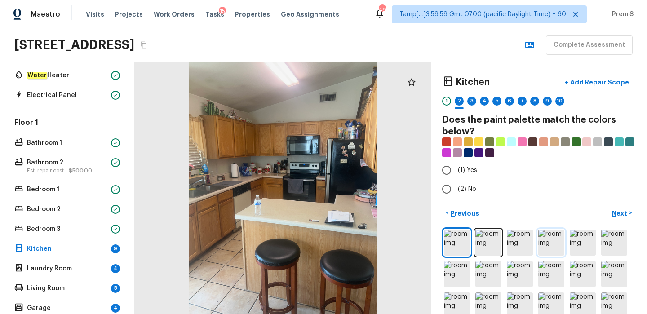
scroll to position [17, 0]
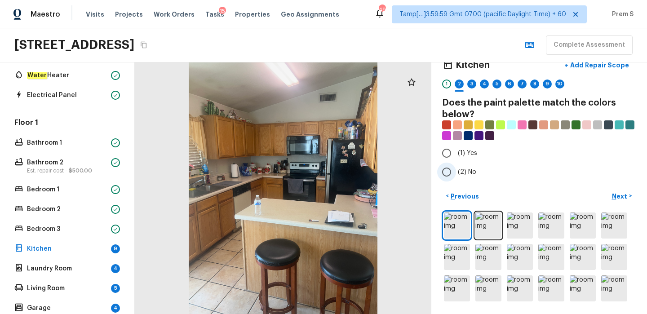
click at [463, 171] on span "(2) No" at bounding box center [467, 172] width 18 height 9
click at [456, 171] on input "(2) No" at bounding box center [446, 172] width 19 height 19
radio input "true"
click at [627, 196] on p "Next" at bounding box center [620, 196] width 17 height 9
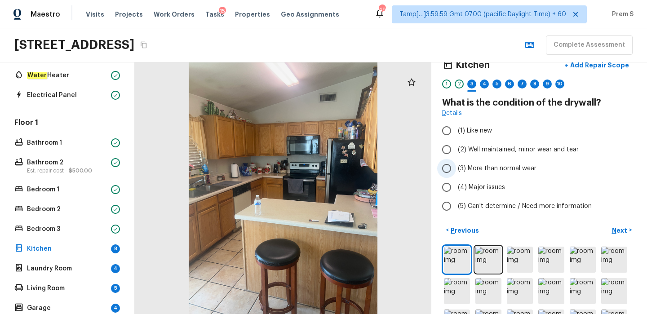
click at [463, 175] on label "(3) More than normal wear" at bounding box center [533, 168] width 192 height 19
click at [456, 175] on input "(3) More than normal wear" at bounding box center [446, 168] width 19 height 19
radio input "true"
click at [613, 229] on p "Next" at bounding box center [620, 230] width 17 height 9
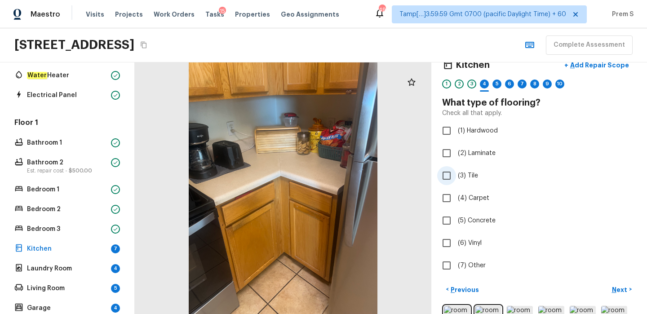
click at [464, 171] on span "(3) Tile" at bounding box center [468, 175] width 20 height 9
click at [456, 171] on input "(3) Tile" at bounding box center [446, 175] width 19 height 19
checkbox input "true"
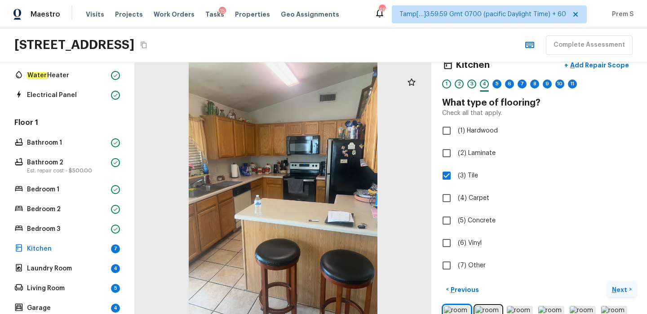
click at [616, 290] on p "Next" at bounding box center [620, 289] width 17 height 9
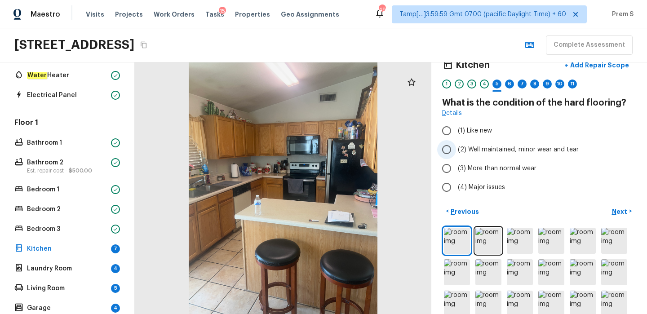
click at [494, 153] on span "(2) Well maintained, minor wear and tear" at bounding box center [518, 149] width 121 height 9
click at [456, 153] on input "(2) Well maintained, minor wear and tear" at bounding box center [446, 149] width 19 height 19
radio input "true"
click at [617, 211] on p "Next" at bounding box center [620, 211] width 17 height 9
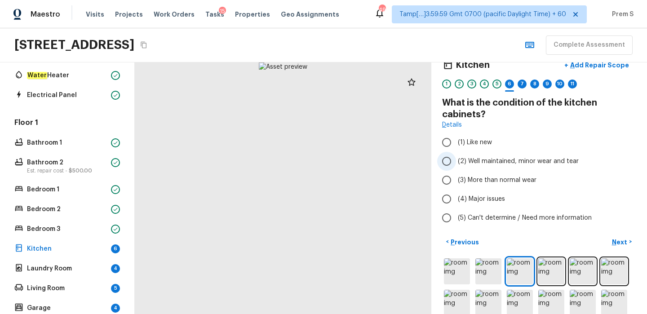
click at [472, 159] on span "(2) Well maintained, minor wear and tear" at bounding box center [518, 161] width 121 height 9
click at [456, 159] on input "(2) Well maintained, minor wear and tear" at bounding box center [446, 161] width 19 height 19
radio input "true"
click at [613, 240] on p "Next" at bounding box center [620, 242] width 17 height 9
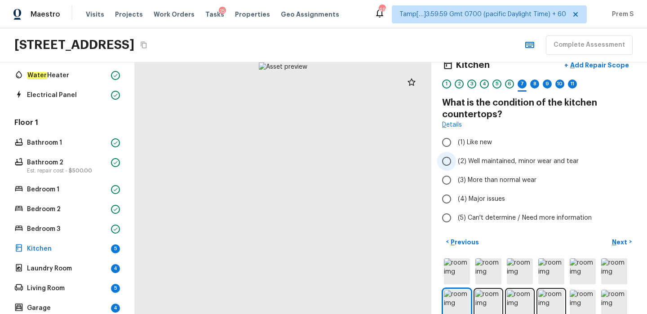
click at [482, 161] on span "(2) Well maintained, minor wear and tear" at bounding box center [518, 161] width 121 height 9
click at [456, 161] on input "(2) Well maintained, minor wear and tear" at bounding box center [446, 161] width 19 height 19
radio input "true"
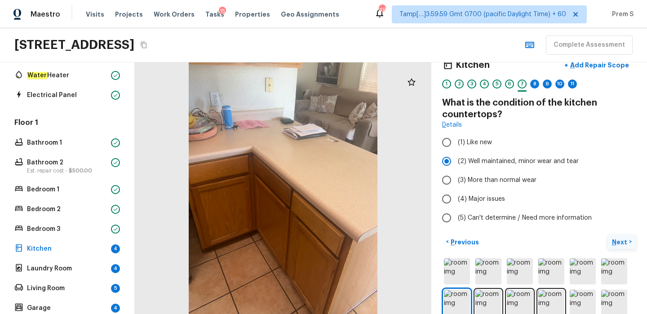
click at [621, 247] on button "Next >" at bounding box center [622, 242] width 29 height 15
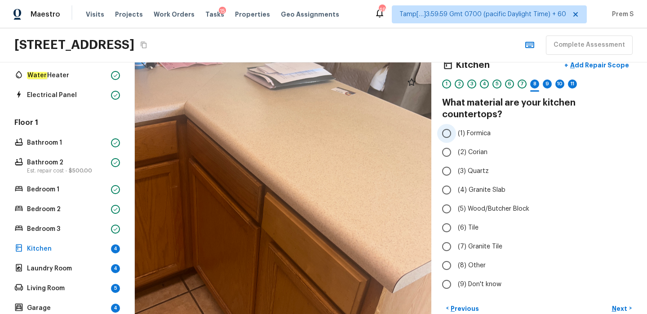
click at [454, 124] on input "(1) Formica" at bounding box center [446, 133] width 19 height 19
radio input "true"
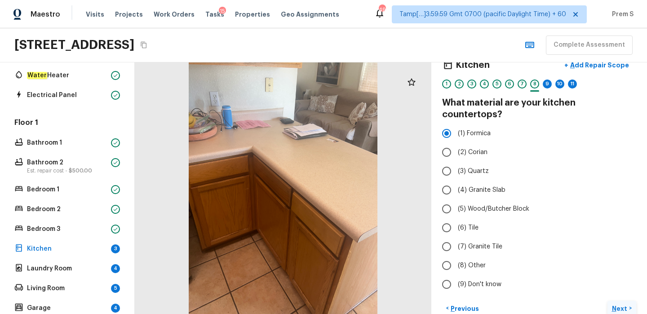
click at [616, 304] on p "Next" at bounding box center [620, 308] width 17 height 9
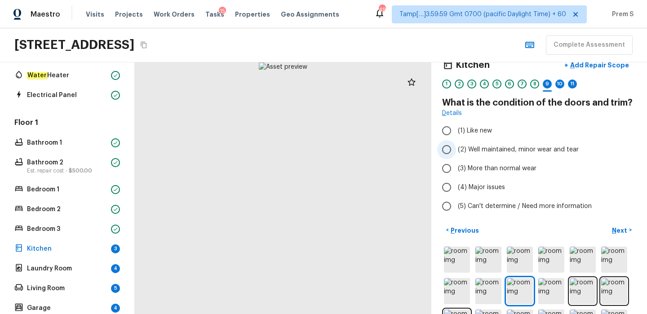
click at [537, 153] on span "(2) Well maintained, minor wear and tear" at bounding box center [518, 149] width 121 height 9
click at [456, 153] on input "(2) Well maintained, minor wear and tear" at bounding box center [446, 149] width 19 height 19
radio input "true"
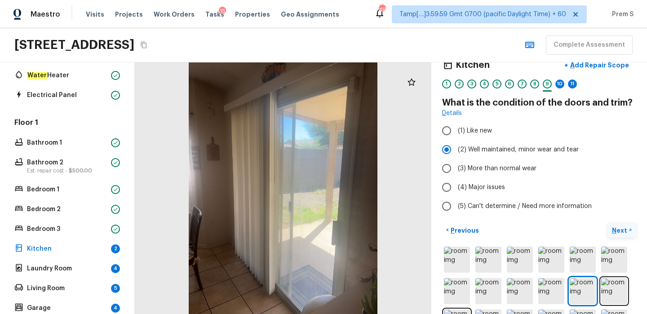
click at [615, 229] on p "Next" at bounding box center [620, 230] width 17 height 9
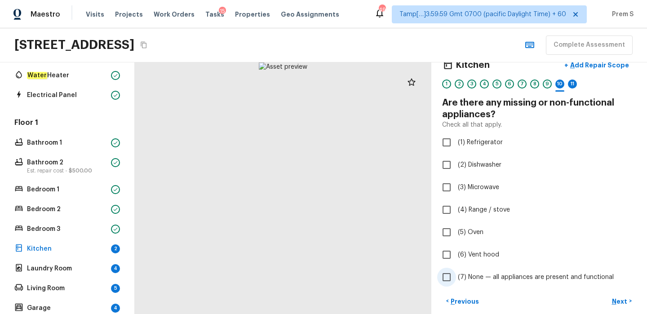
click at [450, 279] on input "(7) None — all appliances are present and functional" at bounding box center [446, 277] width 19 height 19
checkbox input "true"
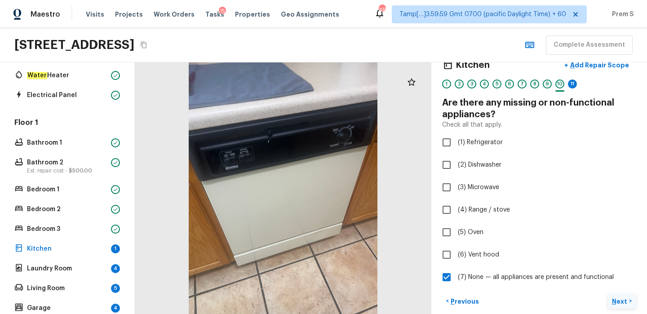
click at [621, 299] on p "Next" at bounding box center [620, 301] width 17 height 9
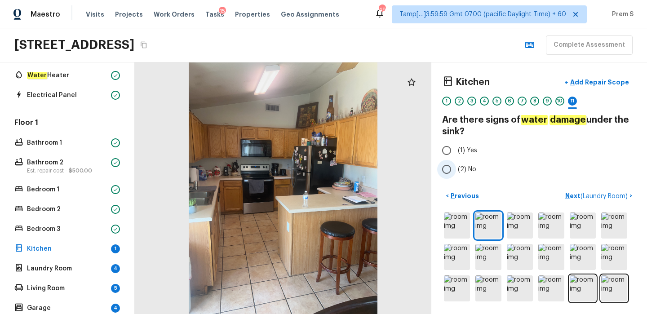
click at [457, 177] on label "(2) No" at bounding box center [533, 169] width 192 height 19
click at [456, 177] on input "(2) No" at bounding box center [446, 169] width 19 height 19
radio input "true"
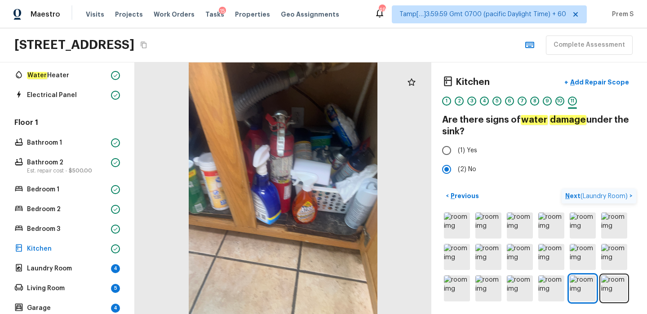
click at [578, 195] on p "Next ( Laundry Room )" at bounding box center [597, 195] width 64 height 9
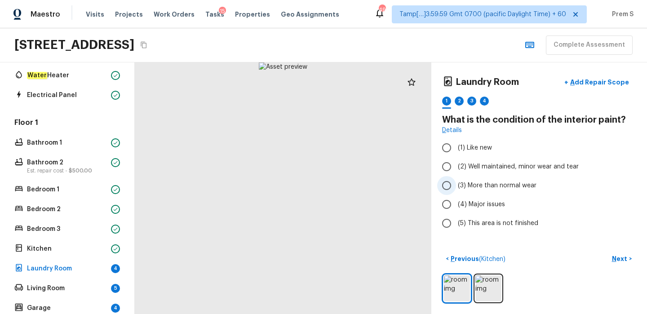
click at [471, 186] on span "(3) More than normal wear" at bounding box center [497, 185] width 79 height 9
click at [456, 186] on input "(3) More than normal wear" at bounding box center [446, 185] width 19 height 19
radio input "true"
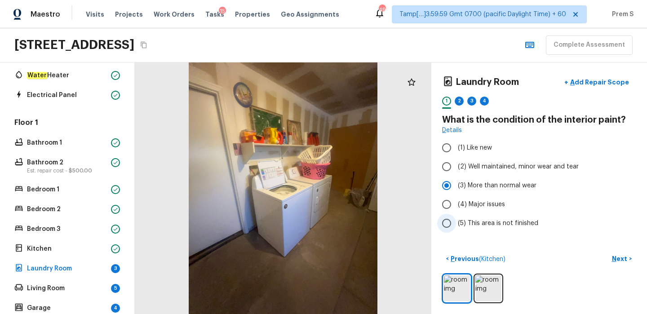
click at [496, 224] on span "(5) This area is not finished" at bounding box center [498, 223] width 80 height 9
click at [456, 224] on input "(5) This area is not finished" at bounding box center [446, 223] width 19 height 19
radio input "true"
click at [527, 185] on span "(3) More than normal wear" at bounding box center [497, 185] width 79 height 9
click at [456, 185] on input "(3) More than normal wear" at bounding box center [446, 185] width 19 height 19
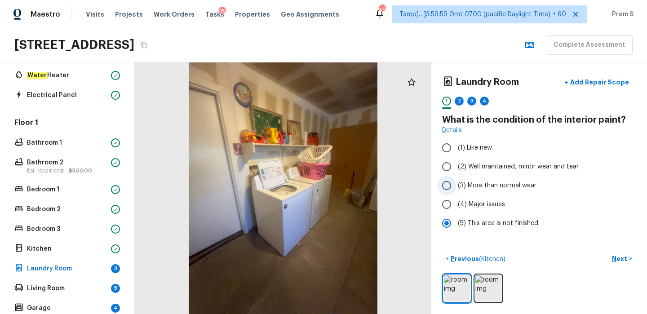
radio input "true"
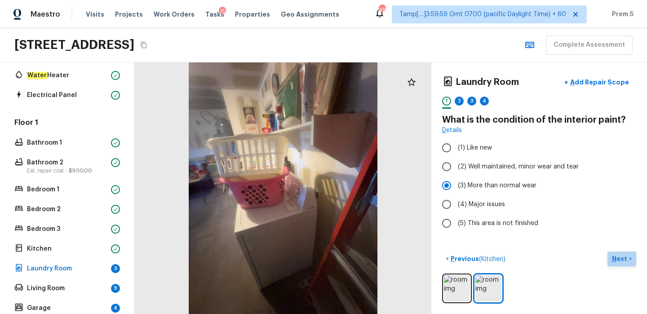
click at [613, 261] on p "Next" at bounding box center [620, 258] width 17 height 9
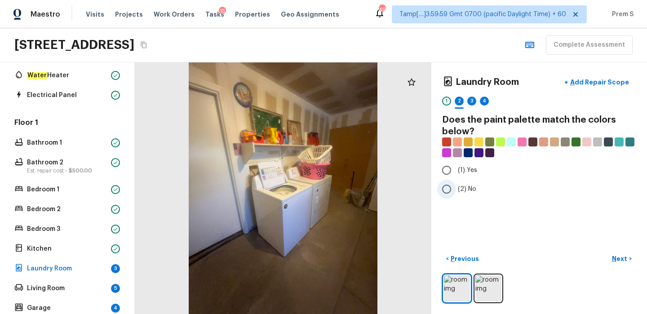
click at [444, 185] on input "(2) No" at bounding box center [446, 189] width 19 height 19
radio input "true"
click at [623, 257] on p "Next" at bounding box center [620, 258] width 17 height 9
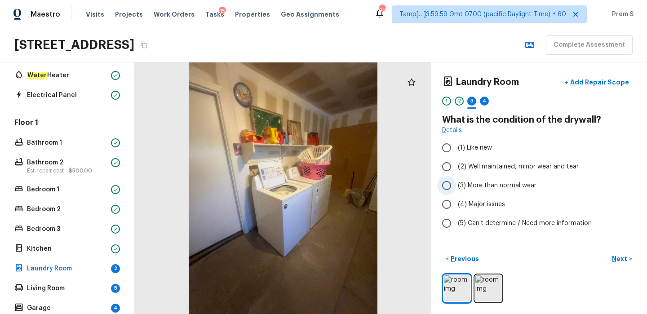
click at [450, 192] on input "(3) More than normal wear" at bounding box center [446, 185] width 19 height 19
radio input "true"
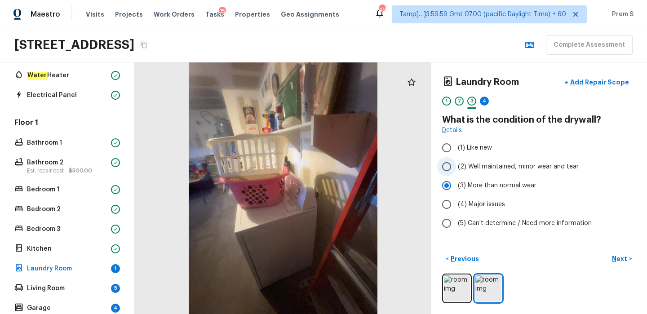
click at [518, 162] on span "(2) Well maintained, minor wear and tear" at bounding box center [518, 166] width 121 height 9
click at [456, 162] on input "(2) Well maintained, minor wear and tear" at bounding box center [446, 166] width 19 height 19
radio input "true"
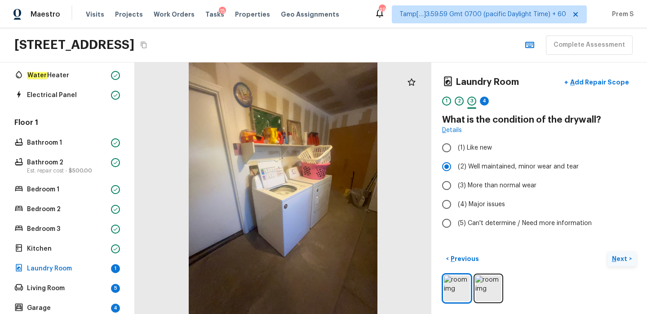
click at [622, 260] on p "Next" at bounding box center [620, 258] width 17 height 9
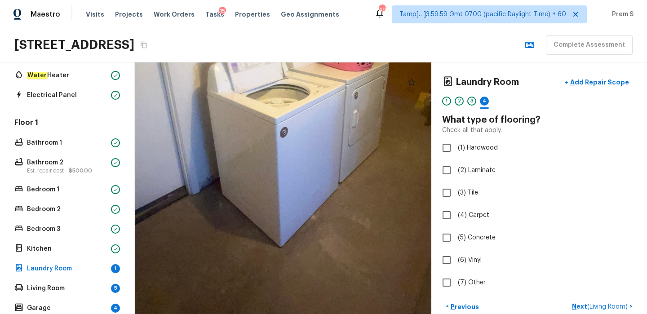
click at [186, 217] on div at bounding box center [277, 90] width 673 height 571
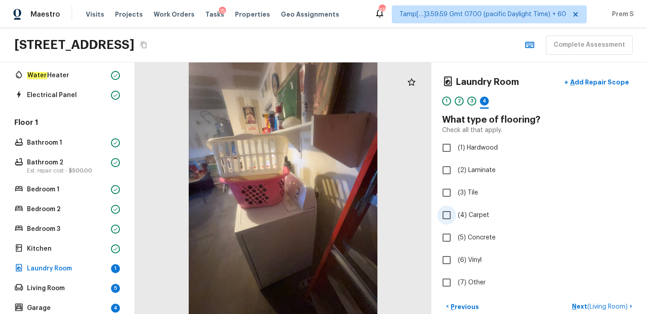
click at [460, 219] on span "(4) Carpet" at bounding box center [473, 215] width 31 height 9
click at [456, 219] on input "(4) Carpet" at bounding box center [446, 215] width 19 height 19
checkbox input "true"
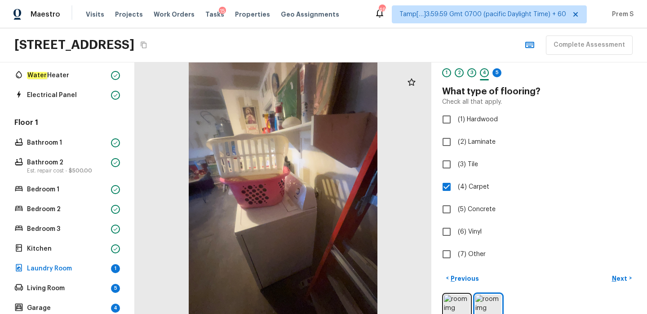
scroll to position [48, 0]
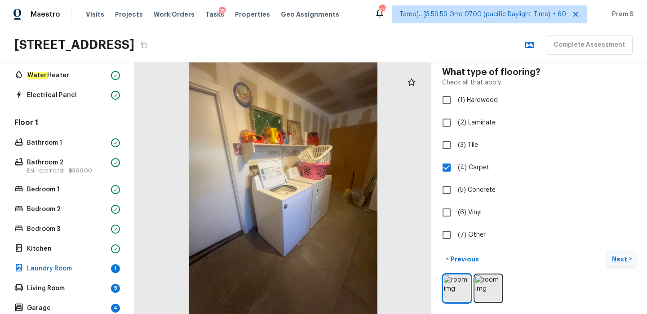
click at [623, 261] on p "Next" at bounding box center [620, 259] width 17 height 9
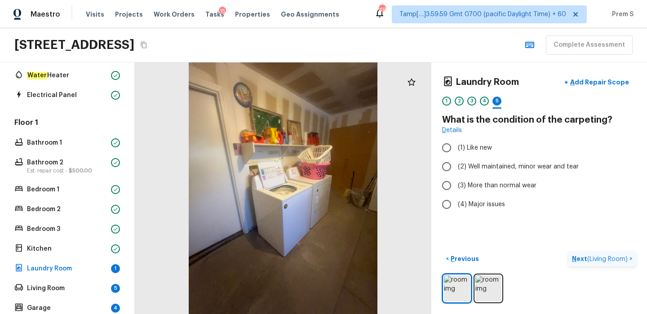
scroll to position [0, 0]
click at [497, 187] on span "(3) More than normal wear" at bounding box center [497, 185] width 79 height 9
click at [456, 187] on input "(3) More than normal wear" at bounding box center [446, 185] width 19 height 19
radio input "true"
click at [585, 262] on p "Next ( Living Room )" at bounding box center [601, 258] width 58 height 9
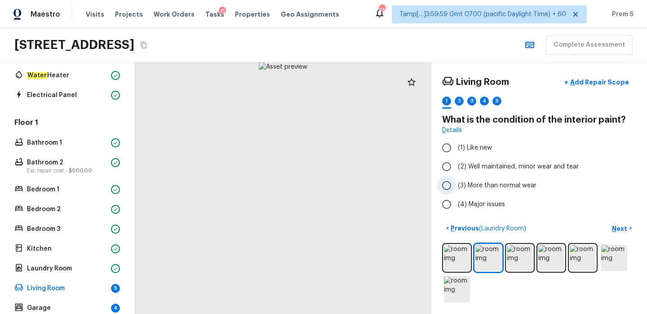
click at [453, 187] on input "(3) More than normal wear" at bounding box center [446, 185] width 19 height 19
radio input "true"
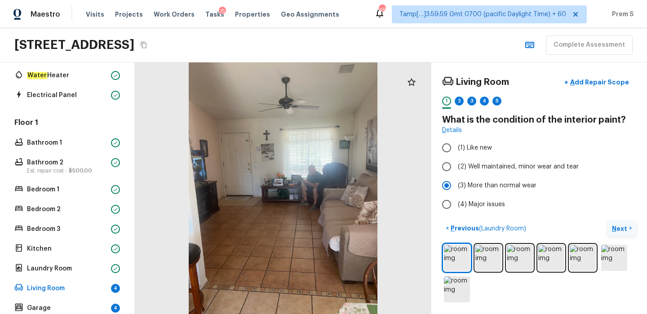
click at [624, 232] on p "Next" at bounding box center [620, 228] width 17 height 9
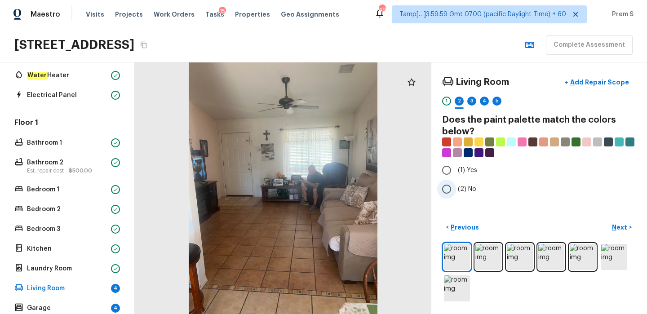
click at [474, 191] on span "(2) No" at bounding box center [467, 189] width 18 height 9
click at [456, 191] on input "(2) No" at bounding box center [446, 189] width 19 height 19
radio input "true"
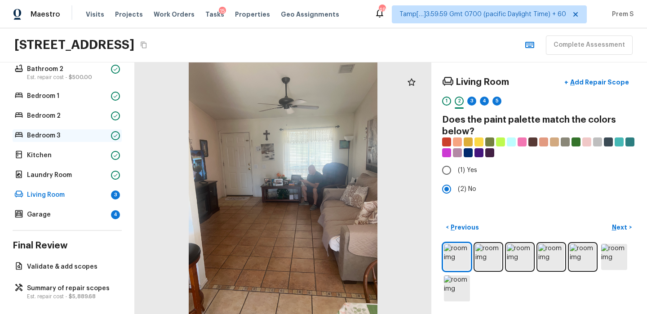
scroll to position [231, 0]
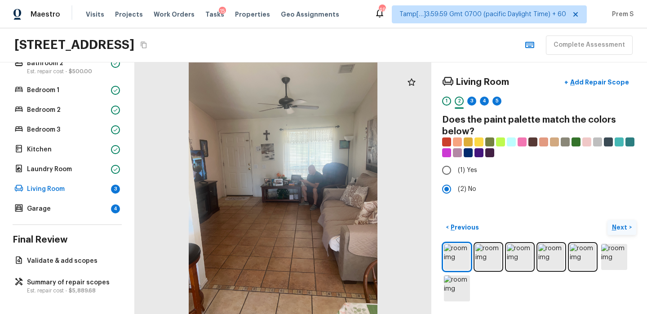
click at [619, 227] on p "Next" at bounding box center [620, 227] width 17 height 9
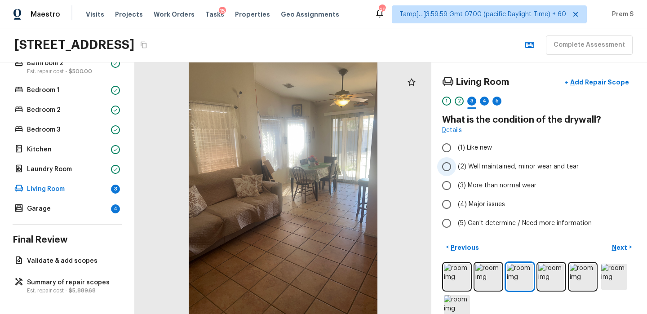
click at [509, 166] on span "(2) Well maintained, minor wear and tear" at bounding box center [518, 166] width 121 height 9
click at [456, 166] on input "(2) Well maintained, minor wear and tear" at bounding box center [446, 166] width 19 height 19
radio input "true"
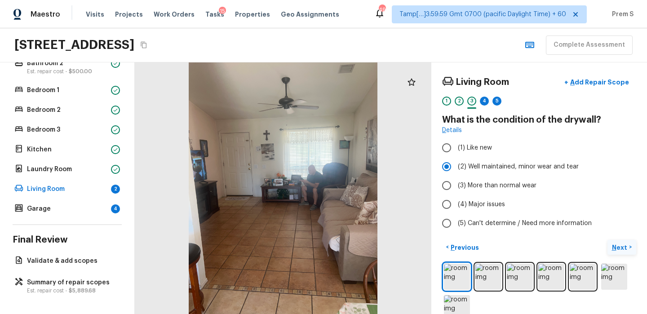
click at [612, 247] on button "Next >" at bounding box center [622, 247] width 29 height 15
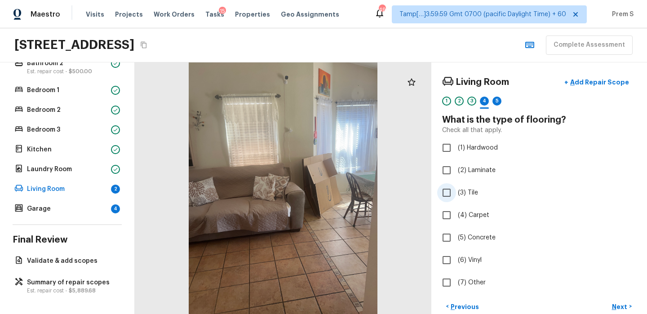
click at [457, 199] on label "(3) Tile" at bounding box center [533, 192] width 192 height 19
click at [456, 199] on input "(3) Tile" at bounding box center [446, 192] width 19 height 19
checkbox input "true"
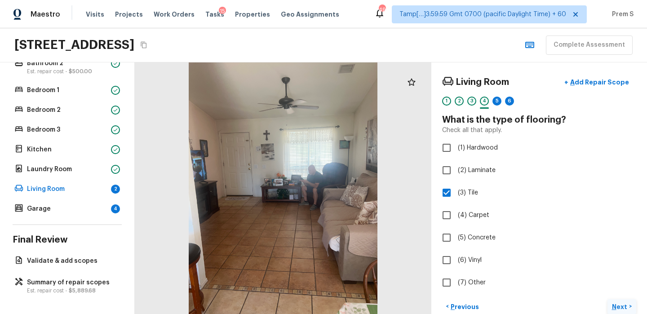
click at [622, 306] on p "Next" at bounding box center [620, 307] width 17 height 9
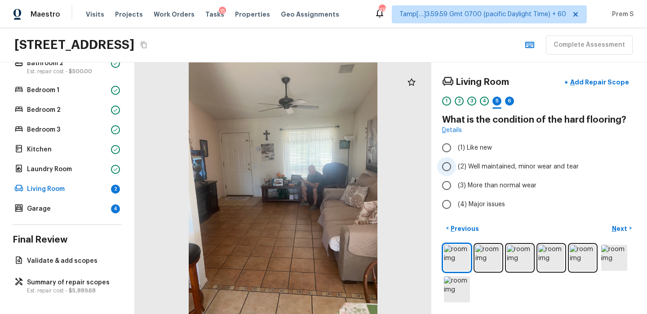
click at [469, 169] on span "(2) Well maintained, minor wear and tear" at bounding box center [518, 166] width 121 height 9
click at [456, 169] on input "(2) Well maintained, minor wear and tear" at bounding box center [446, 166] width 19 height 19
radio input "true"
click at [619, 230] on p "Next" at bounding box center [620, 228] width 17 height 9
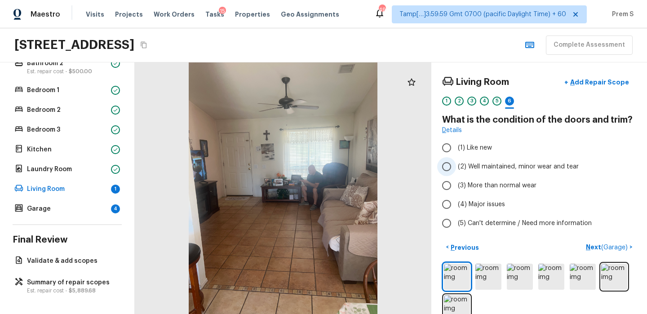
click at [490, 165] on span "(2) Well maintained, minor wear and tear" at bounding box center [518, 166] width 121 height 9
click at [456, 165] on input "(2) Well maintained, minor wear and tear" at bounding box center [446, 166] width 19 height 19
radio input "true"
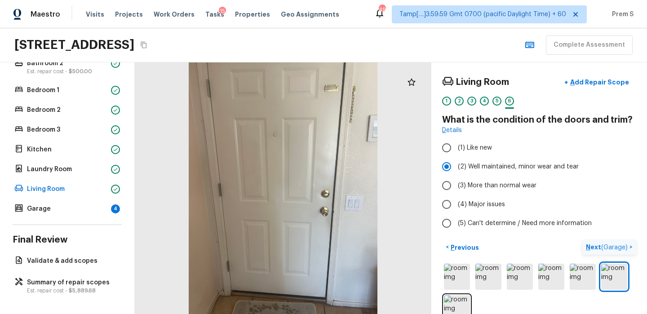
click at [592, 243] on p "Next ( Garage )" at bounding box center [608, 247] width 44 height 9
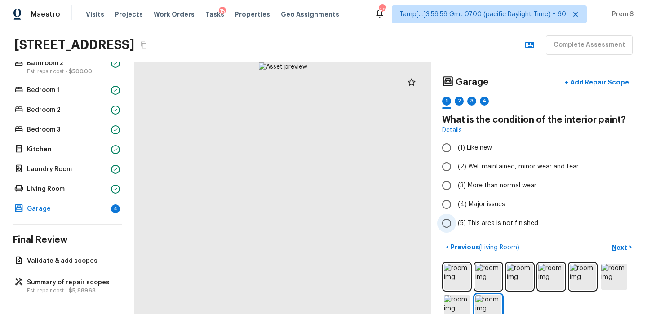
click at [479, 225] on span "(5) This area is not finished" at bounding box center [498, 223] width 80 height 9
click at [456, 225] on input "(5) This area is not finished" at bounding box center [446, 223] width 19 height 19
radio input "true"
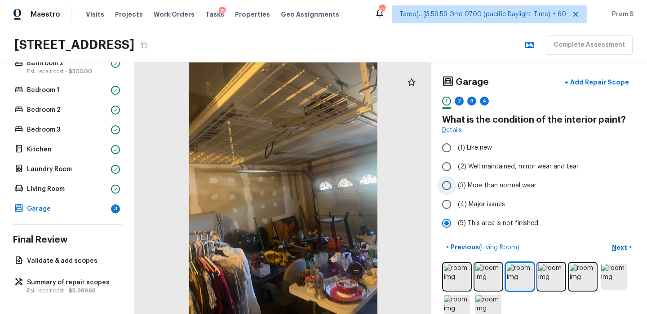
click at [457, 184] on label "(3) More than normal wear" at bounding box center [533, 185] width 192 height 19
click at [456, 184] on input "(3) More than normal wear" at bounding box center [446, 185] width 19 height 19
radio input "true"
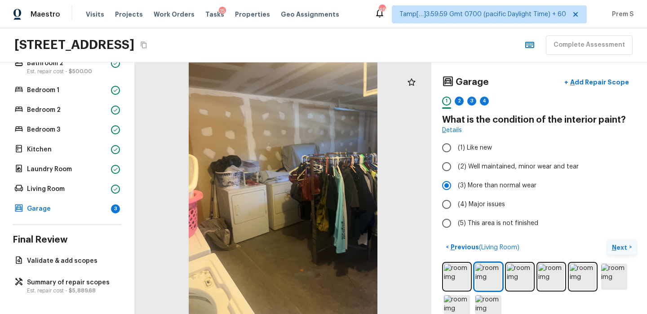
click at [621, 250] on p "Next" at bounding box center [620, 247] width 17 height 9
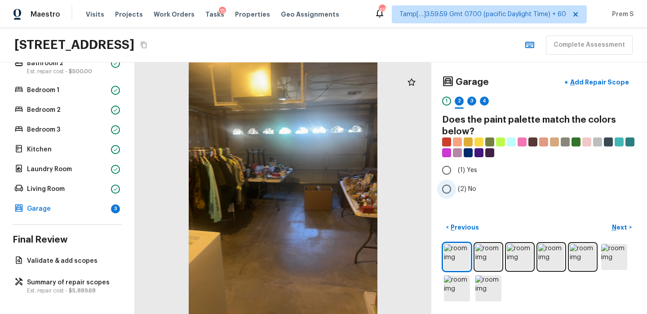
click at [458, 191] on label "(2) No" at bounding box center [533, 189] width 192 height 19
click at [456, 191] on input "(2) No" at bounding box center [446, 189] width 19 height 19
radio input "true"
click at [620, 227] on p "Next" at bounding box center [620, 227] width 17 height 9
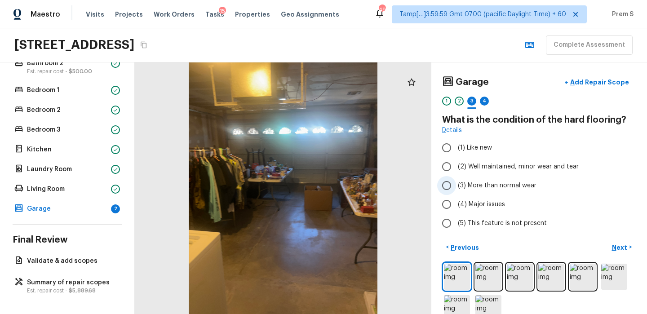
click at [454, 183] on input "(3) More than normal wear" at bounding box center [446, 185] width 19 height 19
radio input "true"
click at [609, 248] on button "Next >" at bounding box center [622, 247] width 29 height 15
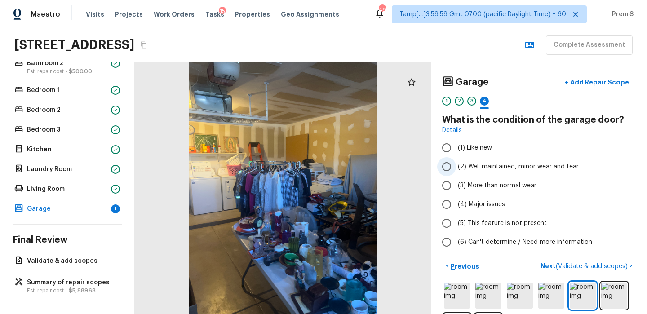
click at [488, 171] on label "(2) Well maintained, minor wear and tear" at bounding box center [533, 166] width 192 height 19
click at [456, 171] on input "(2) Well maintained, minor wear and tear" at bounding box center [446, 166] width 19 height 19
radio input "true"
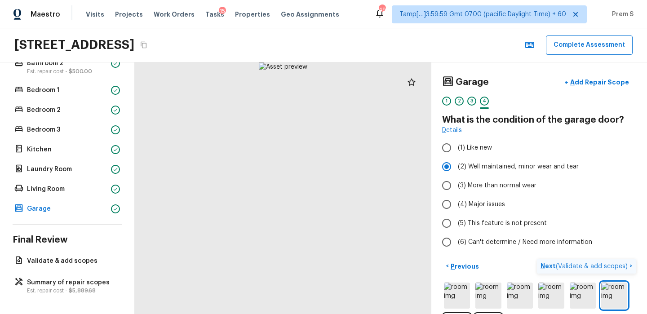
click at [552, 268] on p "Next ( Validate & add scopes )" at bounding box center [585, 266] width 89 height 9
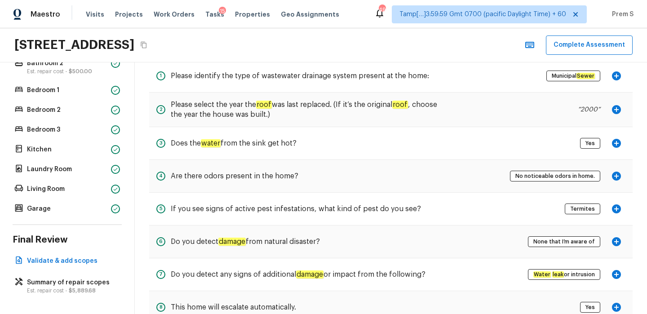
scroll to position [0, 0]
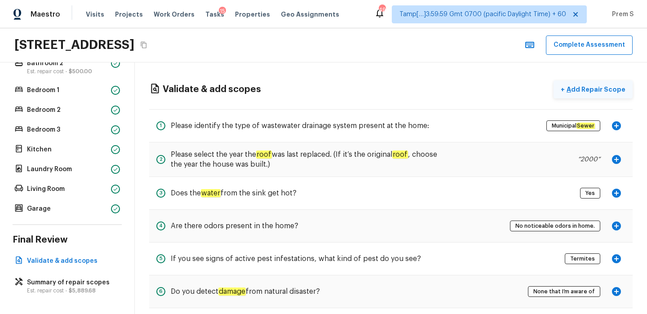
click at [580, 93] on p "Add Repair Scope" at bounding box center [595, 89] width 61 height 9
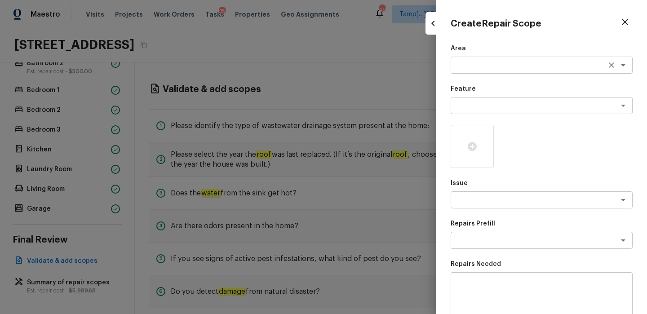
click at [489, 67] on textarea at bounding box center [529, 65] width 149 height 9
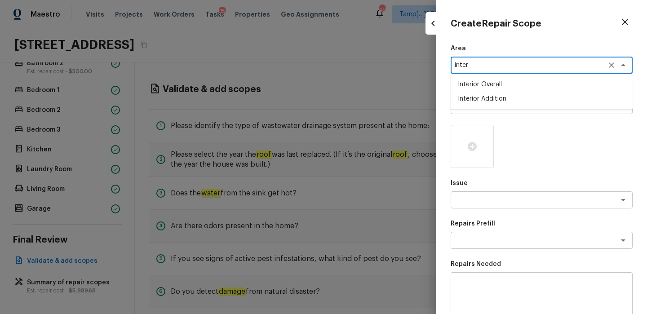
click at [485, 91] on li "Interior Overall" at bounding box center [542, 84] width 182 height 14
type textarea "Interior Overall"
click at [478, 102] on textarea at bounding box center [529, 105] width 149 height 9
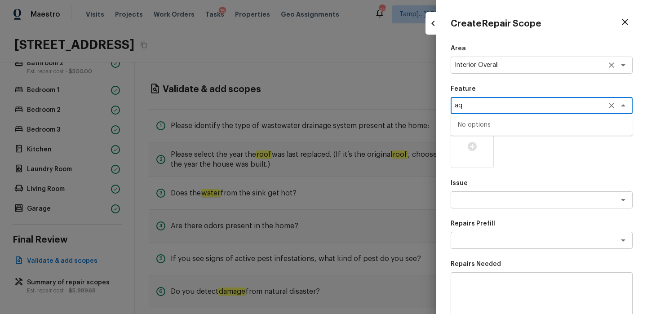
type textarea "aq"
click at [512, 68] on textarea "Interior Overall" at bounding box center [529, 65] width 149 height 9
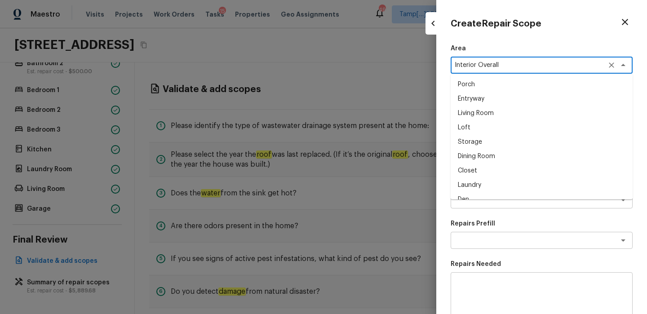
click at [512, 68] on textarea "Interior Overall" at bounding box center [529, 65] width 149 height 9
type textarea "a"
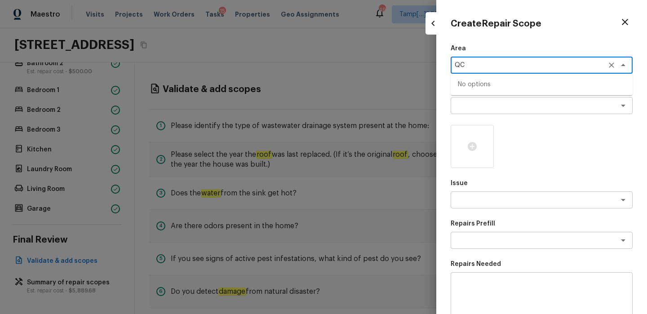
type textarea "Q"
type textarea "ACQ"
click at [612, 64] on icon "Clear" at bounding box center [611, 65] width 9 height 9
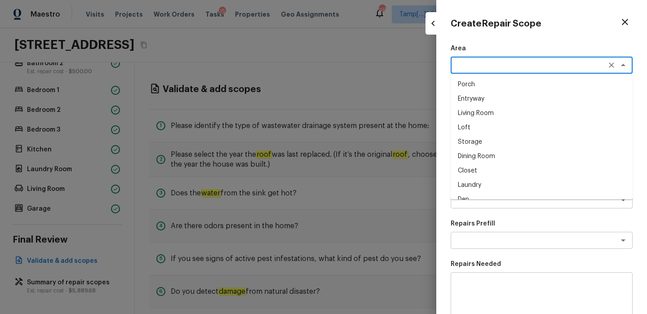
click at [446, 98] on div "Create Repair Scope Area x ​ Porch Entryway Living Room Loft Storage Dining Roo…" at bounding box center [541, 157] width 211 height 314
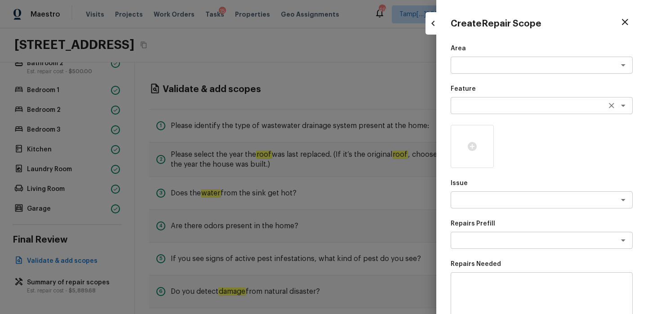
click at [494, 111] on div "x ​" at bounding box center [542, 105] width 182 height 17
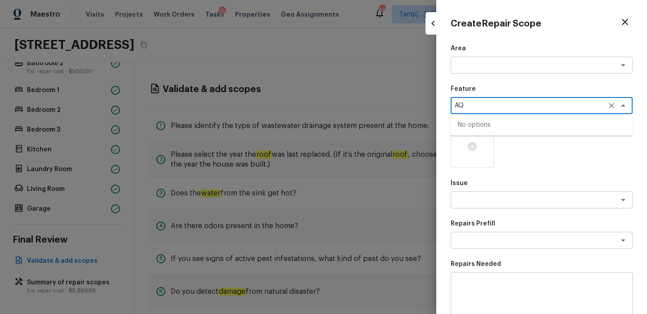
type textarea "A"
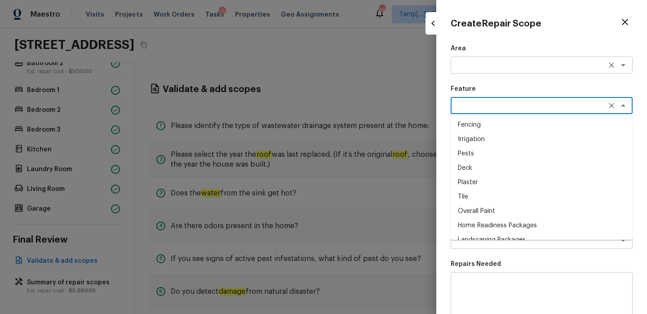
click at [519, 64] on textarea at bounding box center [529, 65] width 149 height 9
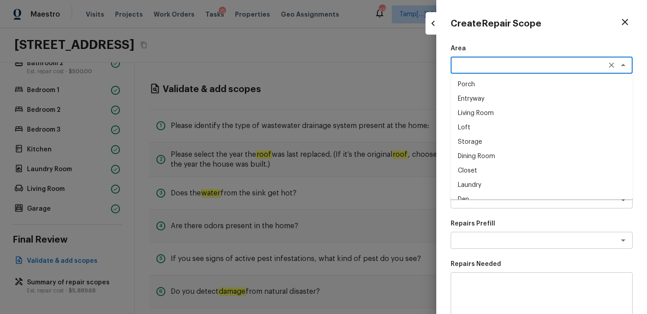
click at [578, 283] on textarea at bounding box center [541, 298] width 169 height 36
click at [487, 65] on textarea at bounding box center [529, 65] width 149 height 9
click at [509, 82] on li "Interior Overall" at bounding box center [542, 84] width 182 height 14
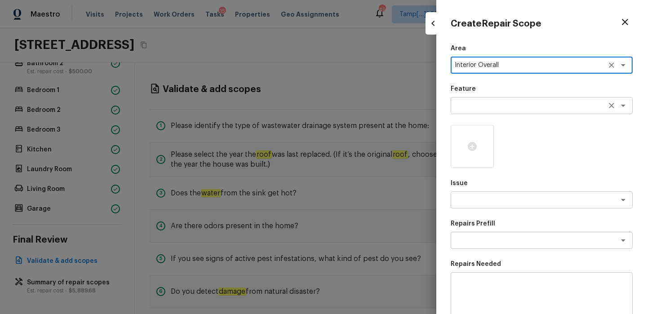
type textarea "Interior Overall"
click at [509, 109] on textarea at bounding box center [529, 105] width 149 height 9
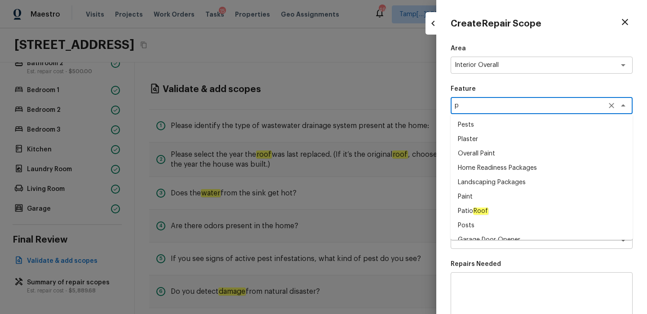
click at [489, 149] on li "Overall Paint" at bounding box center [542, 154] width 182 height 14
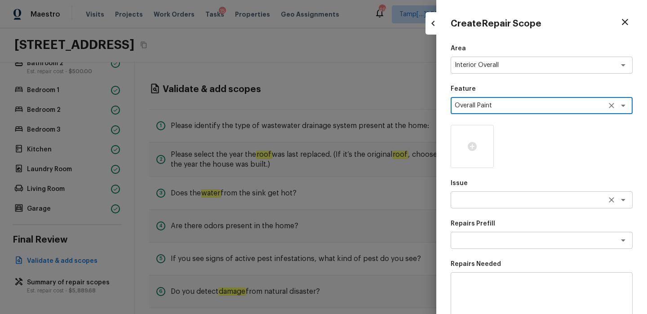
type textarea "Overall Paint"
click at [504, 203] on textarea at bounding box center [529, 200] width 149 height 9
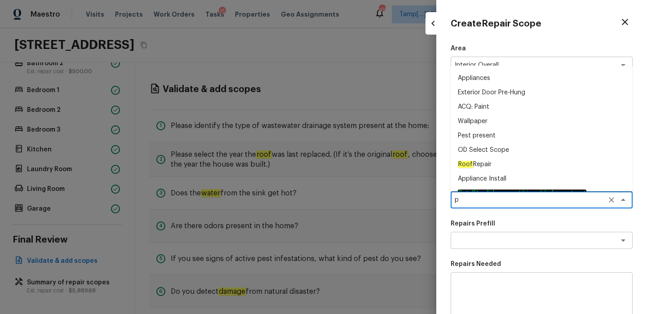
scroll to position [153, 0]
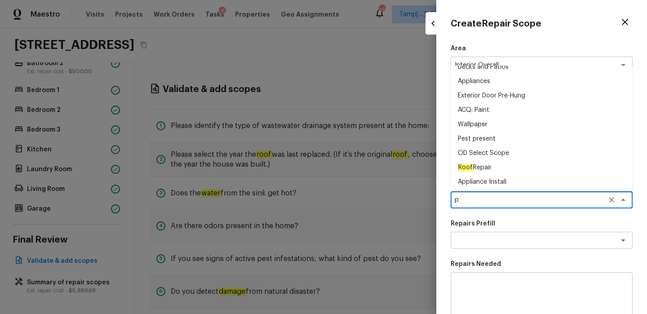
click at [480, 111] on li "ACQ: Paint" at bounding box center [542, 110] width 182 height 14
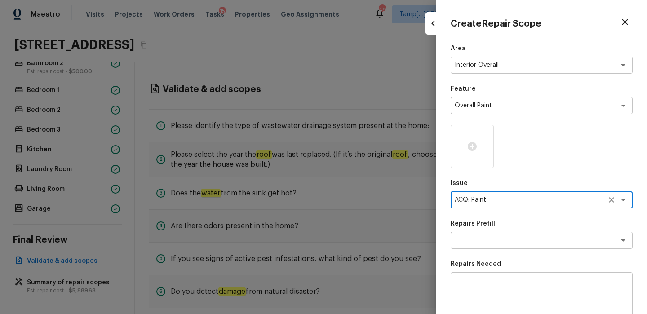
click at [504, 200] on textarea "ACQ: Paint" at bounding box center [529, 200] width 149 height 9
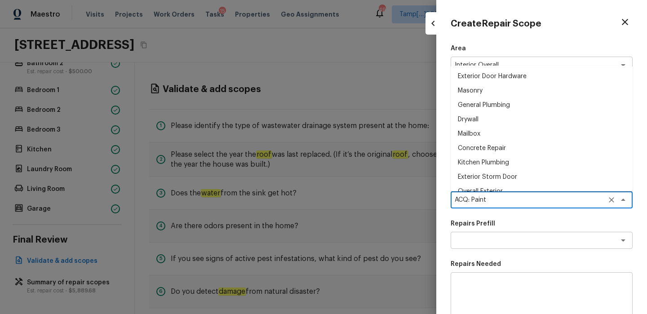
scroll to position [482, 0]
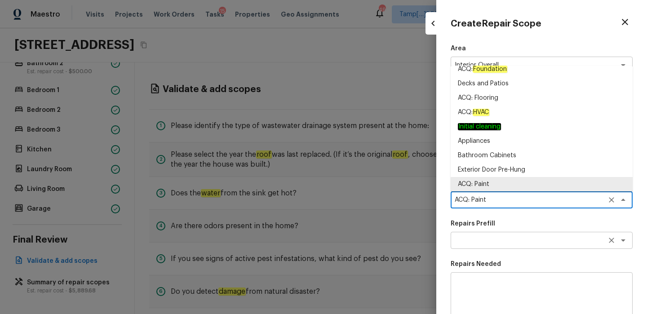
type textarea "ACQ: Paint"
click at [494, 239] on textarea at bounding box center [529, 240] width 149 height 9
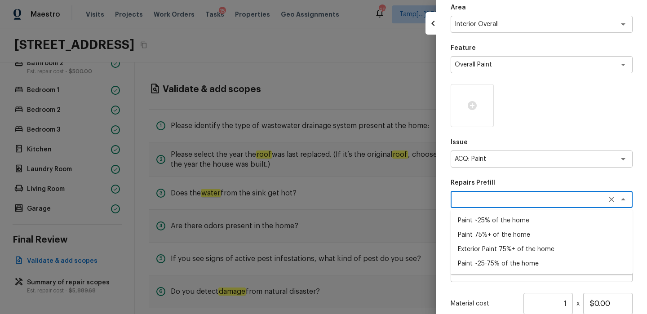
scroll to position [41, 0]
click at [506, 262] on li "Paint ~25-75% of the home" at bounding box center [542, 261] width 182 height 14
type textarea "Paint ~25-75% of the home"
type textarea "Acquisition Scope: ~25 - 75% of the home needs interior paint"
type input "$0.74"
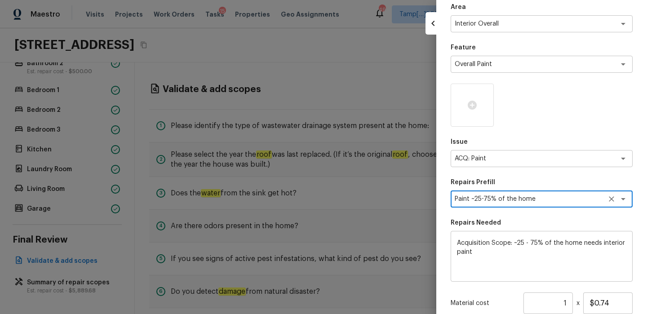
scroll to position [112, 0]
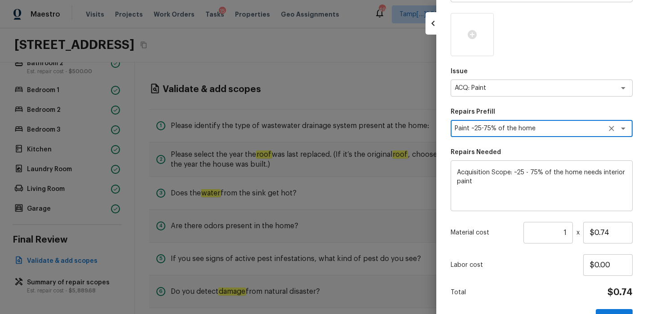
click at [569, 233] on input "1" at bounding box center [548, 233] width 49 height 22
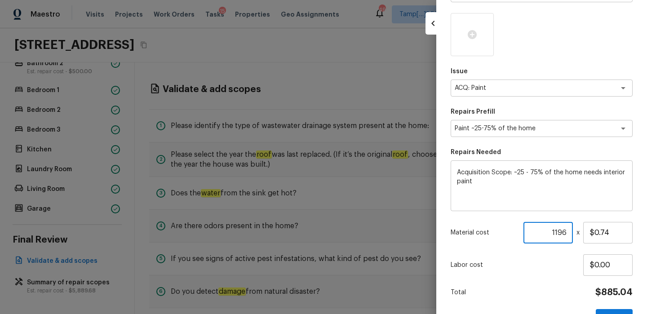
type input "1196"
click at [576, 279] on div "Area Interior Overall x ​ Feature Overall Paint x ​ Issue ACQ: Paint x ​ Repair…" at bounding box center [542, 130] width 182 height 396
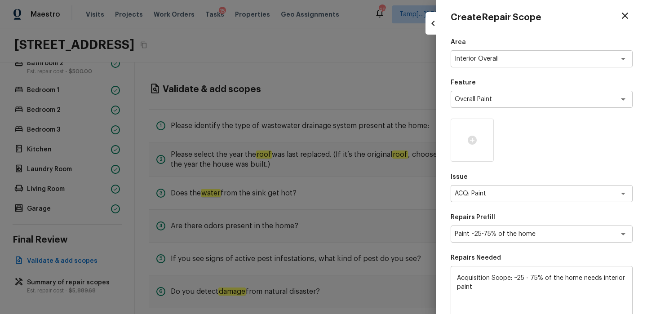
scroll to position [0, 0]
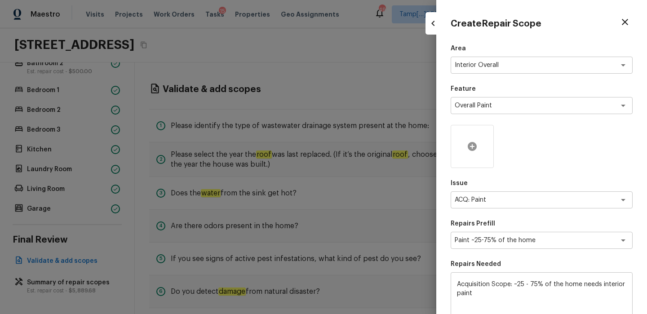
click at [475, 151] on icon at bounding box center [472, 146] width 11 height 11
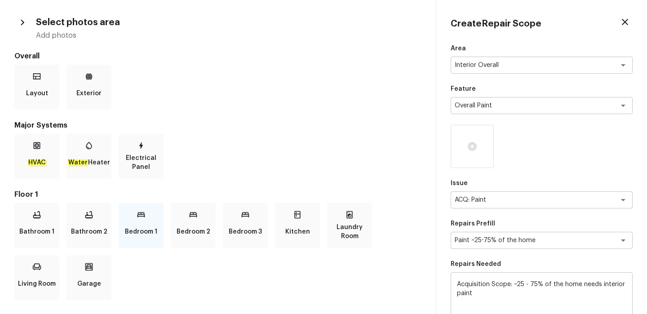
click at [149, 222] on div "Bedroom 1" at bounding box center [141, 225] width 45 height 45
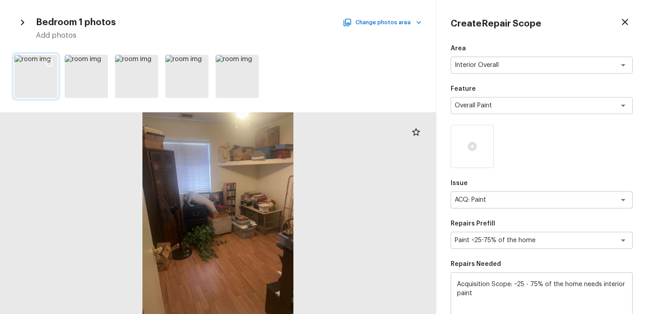
click at [52, 59] on icon at bounding box center [49, 62] width 9 height 9
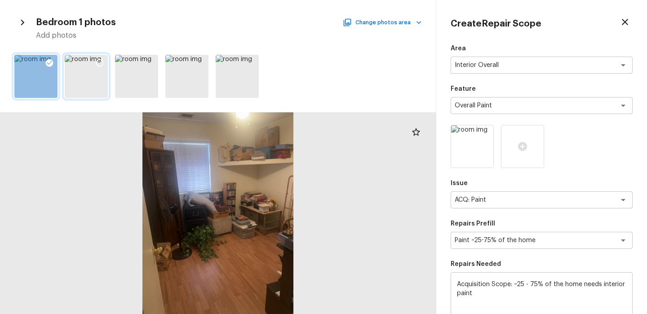
click at [98, 62] on icon at bounding box center [99, 62] width 9 height 9
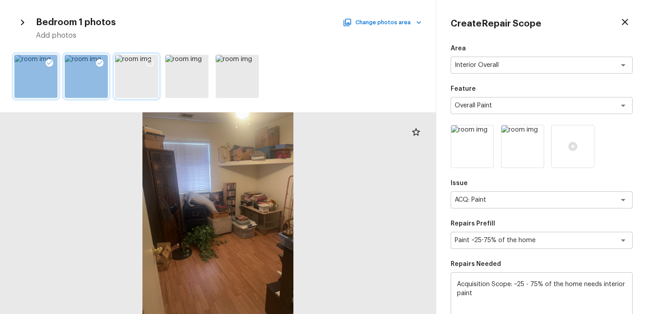
click at [142, 61] on div at bounding box center [150, 64] width 16 height 19
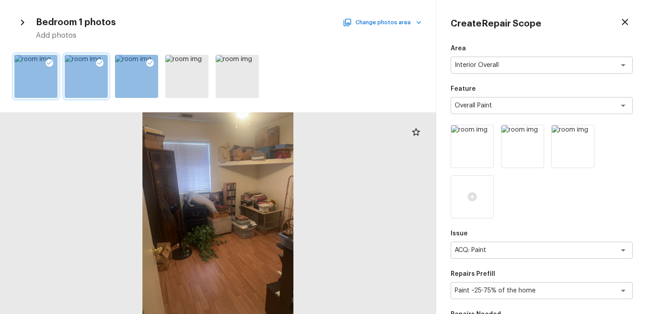
click at [393, 25] on button "Change photos area" at bounding box center [383, 23] width 77 height 12
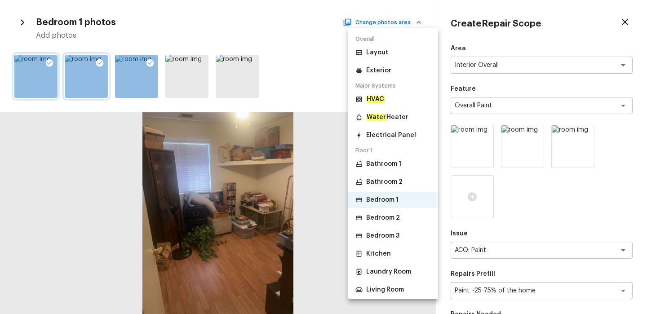
click at [386, 218] on p "Bedroom 2" at bounding box center [383, 218] width 34 height 9
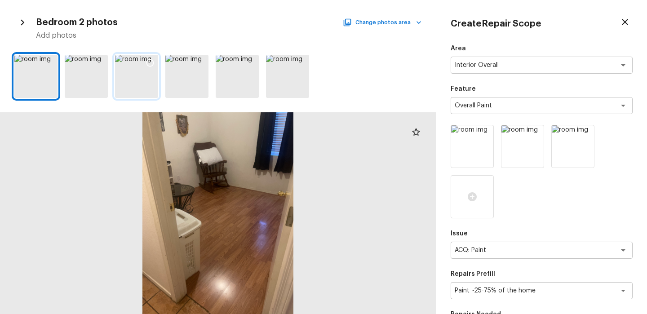
click at [150, 65] on icon at bounding box center [150, 62] width 9 height 9
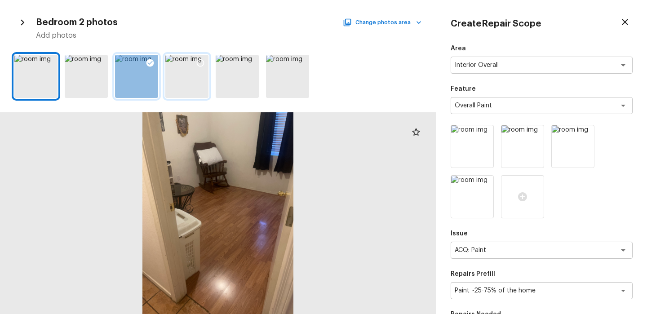
click at [203, 66] on icon at bounding box center [200, 62] width 9 height 9
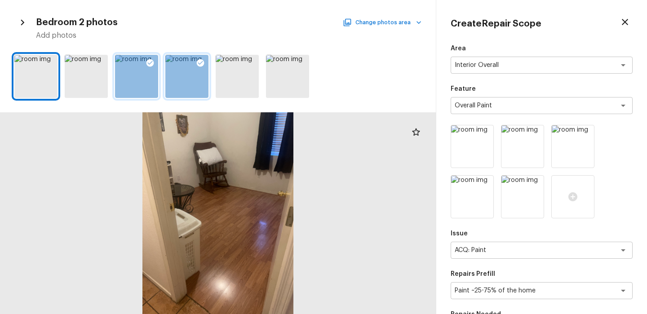
click at [409, 25] on button "Change photos area" at bounding box center [383, 23] width 77 height 12
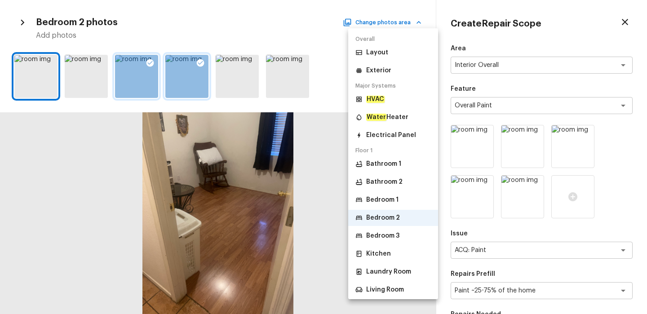
click at [385, 237] on p "Bedroom 3" at bounding box center [382, 235] width 33 height 9
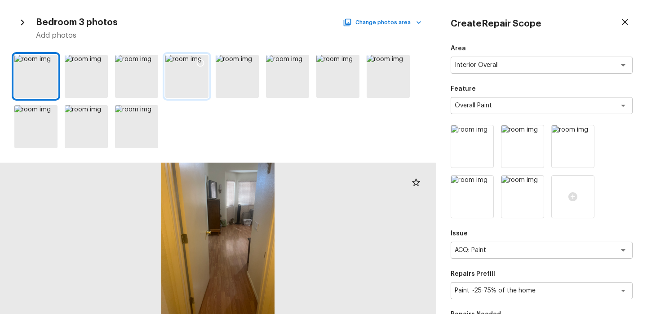
click at [205, 59] on div at bounding box center [200, 64] width 16 height 19
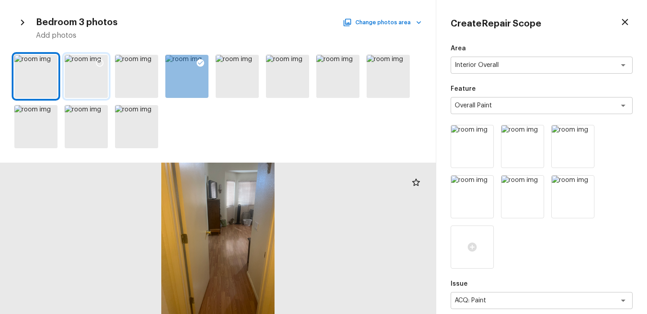
click at [107, 64] on div at bounding box center [100, 64] width 16 height 19
click at [303, 65] on icon at bounding box center [302, 63] width 8 height 8
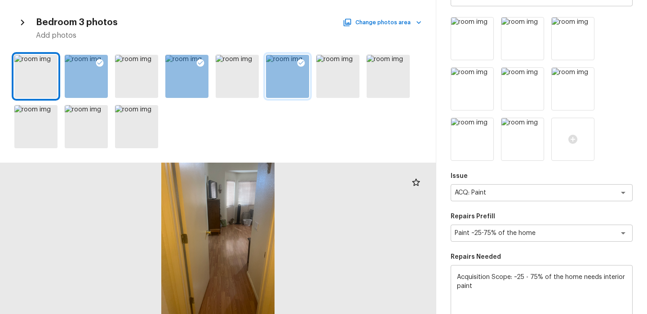
scroll to position [240, 0]
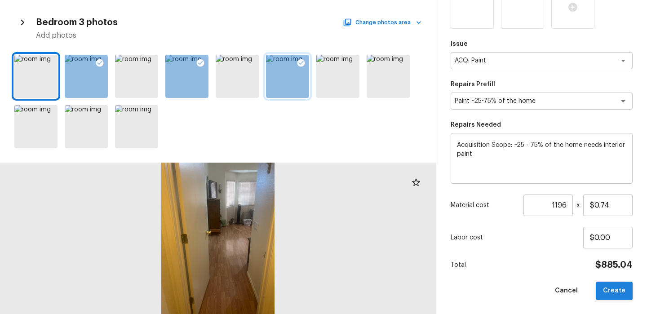
click at [604, 289] on button "Create" at bounding box center [614, 291] width 37 height 18
type input "1"
type input "$0.00"
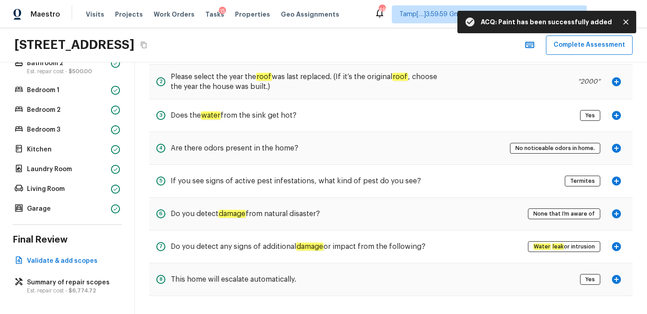
scroll to position [0, 0]
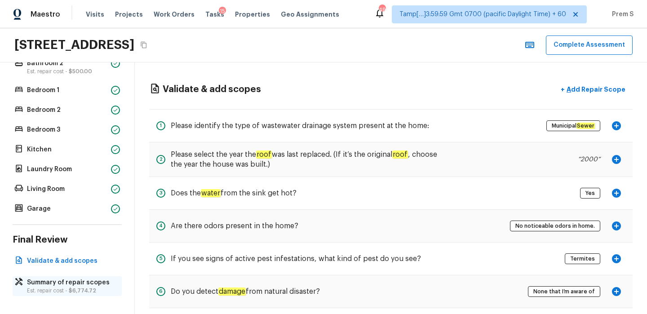
click at [51, 283] on p "Summary of repair scopes" at bounding box center [71, 282] width 89 height 9
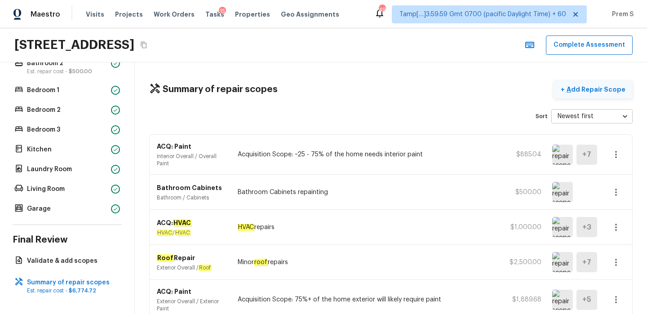
click at [580, 93] on p "Add Repair Scope" at bounding box center [595, 89] width 61 height 9
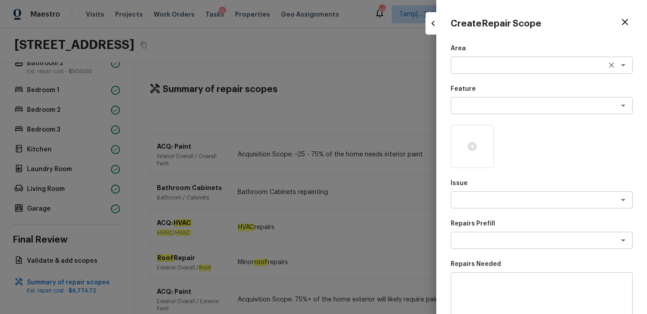
click at [477, 71] on div "x ​" at bounding box center [542, 65] width 182 height 17
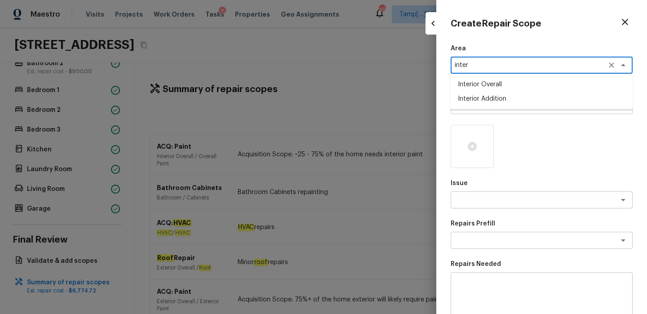
click at [493, 86] on li "Interior Overall" at bounding box center [542, 84] width 182 height 14
type textarea "Interior Overall"
click at [480, 104] on textarea at bounding box center [529, 105] width 149 height 9
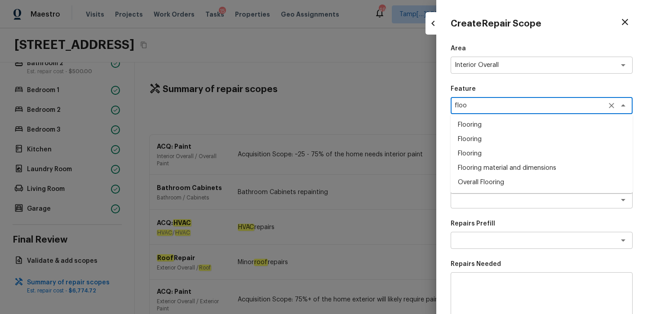
click at [469, 186] on li "Overall Flooring" at bounding box center [542, 182] width 182 height 14
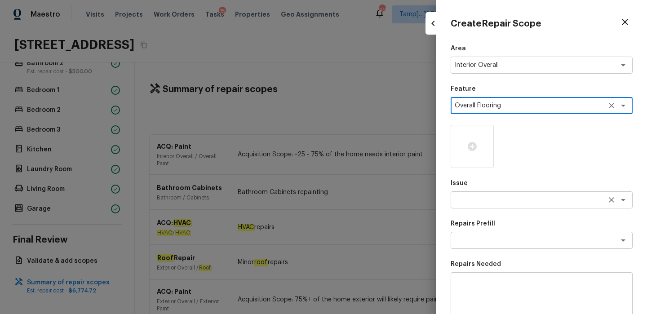
type textarea "Overall Flooring"
click at [474, 198] on textarea at bounding box center [529, 200] width 149 height 9
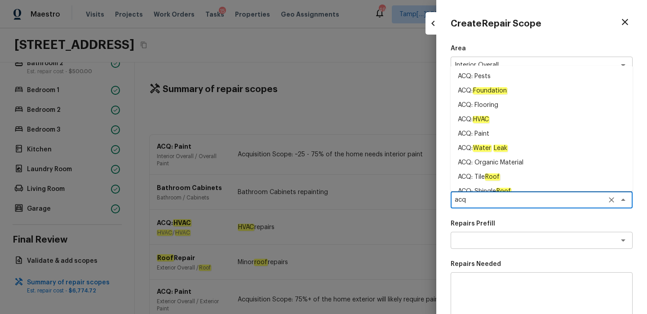
click at [492, 104] on li "ACQ: Flooring" at bounding box center [542, 105] width 182 height 14
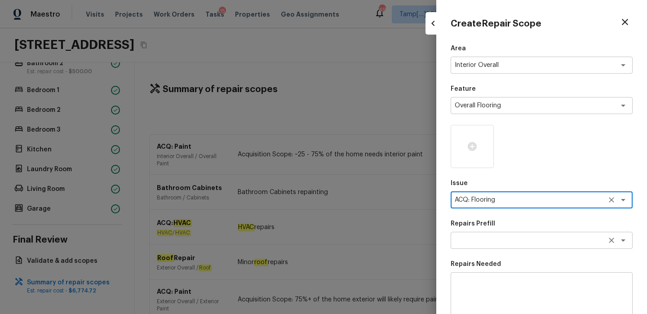
type textarea "ACQ: Flooring"
click at [478, 240] on textarea at bounding box center [529, 240] width 149 height 9
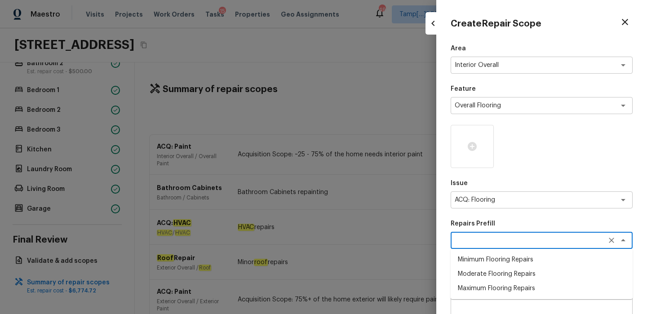
click at [516, 260] on li "Minimum Flooring Repairs" at bounding box center [542, 260] width 182 height 14
type textarea "Minimum Flooring Repairs"
type textarea "Acquisition Scope: Minimum flooring repairs"
type input "$0.20"
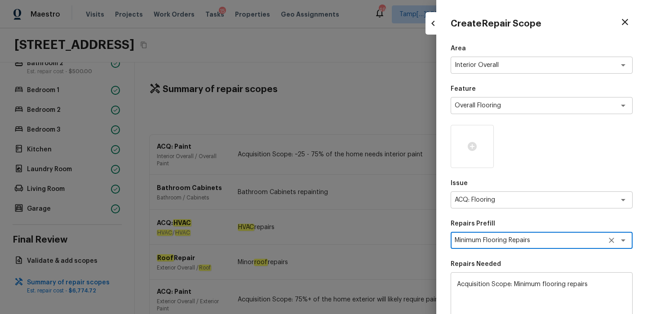
scroll to position [139, 0]
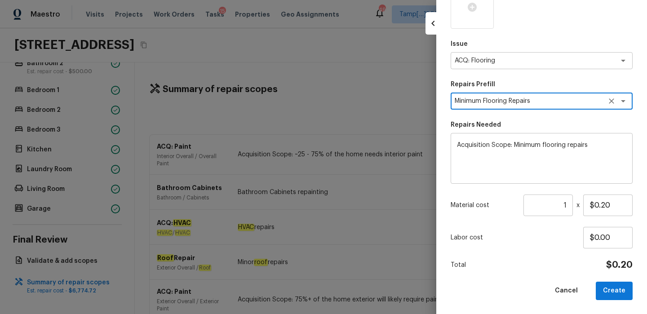
click at [567, 205] on input "1" at bounding box center [548, 206] width 49 height 22
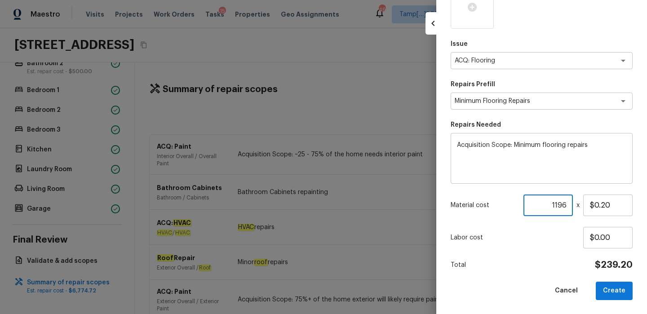
type input "1196"
click at [570, 270] on div "Total $239.20" at bounding box center [542, 265] width 182 height 12
click at [627, 296] on button "Create" at bounding box center [614, 291] width 37 height 18
type input "1"
type input "$0.00"
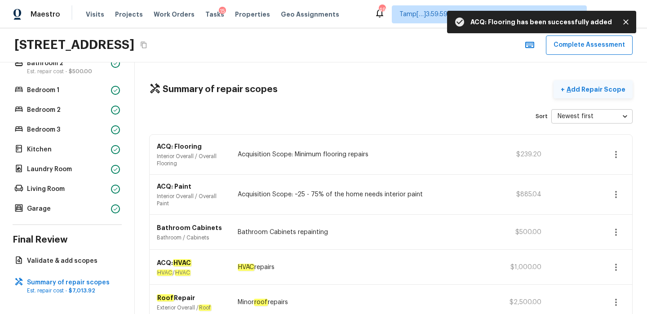
click at [580, 93] on p "Add Repair Scope" at bounding box center [595, 89] width 61 height 9
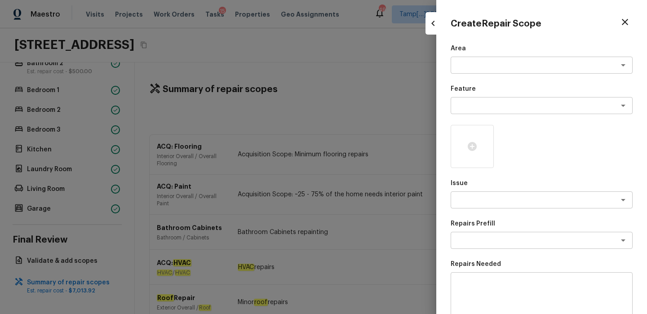
click at [418, 72] on div at bounding box center [323, 157] width 647 height 314
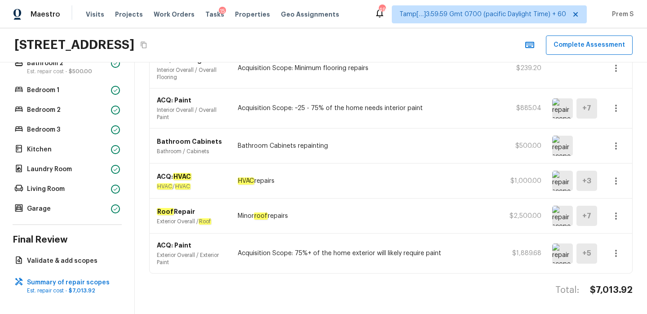
scroll to position [0, 0]
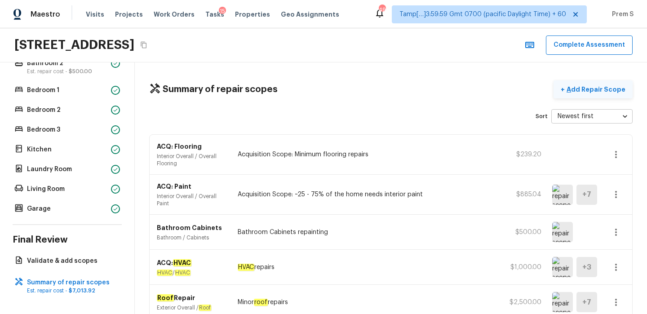
click at [592, 90] on p "Add Repair Scope" at bounding box center [595, 89] width 61 height 9
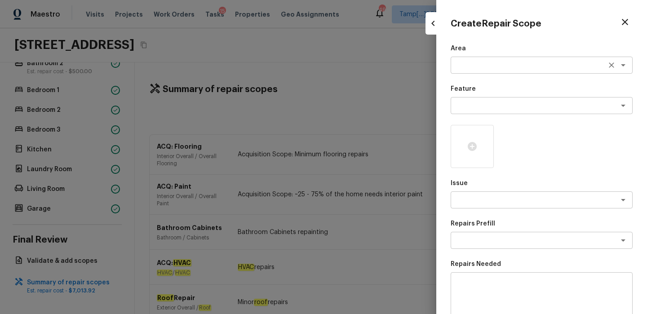
click at [471, 67] on textarea at bounding box center [529, 65] width 149 height 9
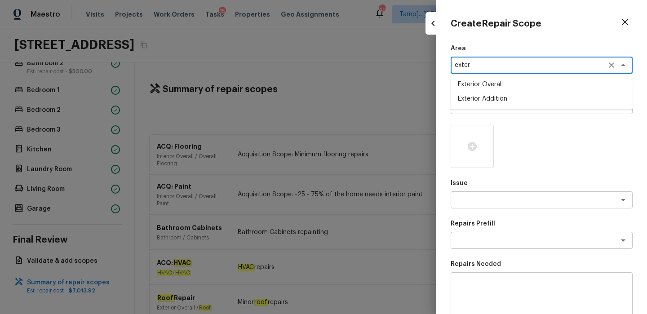
click at [482, 86] on li "Exterior Overall" at bounding box center [542, 84] width 182 height 14
type textarea "Exterior Overall"
click at [482, 86] on p "Feature" at bounding box center [542, 89] width 182 height 9
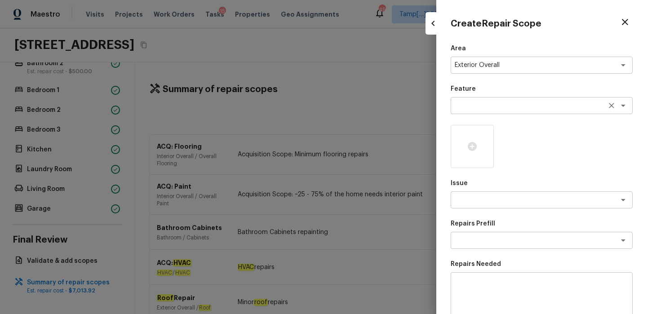
click at [474, 105] on textarea at bounding box center [529, 105] width 149 height 9
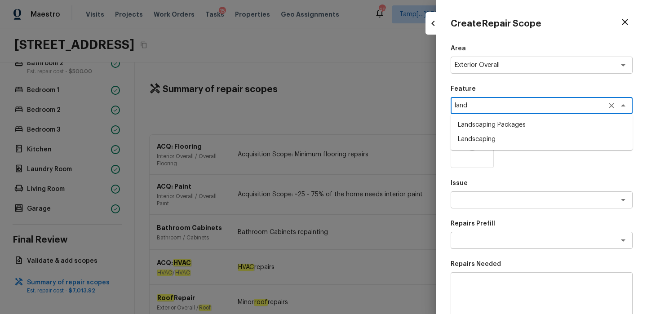
click at [481, 125] on li "Landscaping Packages" at bounding box center [542, 125] width 182 height 14
type textarea "Landscaping Packages"
click at [472, 149] on icon at bounding box center [472, 146] width 9 height 9
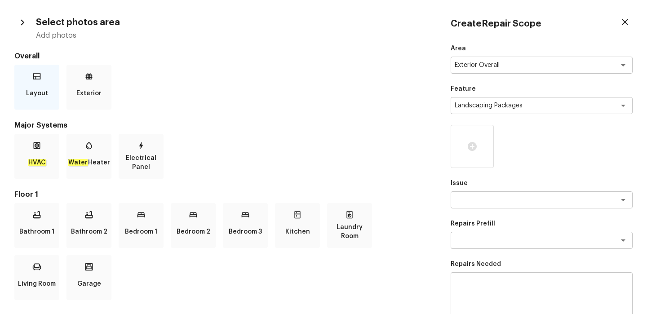
click at [36, 74] on icon at bounding box center [37, 76] width 8 height 6
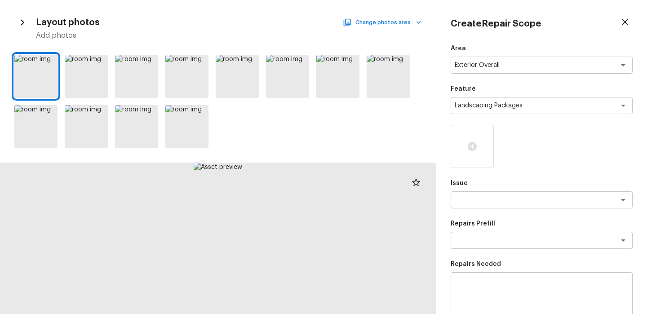
click at [382, 22] on button "Change photos area" at bounding box center [383, 23] width 77 height 12
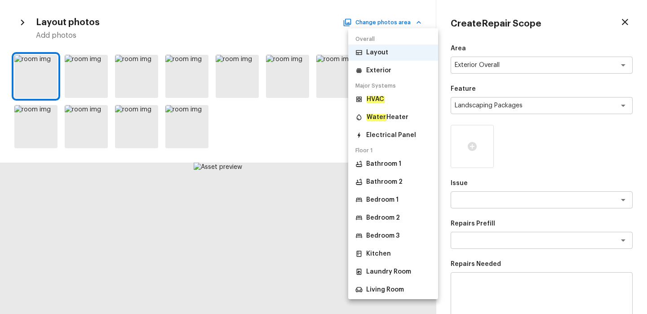
click at [380, 75] on li "Exterior" at bounding box center [393, 70] width 90 height 16
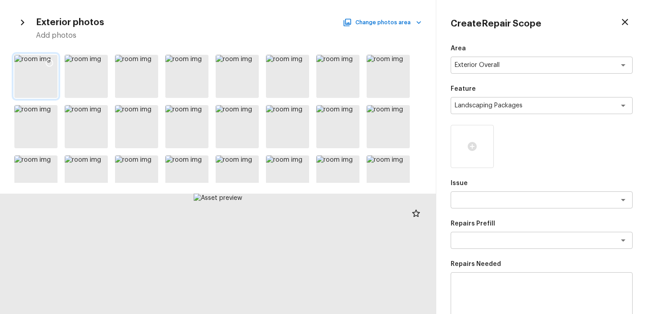
click at [46, 62] on icon at bounding box center [49, 62] width 9 height 9
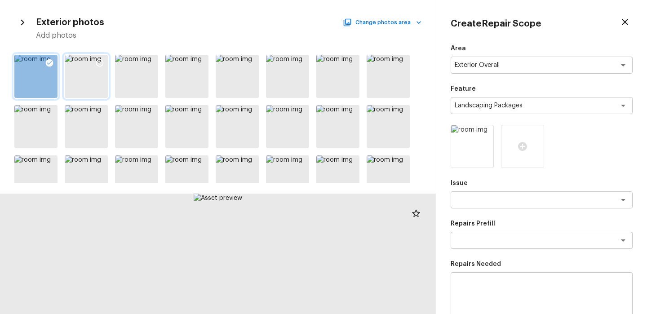
click at [97, 64] on icon at bounding box center [99, 62] width 9 height 9
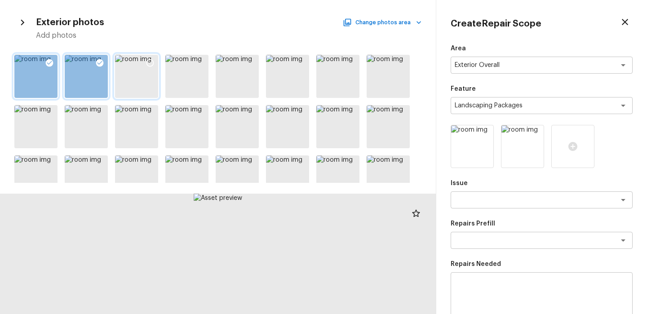
click at [155, 65] on div at bounding box center [150, 64] width 16 height 19
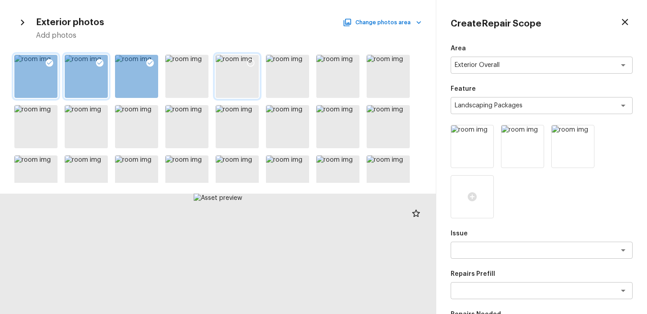
click at [254, 64] on icon at bounding box center [251, 63] width 8 height 8
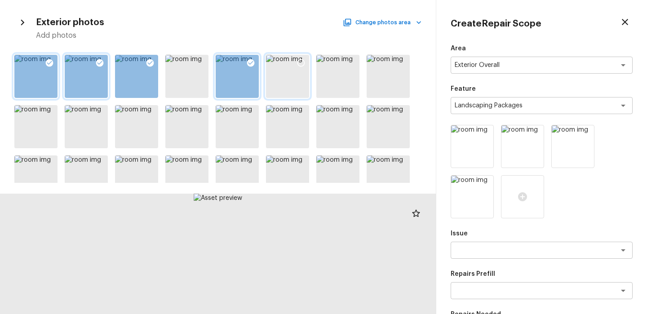
click at [303, 66] on icon at bounding box center [302, 63] width 8 height 8
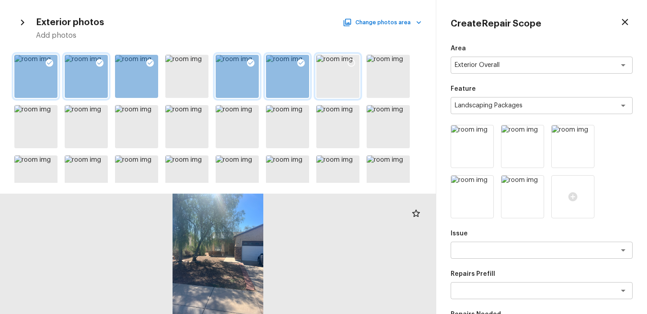
click at [351, 66] on icon at bounding box center [351, 62] width 9 height 9
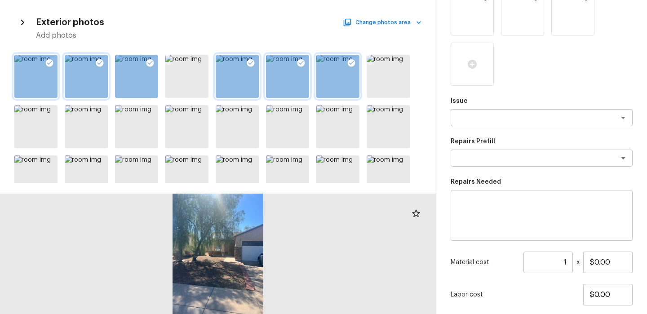
scroll to position [203, 0]
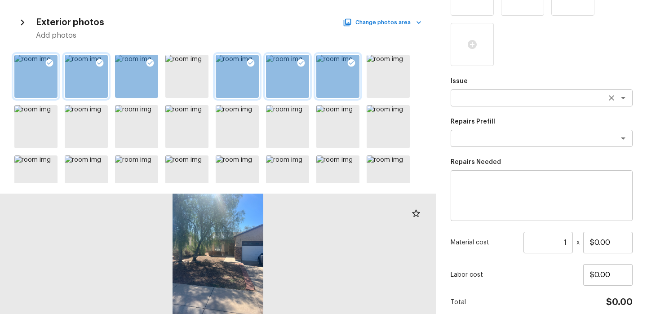
click at [489, 98] on textarea at bounding box center [529, 97] width 149 height 9
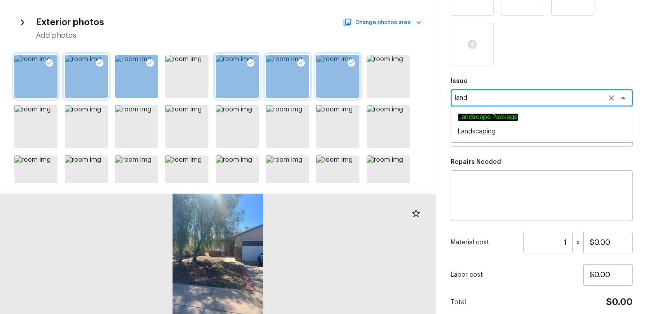
click at [496, 120] on em "Landscape Package" at bounding box center [488, 117] width 60 height 7
type textarea "Landscape Package"
click at [504, 135] on textarea at bounding box center [529, 138] width 149 height 9
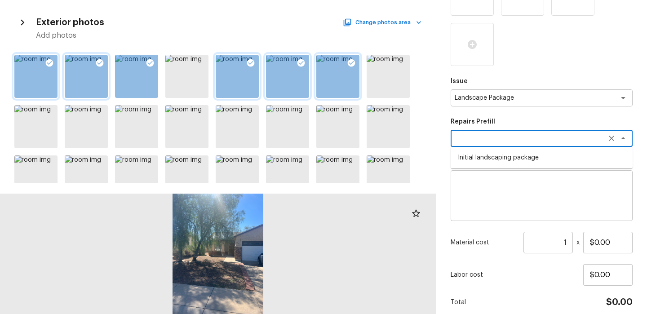
click at [497, 159] on li "Initial landscaping package" at bounding box center [542, 158] width 182 height 14
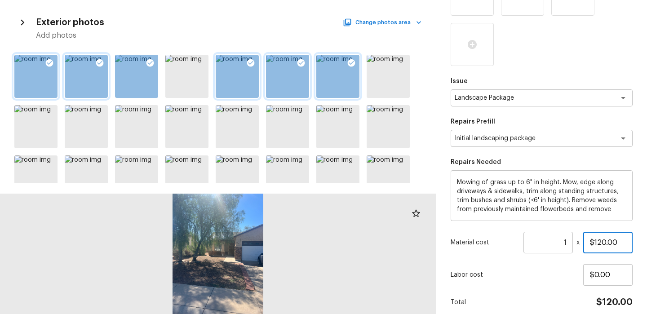
drag, startPoint x: 594, startPoint y: 243, endPoint x: 605, endPoint y: 243, distance: 11.7
click at [605, 243] on input "$120.00" at bounding box center [607, 243] width 49 height 22
click at [568, 276] on p "Labor cost" at bounding box center [517, 275] width 133 height 9
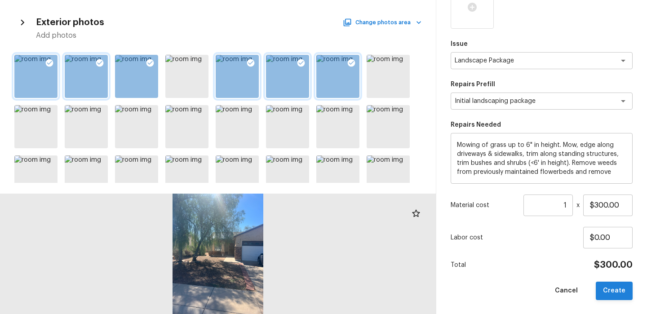
click at [611, 289] on button "Create" at bounding box center [614, 291] width 37 height 18
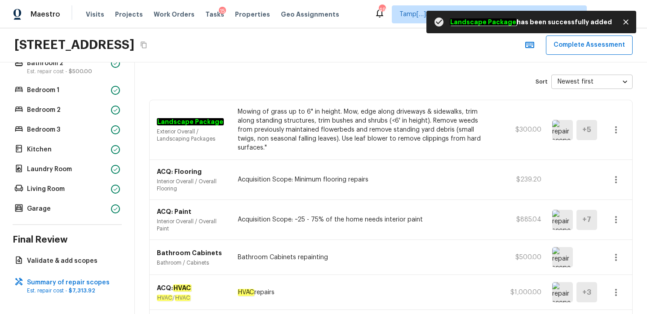
scroll to position [0, 0]
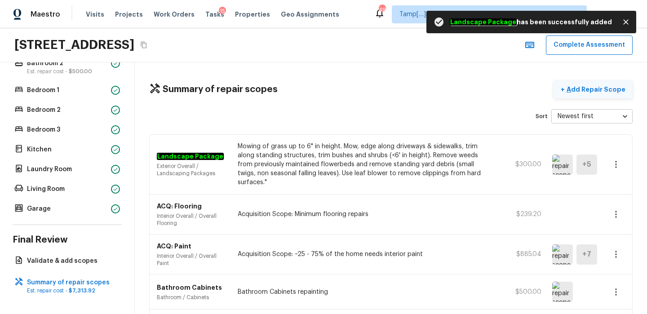
click at [596, 90] on p "Add Repair Scope" at bounding box center [595, 89] width 61 height 9
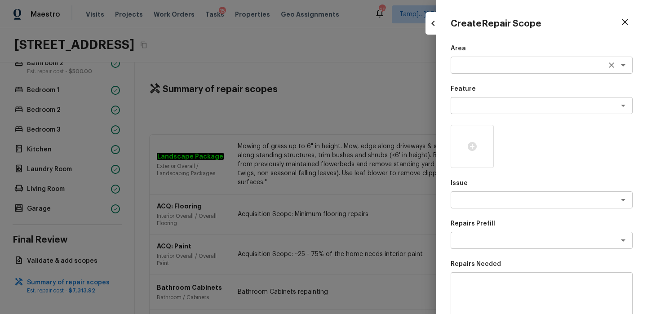
click at [460, 65] on textarea at bounding box center [529, 65] width 149 height 9
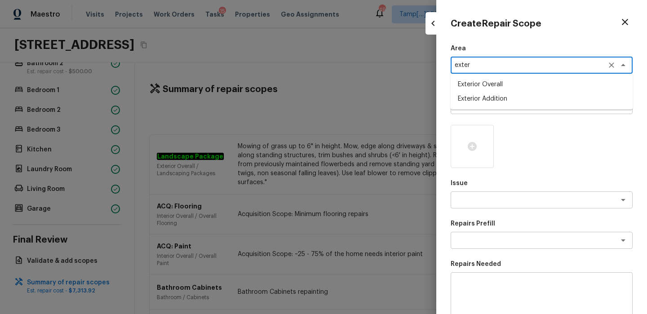
click at [480, 85] on li "Exterior Overall" at bounding box center [542, 84] width 182 height 14
click at [470, 106] on textarea at bounding box center [529, 105] width 149 height 9
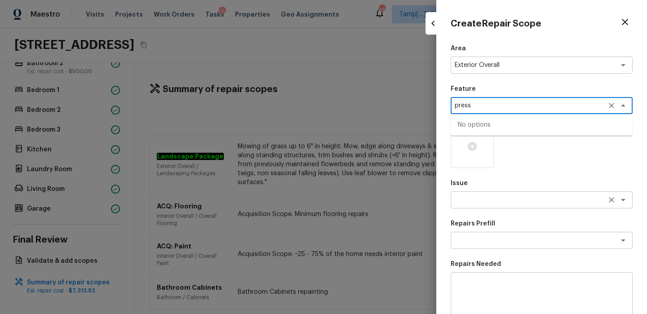
click at [476, 198] on textarea at bounding box center [529, 200] width 149 height 9
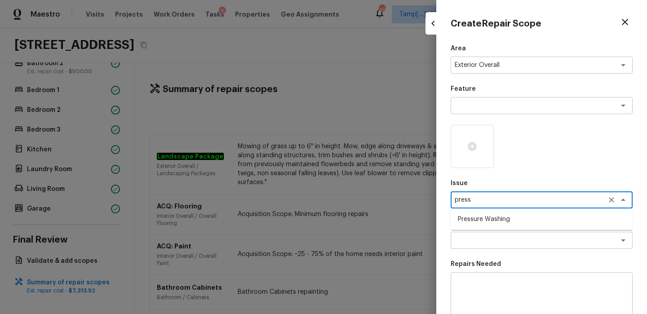
click at [476, 219] on li "Pressure Washing" at bounding box center [542, 219] width 182 height 14
click at [483, 287] on textarea at bounding box center [541, 298] width 169 height 36
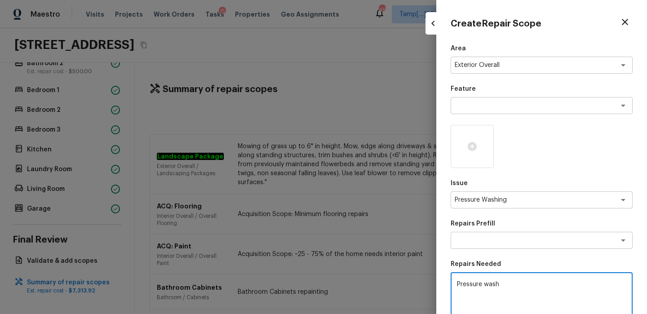
click at [510, 264] on p "Repairs Needed" at bounding box center [542, 264] width 182 height 9
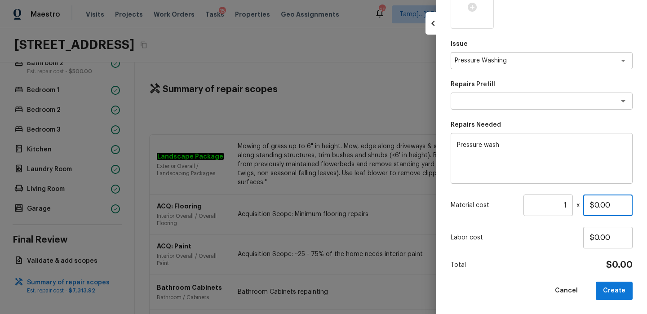
click at [595, 207] on input "$0.00" at bounding box center [607, 206] width 49 height 22
click at [578, 263] on div "Total $200.00" at bounding box center [542, 265] width 182 height 12
click at [615, 294] on button "Create" at bounding box center [614, 291] width 37 height 18
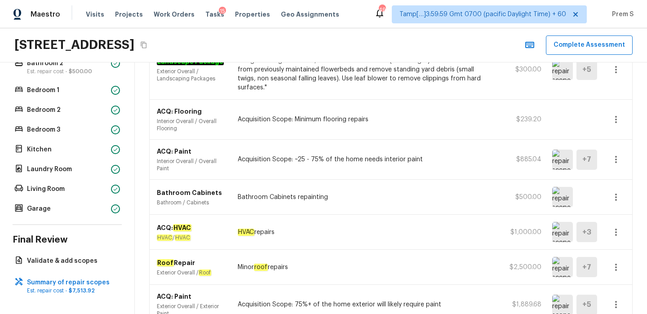
scroll to position [0, 0]
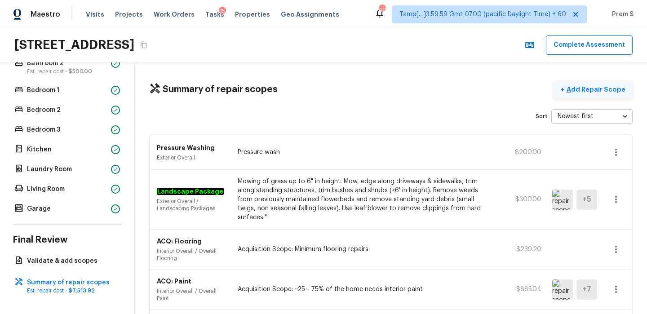
click at [588, 88] on p "Add Repair Scope" at bounding box center [595, 89] width 61 height 9
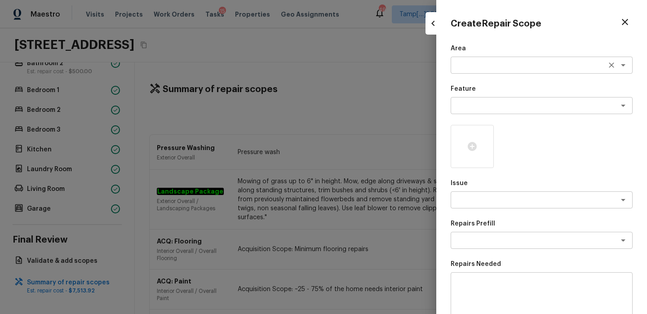
click at [479, 69] on textarea at bounding box center [529, 65] width 149 height 9
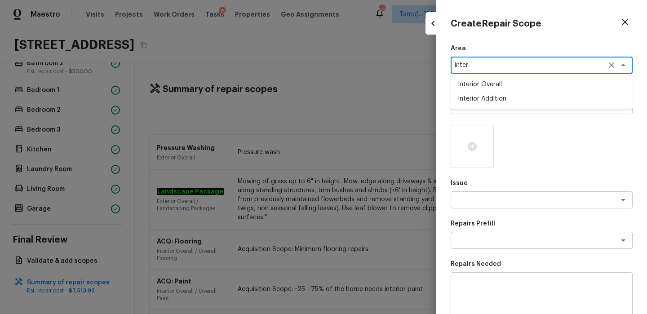
click at [509, 89] on li "Interior Overall" at bounding box center [542, 84] width 182 height 14
click at [488, 112] on div "x ​" at bounding box center [542, 105] width 182 height 17
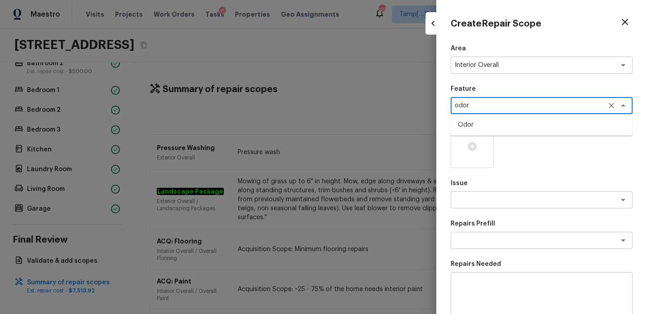
click at [478, 125] on li "Odor" at bounding box center [542, 125] width 182 height 14
click at [482, 202] on textarea at bounding box center [529, 200] width 149 height 9
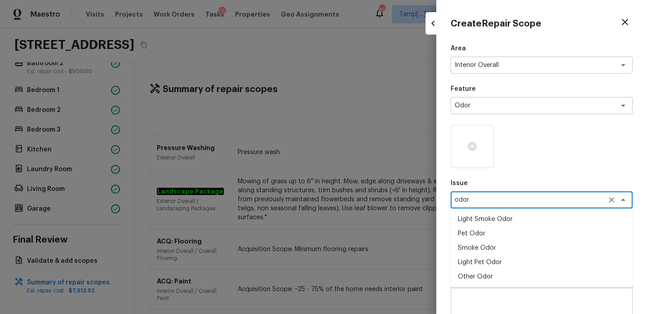
click at [484, 262] on li "Light Pet Odor" at bounding box center [542, 262] width 182 height 14
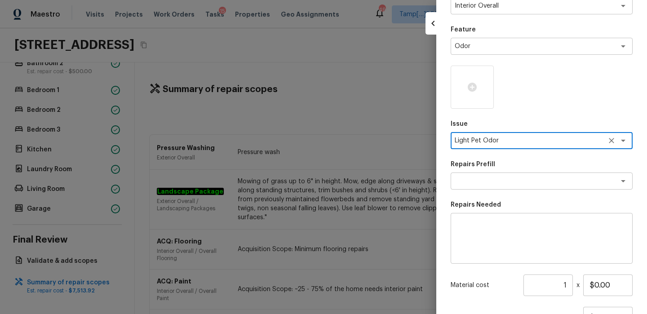
scroll to position [139, 0]
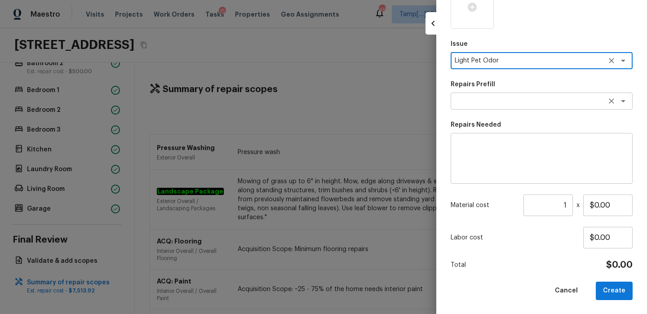
click at [562, 102] on textarea at bounding box center [529, 101] width 149 height 9
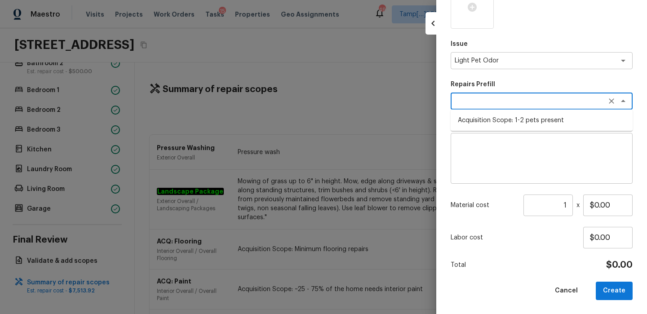
click at [558, 126] on li "Acquisition Scope: 1-2 pets present" at bounding box center [542, 120] width 182 height 14
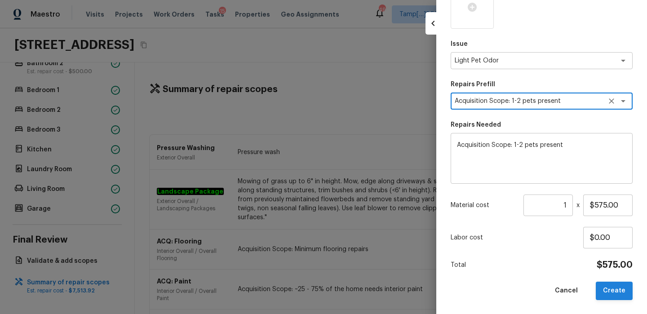
click at [611, 291] on button "Create" at bounding box center [614, 291] width 37 height 18
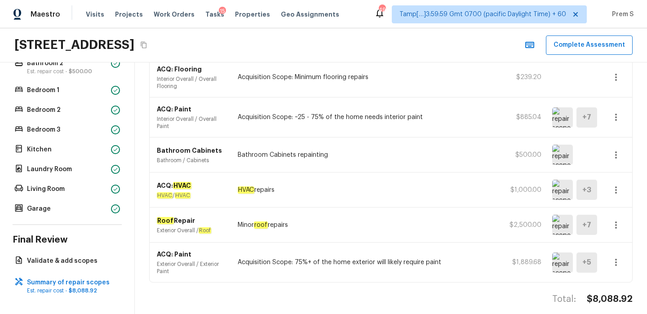
scroll to position [0, 0]
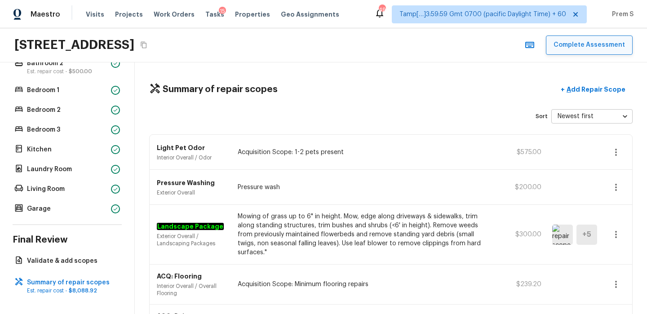
click at [587, 40] on button "Complete Assessment" at bounding box center [589, 45] width 87 height 19
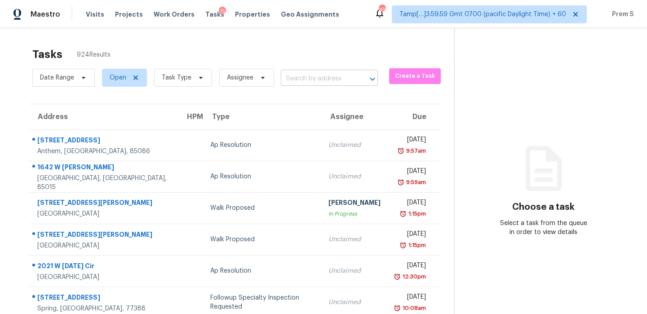
click at [295, 79] on input "text" at bounding box center [317, 79] width 72 height 14
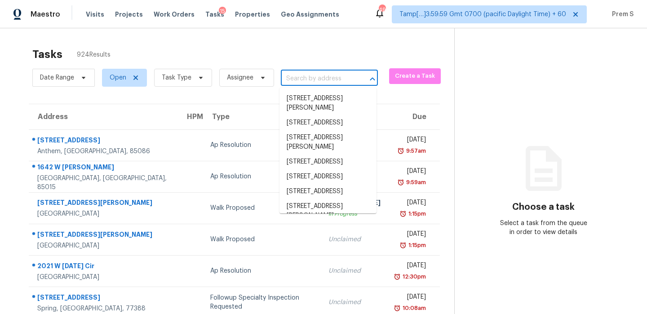
paste input "[STREET_ADDRESS][PERSON_NAME]"
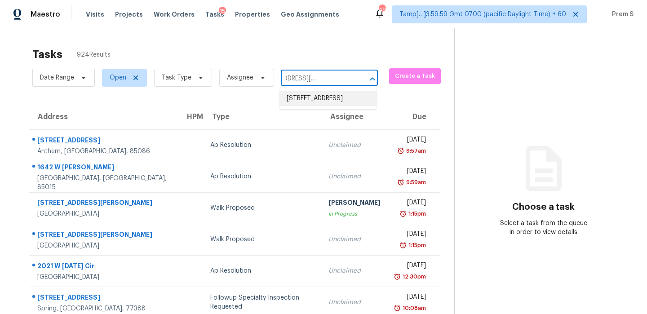
click at [283, 102] on li "[STREET_ADDRESS]" at bounding box center [328, 98] width 97 height 15
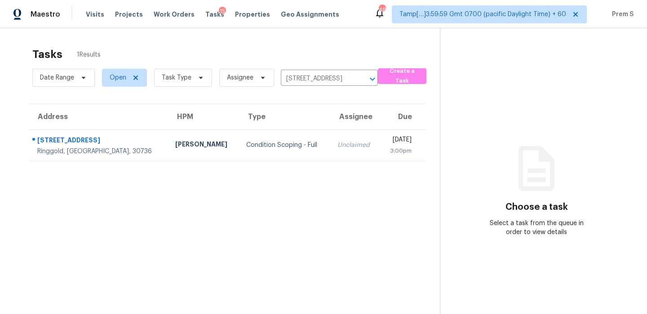
click at [338, 146] on div "Unclaimed" at bounding box center [356, 145] width 36 height 9
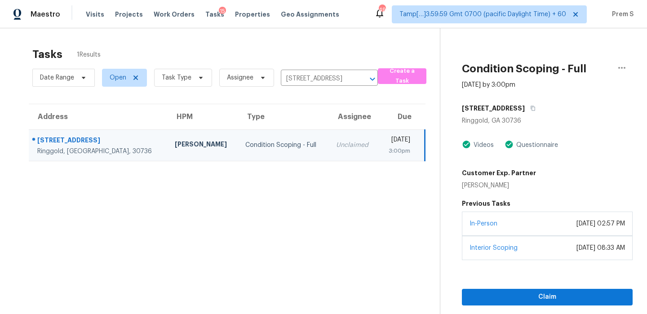
click at [512, 232] on div "In-Person [DATE] 02:57 PM" at bounding box center [547, 224] width 171 height 24
click at [515, 294] on span "Claim" at bounding box center [547, 297] width 156 height 11
click at [364, 79] on icon "Clear" at bounding box center [360, 79] width 9 height 9
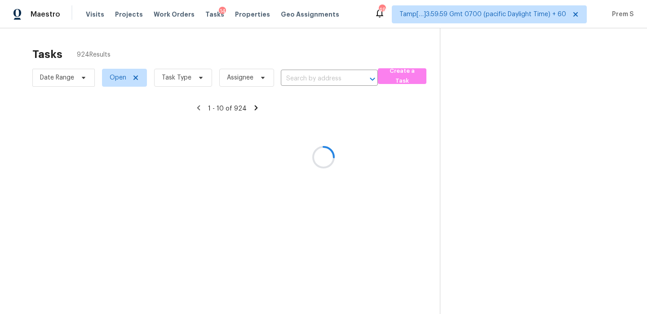
click at [300, 80] on div at bounding box center [323, 157] width 647 height 314
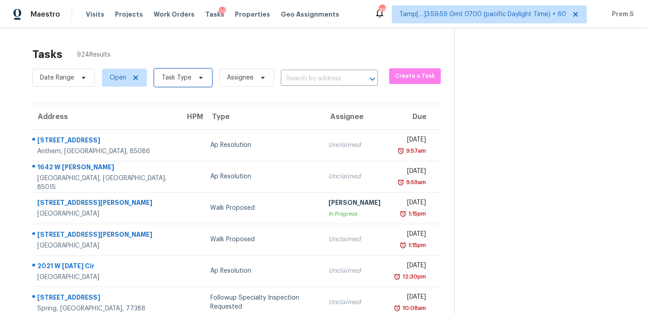
click at [180, 81] on span "Task Type" at bounding box center [177, 77] width 30 height 9
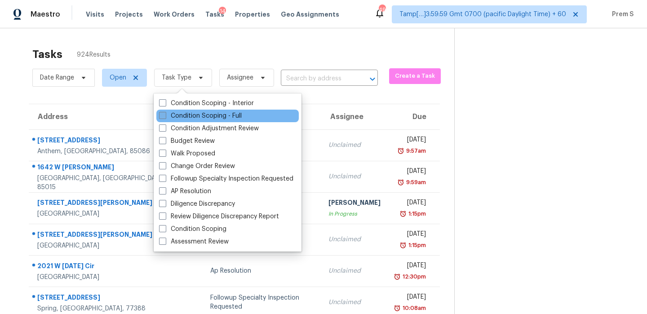
click at [193, 113] on label "Condition Scoping - Full" at bounding box center [200, 115] width 83 height 9
click at [165, 113] on input "Condition Scoping - Full" at bounding box center [162, 114] width 6 height 6
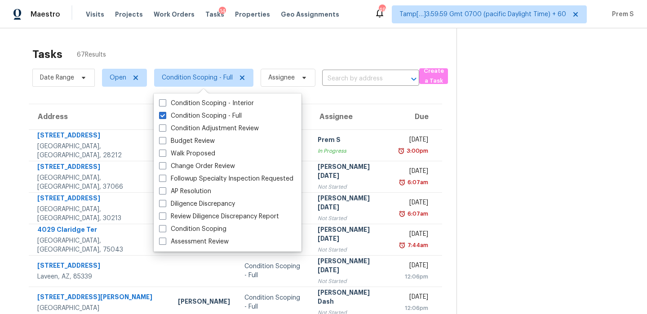
click at [366, 78] on input "text" at bounding box center [358, 79] width 72 height 14
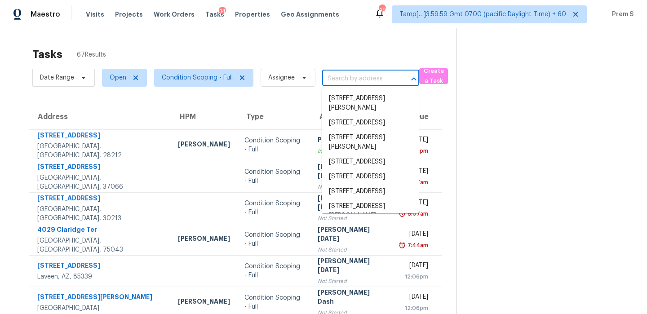
paste input "[STREET_ADDRESS]"
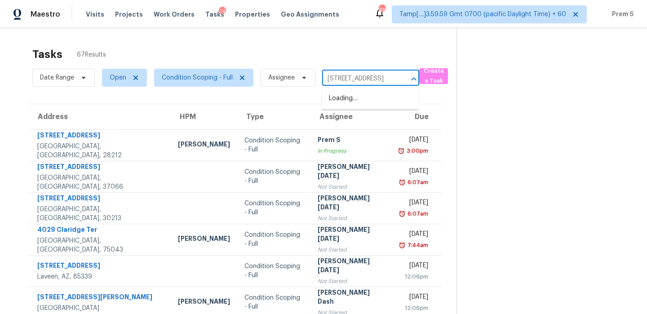
scroll to position [0, 29]
click at [356, 100] on li "[STREET_ADDRESS]" at bounding box center [370, 98] width 97 height 15
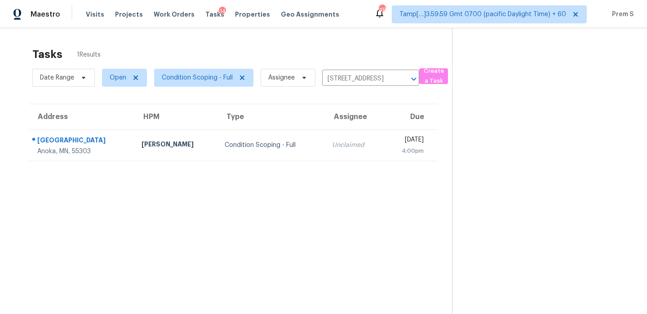
click at [383, 156] on td "[DATE] 4:00pm" at bounding box center [410, 144] width 54 height 31
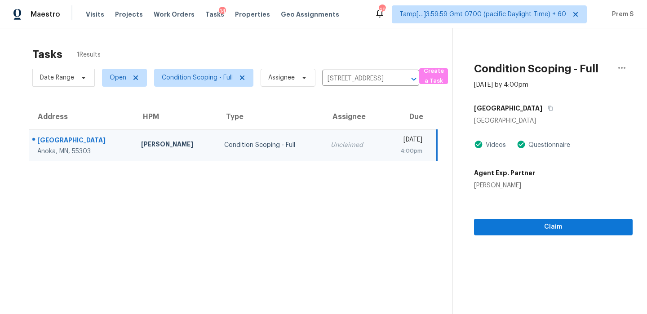
scroll to position [28, 0]
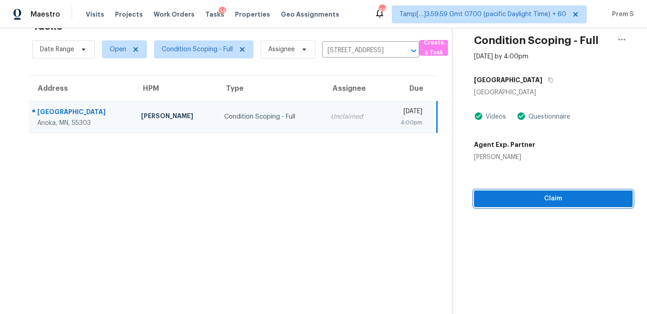
click at [501, 203] on span "Claim" at bounding box center [553, 198] width 144 height 11
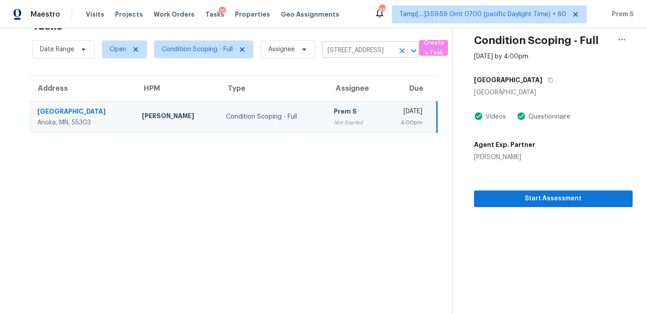
click at [400, 49] on icon "Clear" at bounding box center [402, 50] width 9 height 9
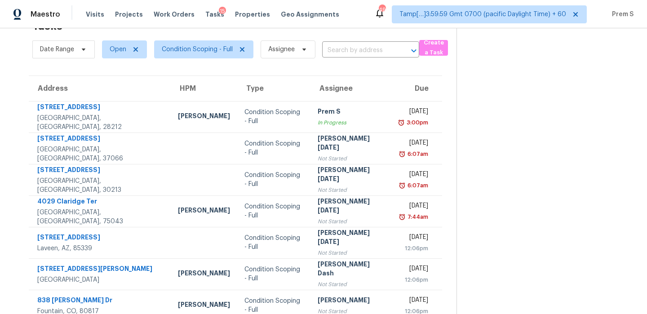
click at [362, 52] on input "text" at bounding box center [358, 51] width 72 height 14
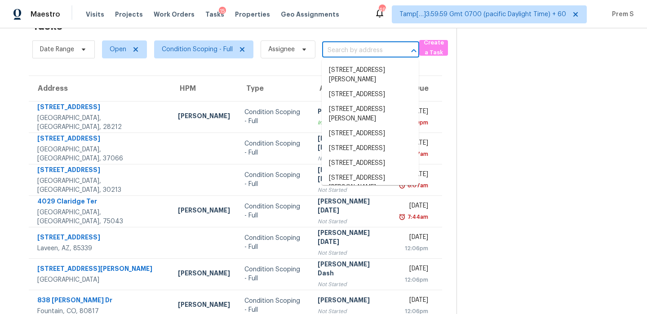
paste input "[STREET_ADDRESS]"
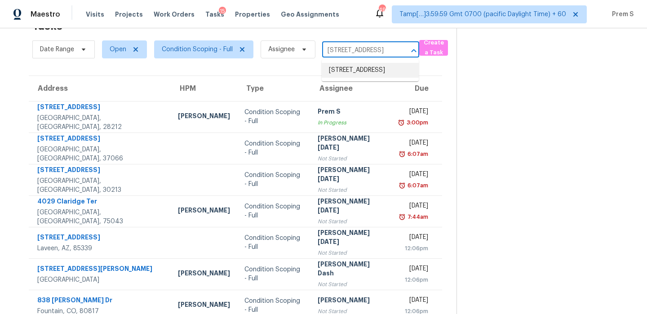
click at [357, 69] on li "[STREET_ADDRESS]" at bounding box center [370, 70] width 97 height 15
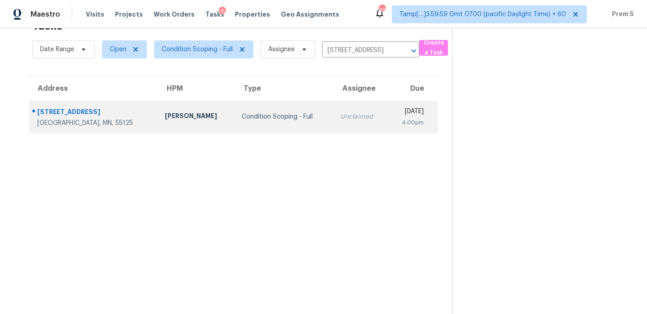
click at [388, 111] on td "[DATE] 4:00pm" at bounding box center [413, 116] width 50 height 31
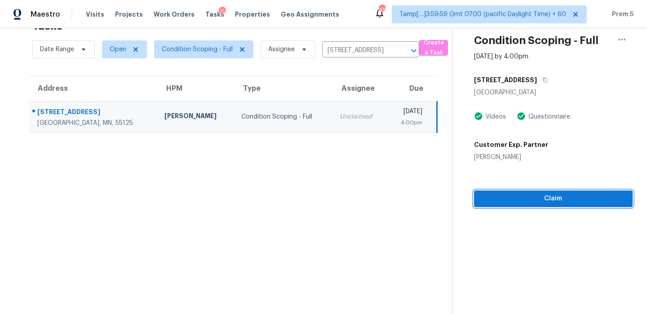
click at [520, 193] on span "Claim" at bounding box center [553, 198] width 144 height 11
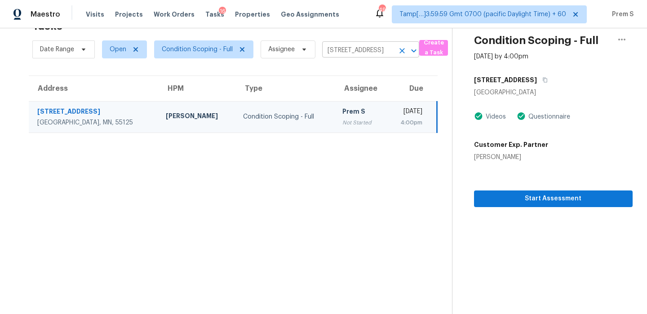
click at [400, 44] on button "Clear" at bounding box center [402, 50] width 13 height 13
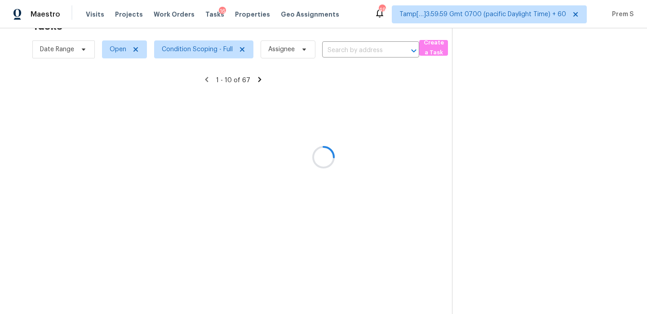
click at [350, 49] on div at bounding box center [323, 157] width 647 height 314
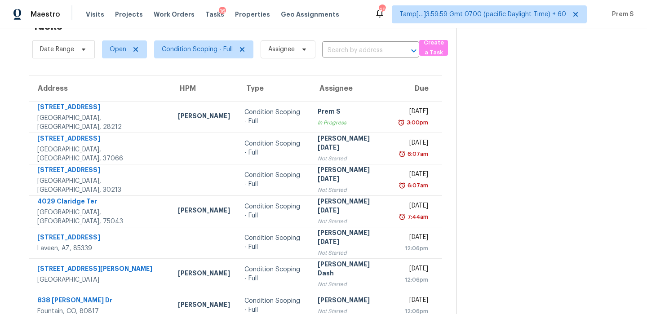
click at [350, 49] on input "text" at bounding box center [358, 51] width 72 height 14
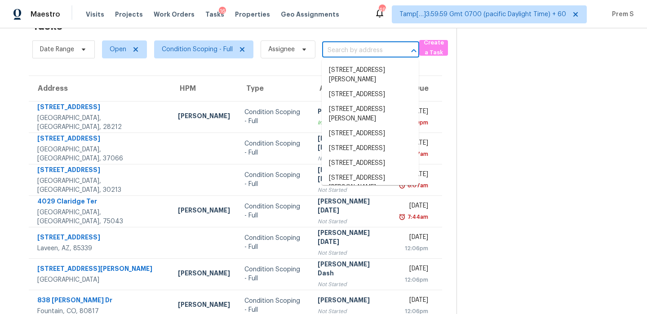
paste input "[STREET_ADDRESS][PERSON_NAME]"
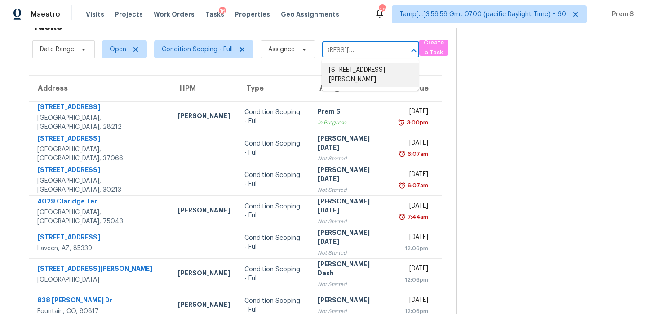
click at [358, 71] on li "[STREET_ADDRESS][PERSON_NAME]" at bounding box center [370, 75] width 97 height 24
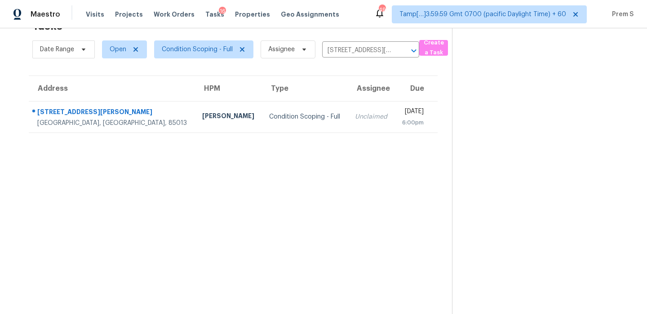
click at [402, 125] on div "6:00pm" at bounding box center [413, 122] width 22 height 9
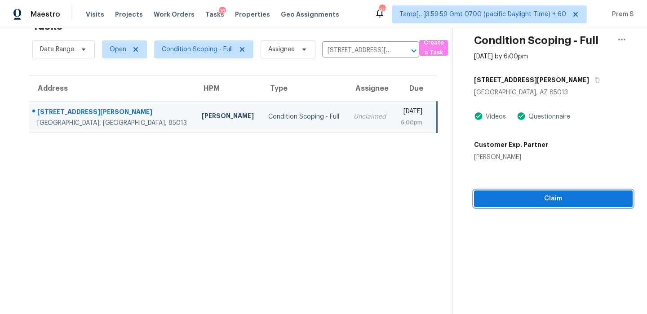
click at [514, 205] on button "Claim" at bounding box center [553, 199] width 159 height 17
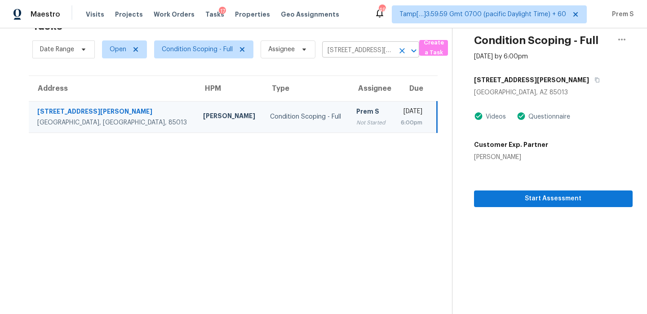
click at [404, 51] on icon "Clear" at bounding box center [402, 50] width 9 height 9
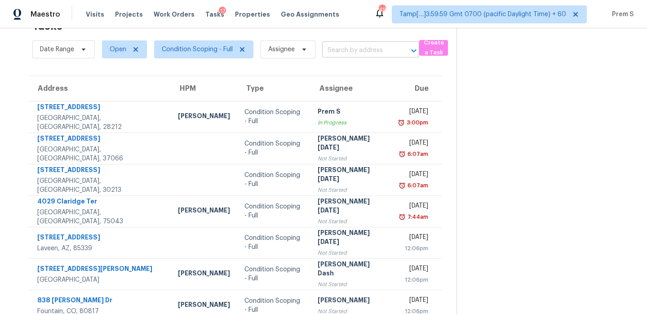
click at [370, 51] on input "text" at bounding box center [358, 51] width 72 height 14
paste input "[STREET_ADDRESS][PERSON_NAME]"
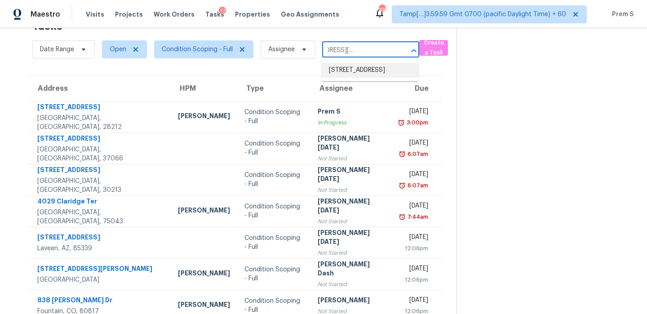
click at [359, 74] on li "[STREET_ADDRESS]" at bounding box center [370, 70] width 97 height 15
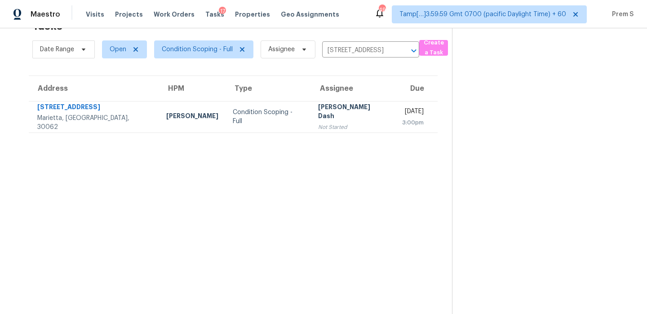
click at [330, 123] on div "Not Started" at bounding box center [353, 127] width 70 height 9
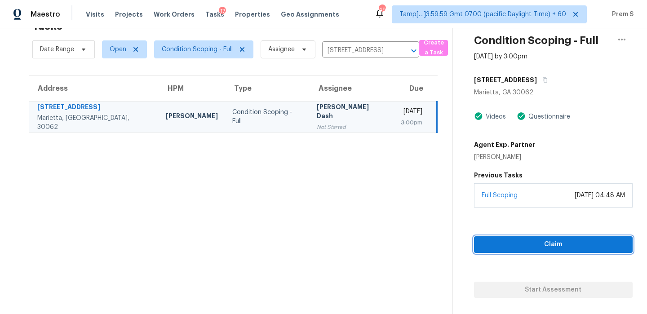
click at [501, 239] on span "Claim" at bounding box center [553, 244] width 144 height 11
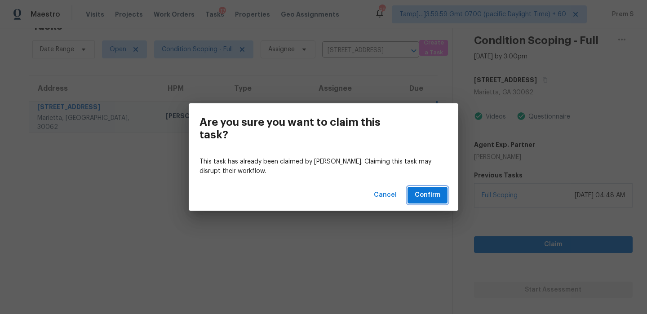
click at [430, 192] on span "Confirm" at bounding box center [428, 195] width 26 height 11
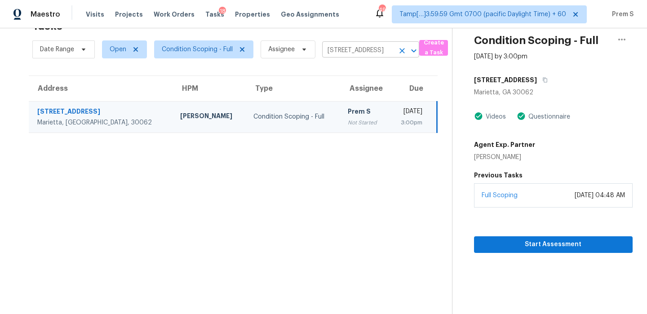
click at [402, 51] on icon "Clear" at bounding box center [402, 50] width 5 height 5
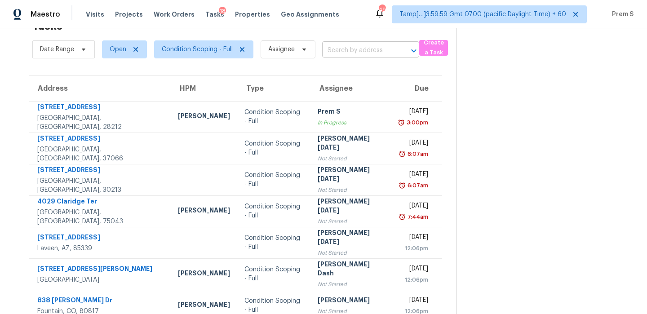
click at [365, 53] on input "text" at bounding box center [358, 51] width 72 height 14
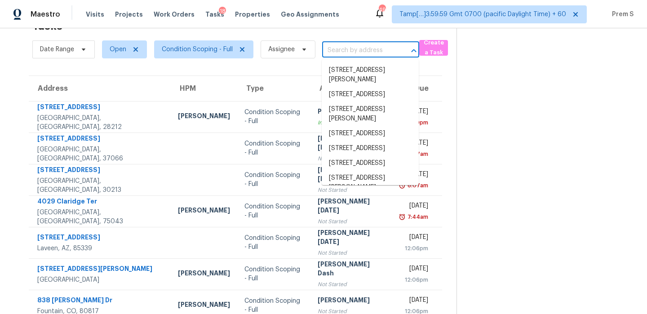
paste input "[STREET_ADDRESS]"
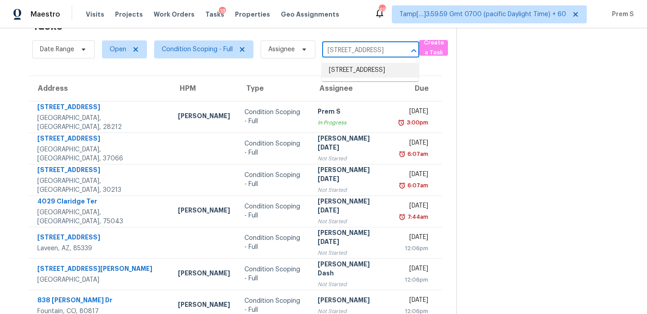
click at [354, 78] on li "[STREET_ADDRESS]" at bounding box center [370, 70] width 97 height 15
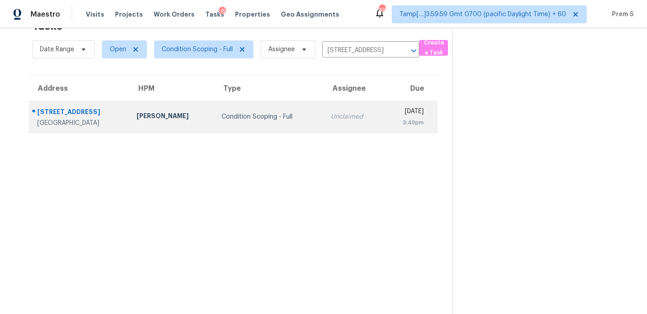
click at [391, 115] on div "[DATE]" at bounding box center [407, 112] width 33 height 11
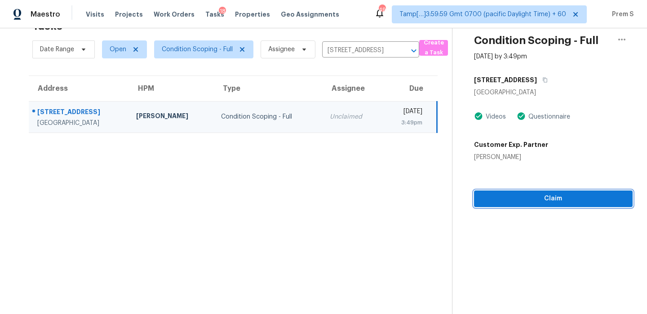
click at [493, 199] on span "Claim" at bounding box center [553, 198] width 144 height 11
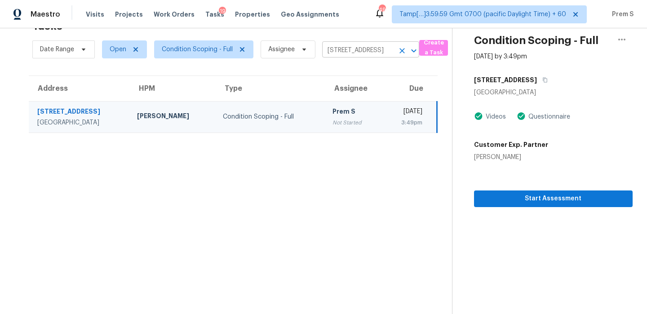
click at [402, 53] on icon "Clear" at bounding box center [402, 50] width 9 height 9
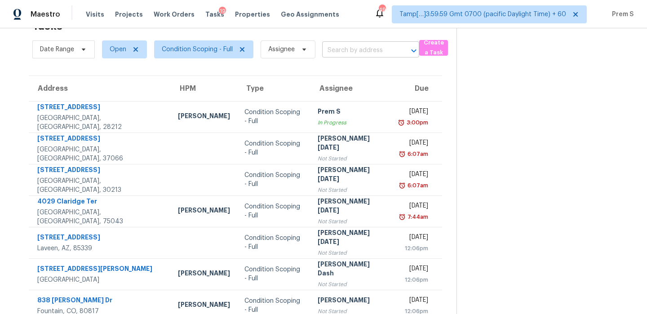
click at [337, 57] on body "Maestro Visits Projects Work Orders Tasks 19 Properties Geo Assignments 493 Tam…" at bounding box center [323, 157] width 647 height 314
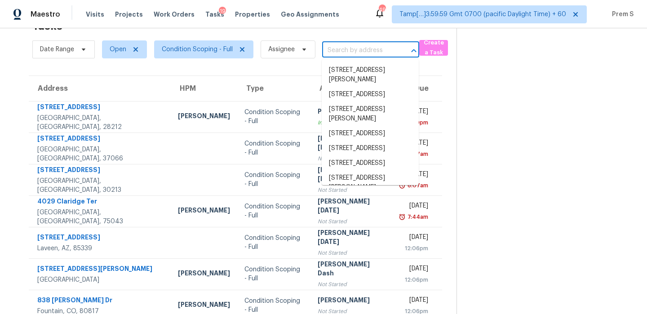
paste input "[STREET_ADDRESS]"
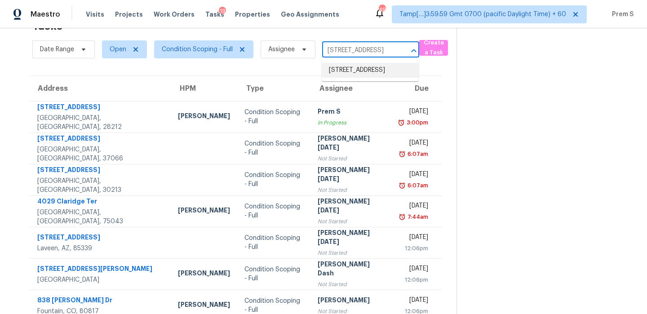
click at [345, 76] on li "[STREET_ADDRESS]" at bounding box center [370, 70] width 97 height 15
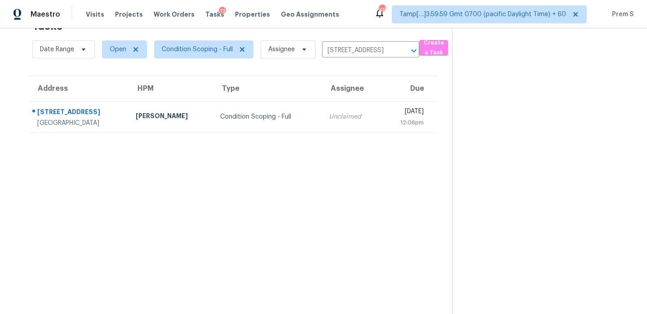
click at [381, 118] on td "[DATE] 12:06pm" at bounding box center [409, 116] width 57 height 31
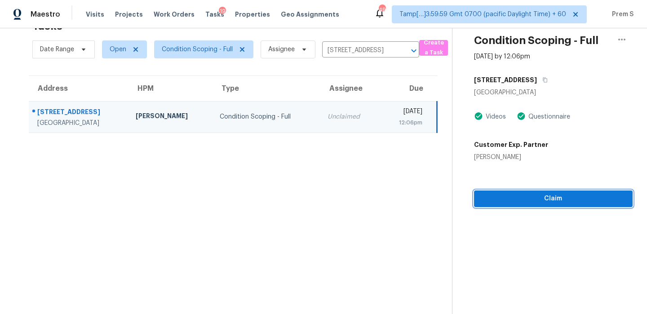
click at [533, 203] on span "Claim" at bounding box center [553, 198] width 144 height 11
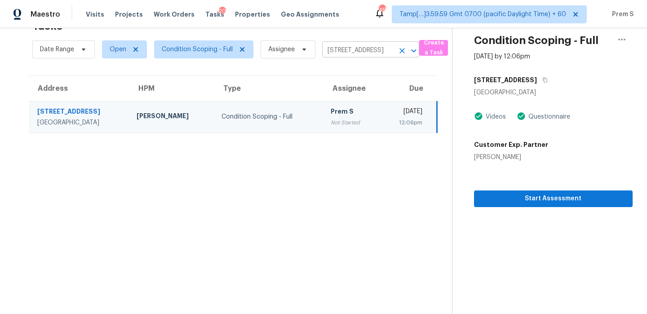
click at [405, 51] on icon "Clear" at bounding box center [402, 50] width 9 height 9
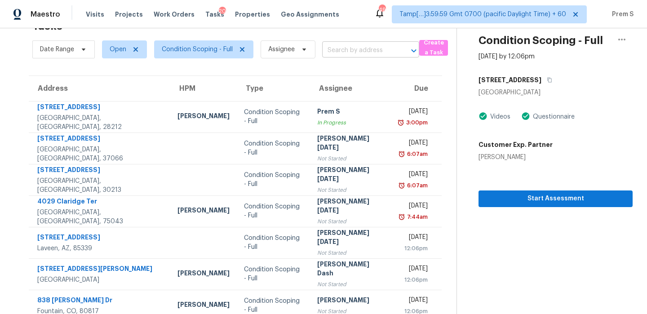
click at [344, 48] on input "text" at bounding box center [358, 51] width 72 height 14
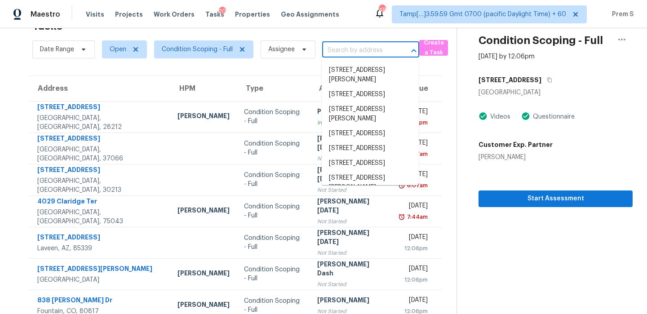
paste input "[STREET_ADDRESS][PERSON_NAME]"
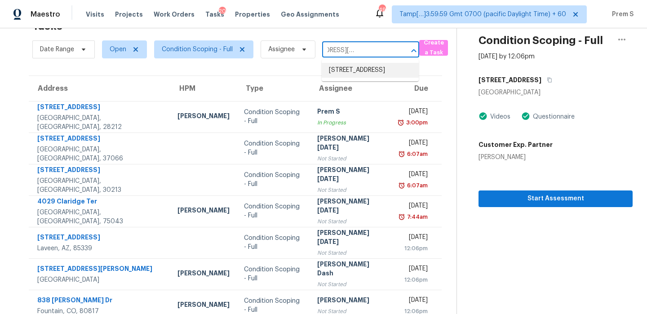
click at [338, 75] on li "[STREET_ADDRESS]" at bounding box center [370, 70] width 97 height 15
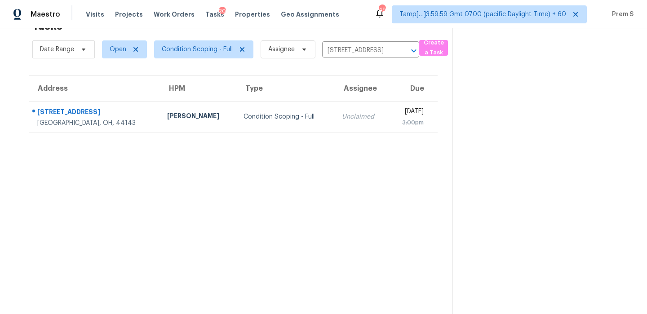
click at [389, 124] on td "[DATE] 3:00pm" at bounding box center [413, 116] width 49 height 31
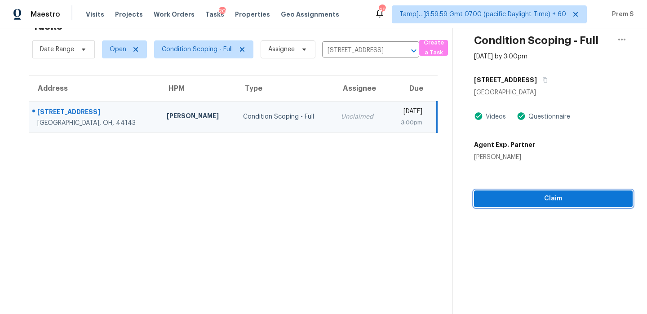
click at [529, 198] on span "Claim" at bounding box center [553, 198] width 144 height 11
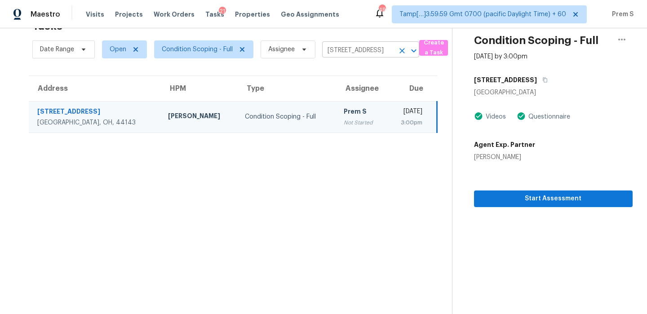
click at [400, 52] on icon "Clear" at bounding box center [402, 50] width 5 height 5
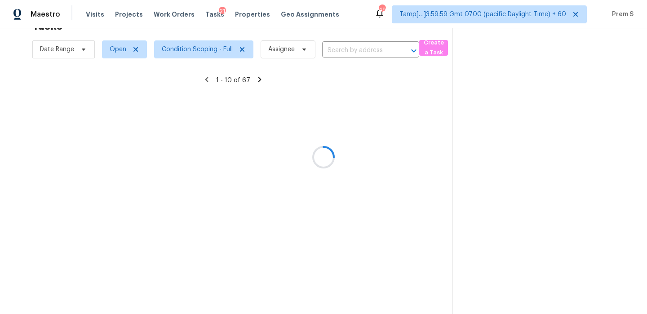
click at [356, 50] on div at bounding box center [323, 157] width 647 height 314
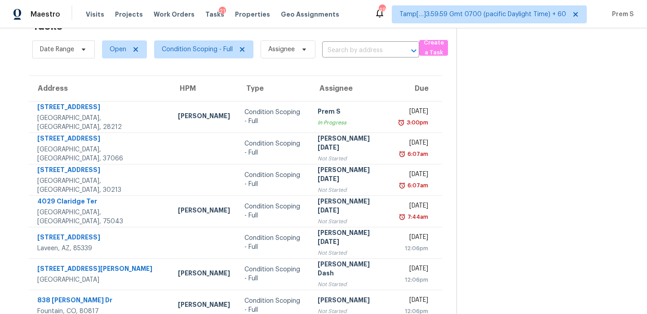
click at [356, 50] on input "text" at bounding box center [358, 51] width 72 height 14
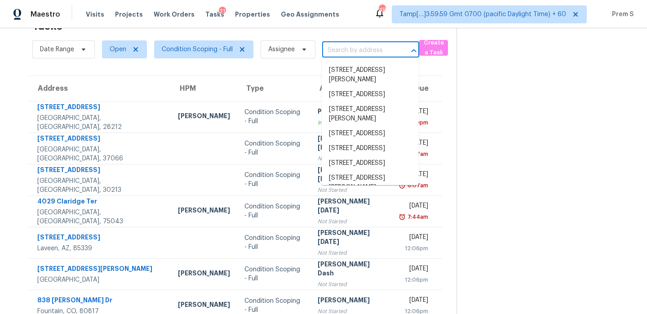
click at [356, 50] on input "text" at bounding box center [358, 51] width 72 height 14
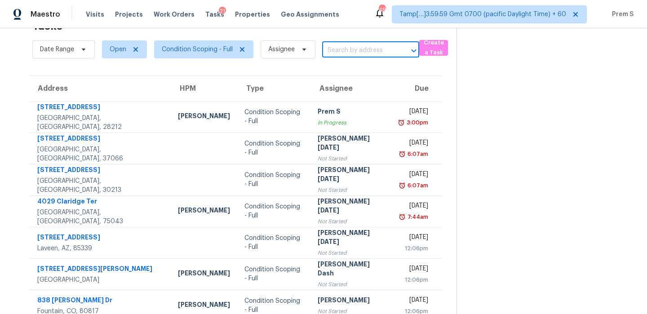
paste input "[STREET_ADDRESS]"
click at [345, 74] on li "[STREET_ADDRESS]" at bounding box center [370, 70] width 97 height 15
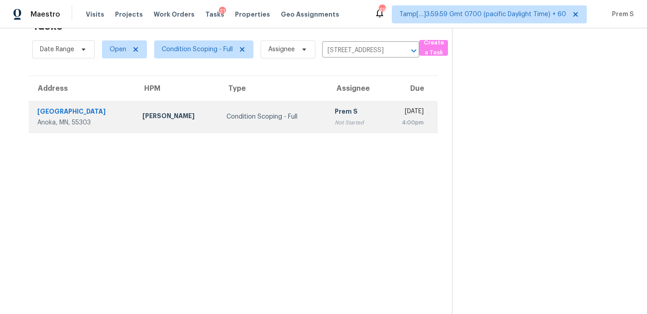
click at [390, 122] on div "4:00pm" at bounding box center [407, 122] width 34 height 9
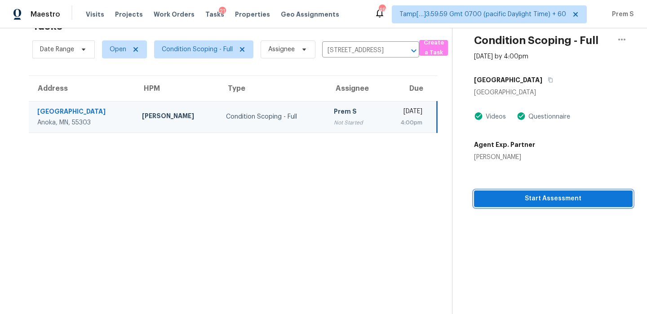
click at [527, 198] on span "Start Assessment" at bounding box center [553, 198] width 144 height 11
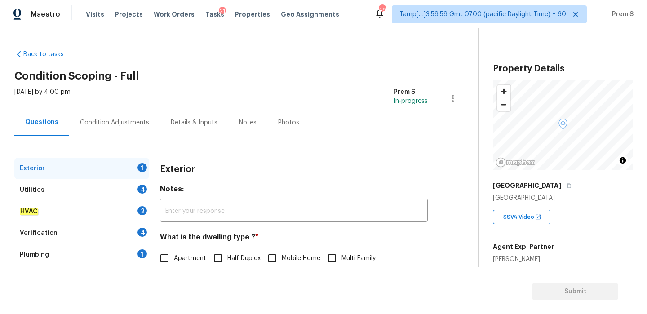
click at [206, 18] on div "Tasks 21" at bounding box center [214, 14] width 19 height 9
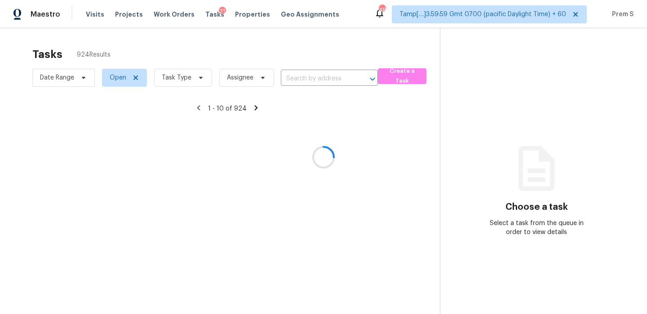
click at [206, 13] on div at bounding box center [323, 157] width 647 height 314
click at [303, 86] on div at bounding box center [323, 157] width 647 height 314
click at [302, 74] on div at bounding box center [323, 157] width 647 height 314
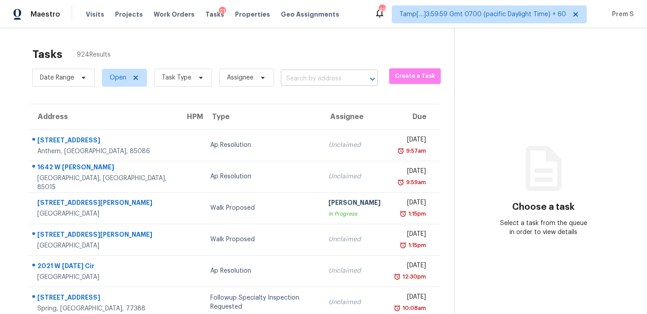
click at [308, 80] on input "text" at bounding box center [317, 79] width 72 height 14
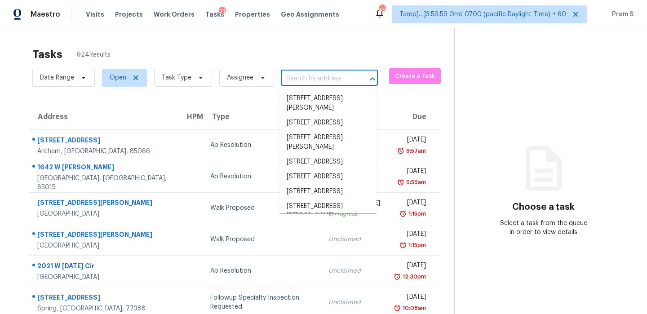
paste input "[STREET_ADDRESS]"
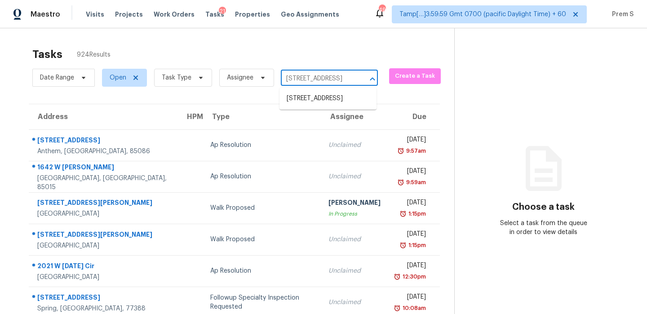
scroll to position [0, 56]
click at [312, 96] on li "[STREET_ADDRESS]" at bounding box center [328, 98] width 97 height 15
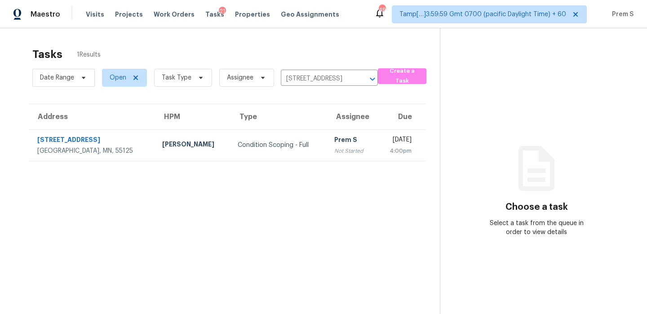
click at [327, 132] on td "Prem S Not Started" at bounding box center [351, 144] width 49 height 31
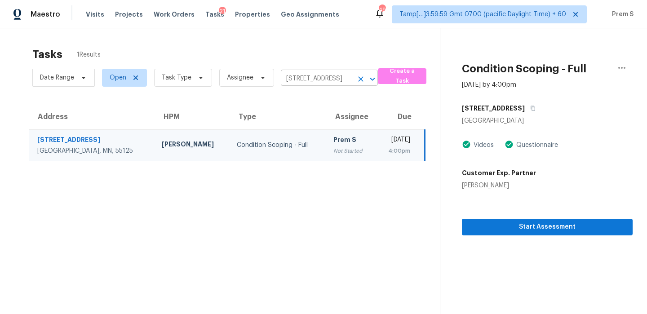
click at [358, 79] on icon "Clear" at bounding box center [360, 79] width 9 height 9
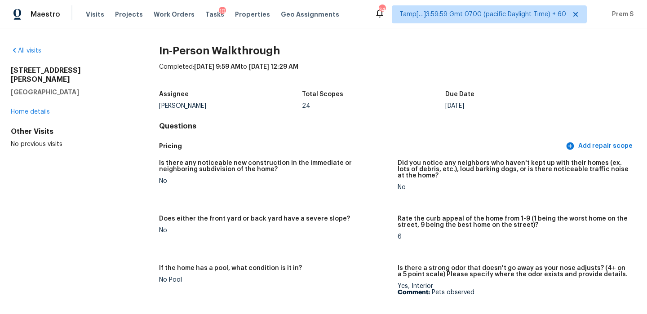
scroll to position [2455, 0]
